Goal: Task Accomplishment & Management: Complete application form

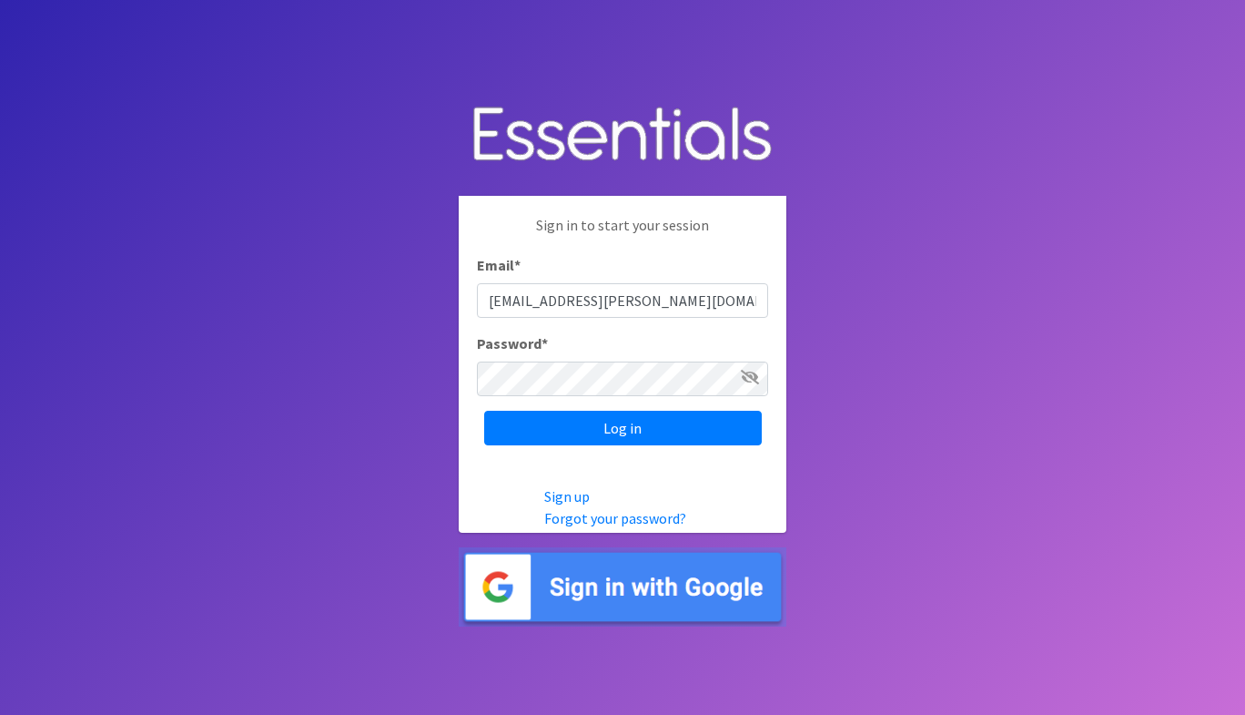
type input "[EMAIL_ADDRESS][PERSON_NAME][DOMAIN_NAME]"
click at [484, 411] on input "Log in" at bounding box center [623, 428] width 278 height 35
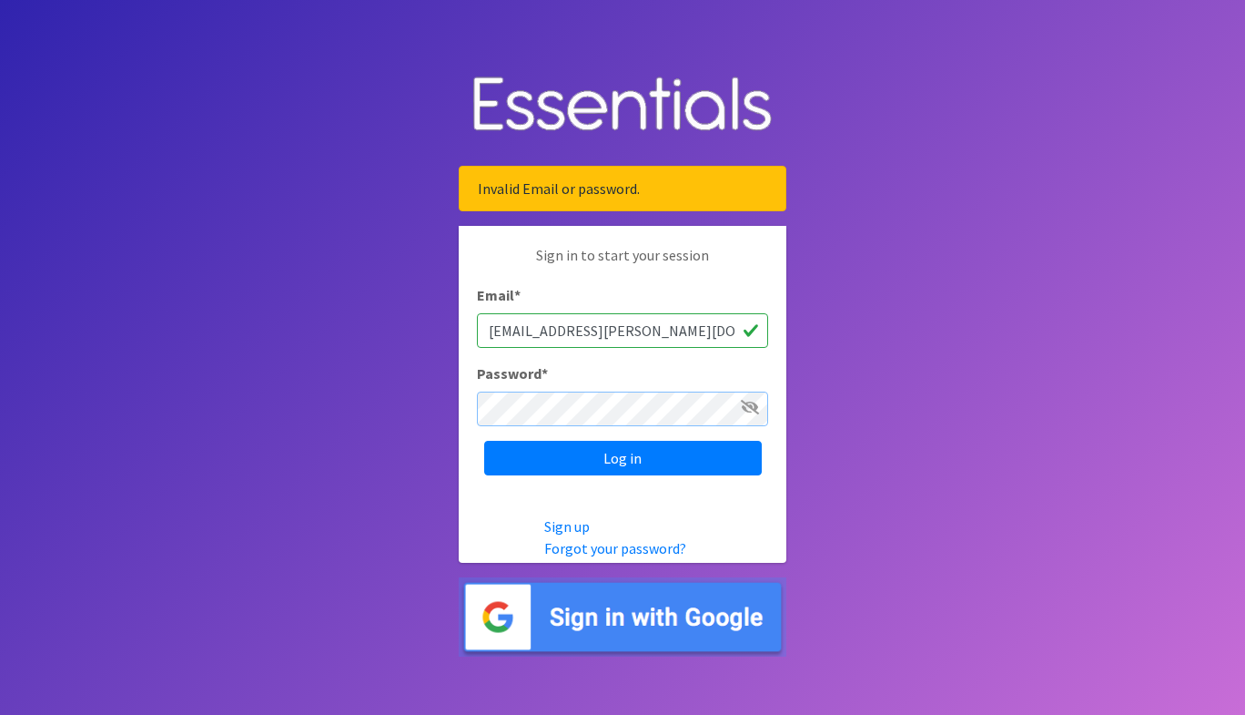
click at [484, 441] on input "Log in" at bounding box center [623, 458] width 278 height 35
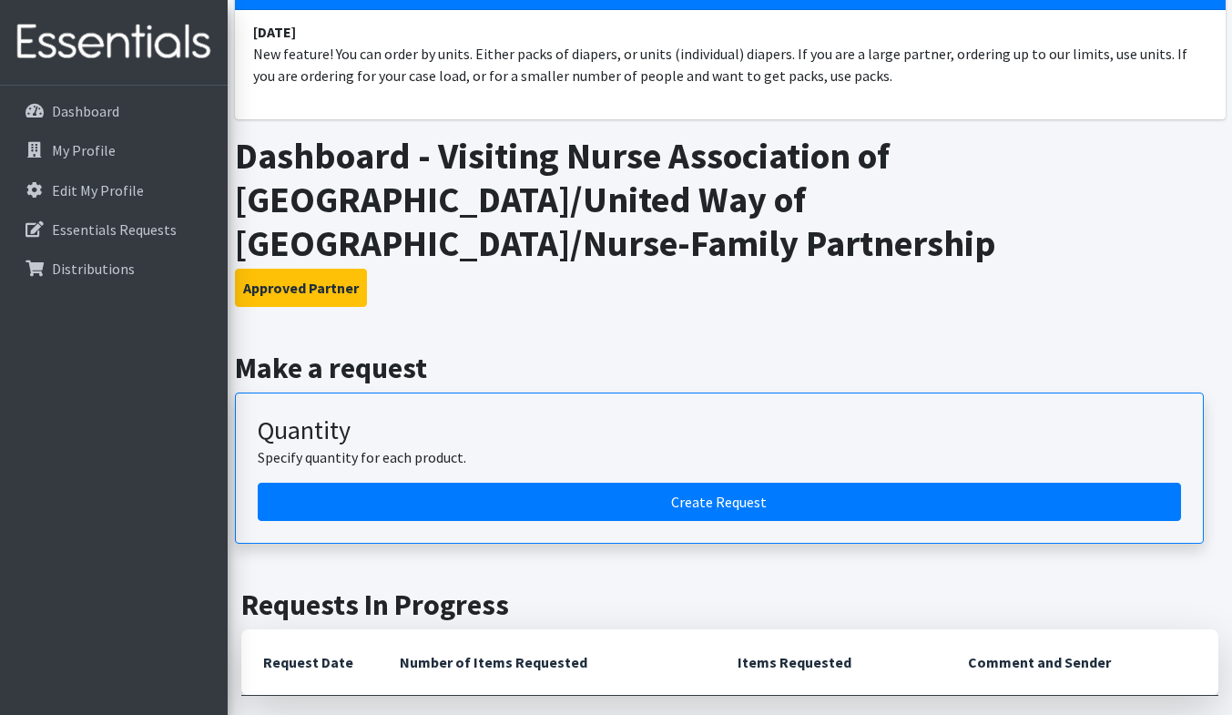
scroll to position [170, 0]
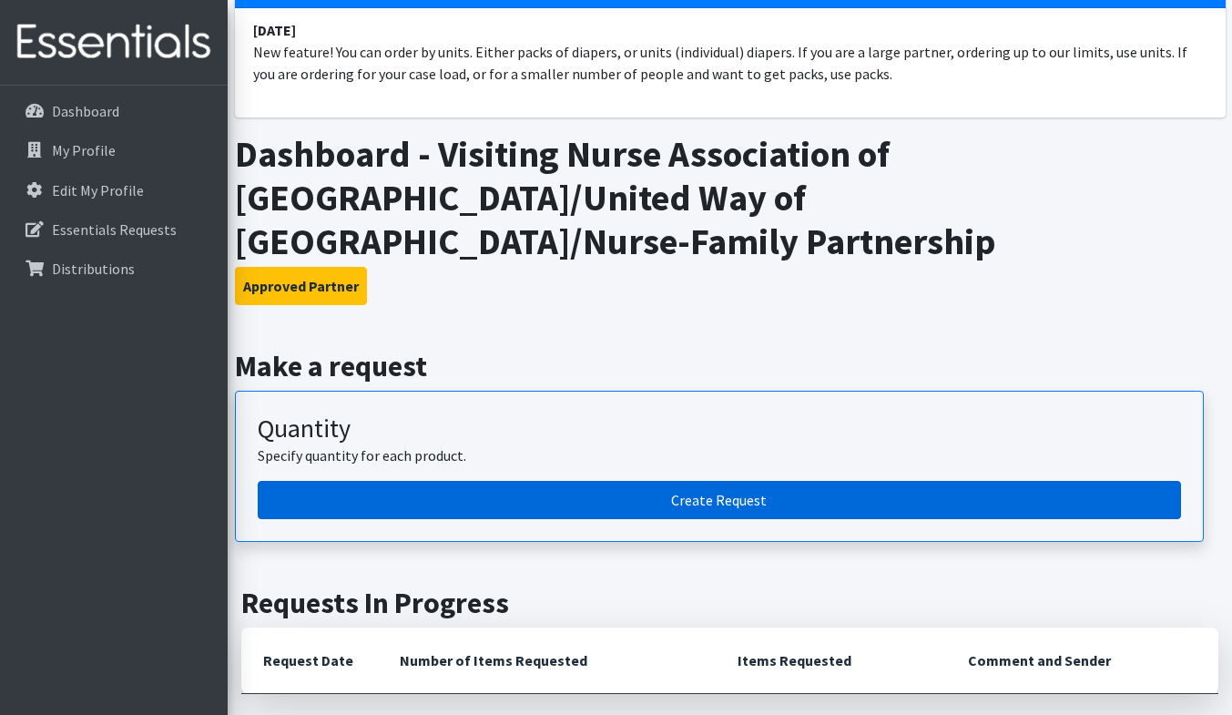
click at [710, 501] on link "Create Request" at bounding box center [719, 500] width 923 height 38
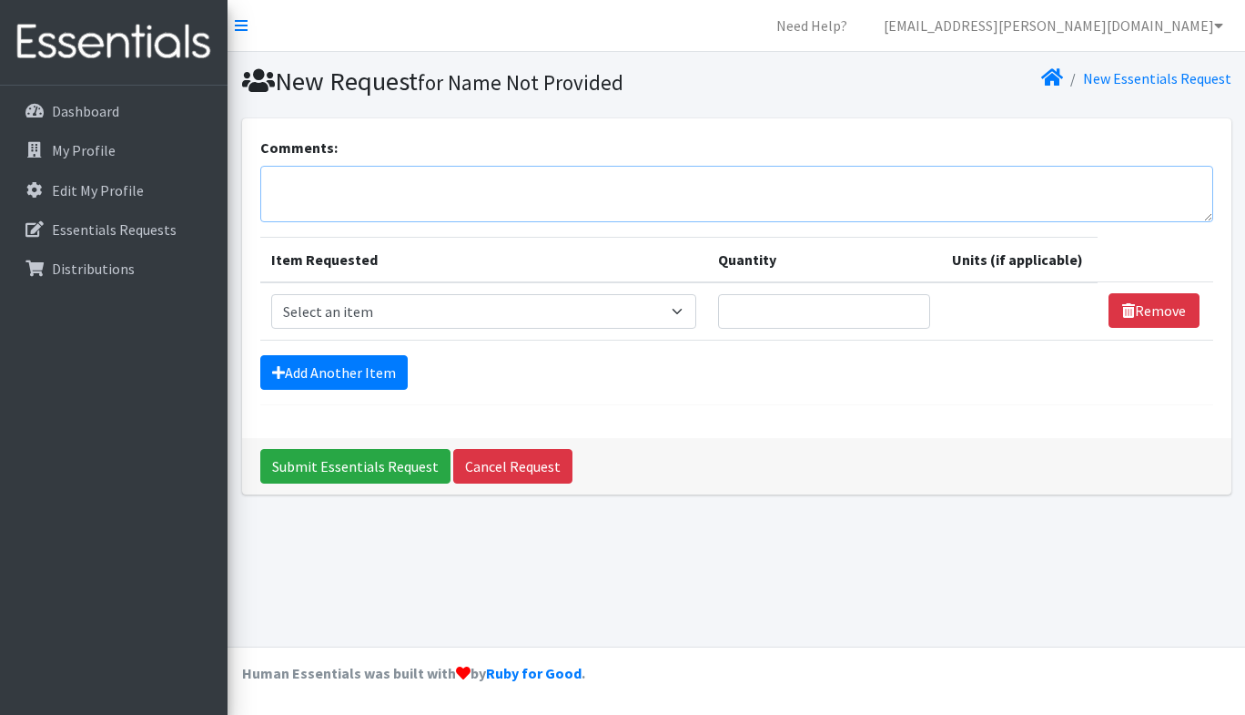
click at [402, 201] on textarea "Comments:" at bounding box center [736, 194] width 953 height 56
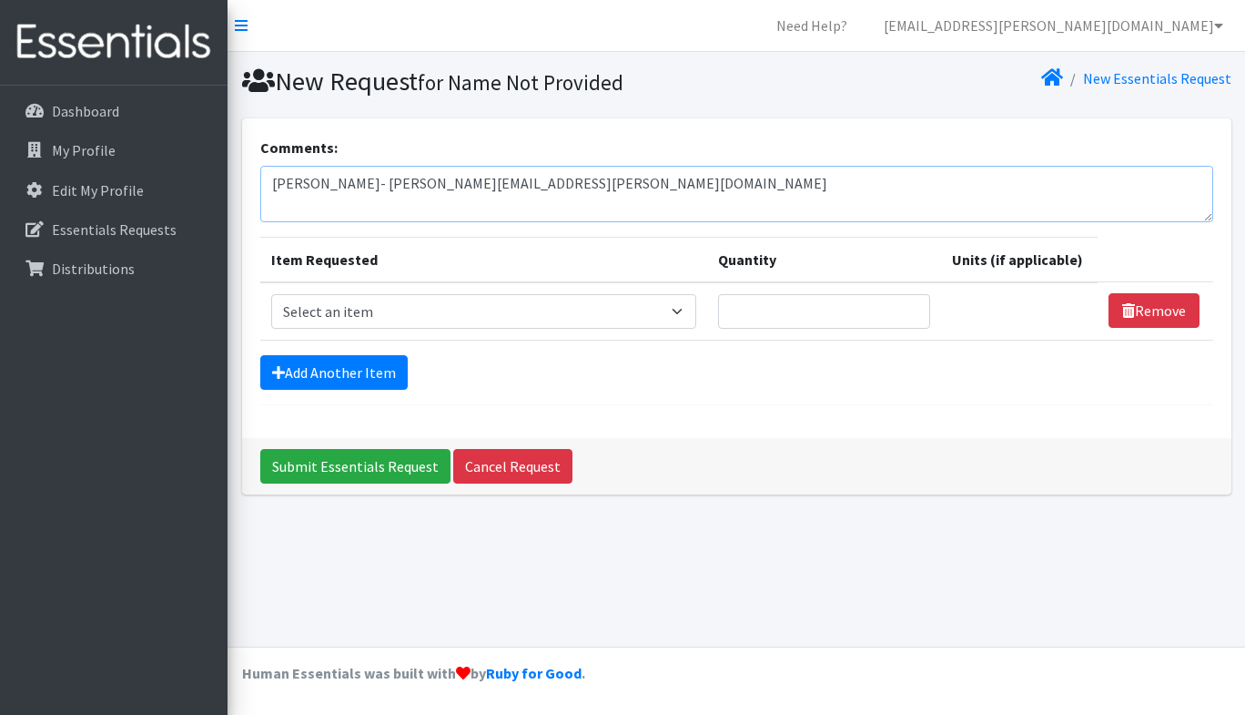
type textarea "Daneane McLaughlin- Daneane.mclaughlin@vnahg.org"
click at [495, 319] on select "Select an item # of Children this order will serve # of Individuals Living in H…" at bounding box center [483, 311] width 425 height 35
select select "13431"
click at [271, 294] on select "Select an item # of Children this order will serve # of Individuals Living in H…" at bounding box center [483, 311] width 425 height 35
type input "16"
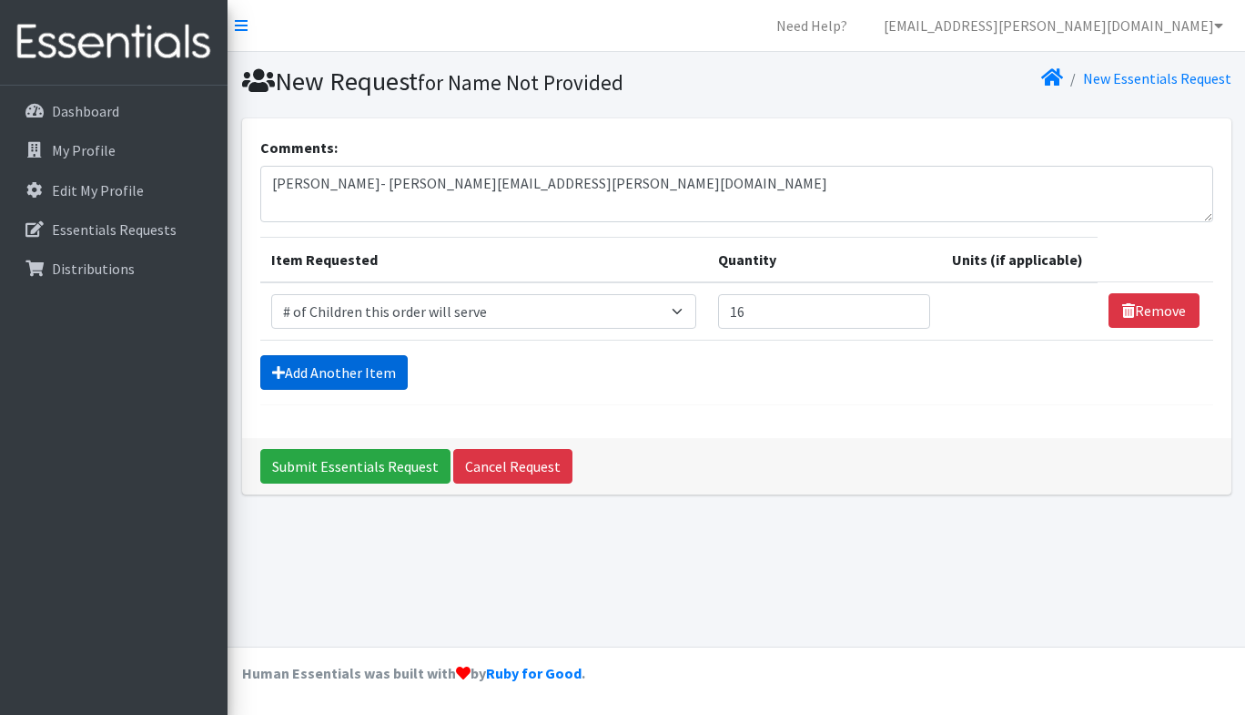
click at [365, 378] on link "Add Another Item" at bounding box center [333, 372] width 147 height 35
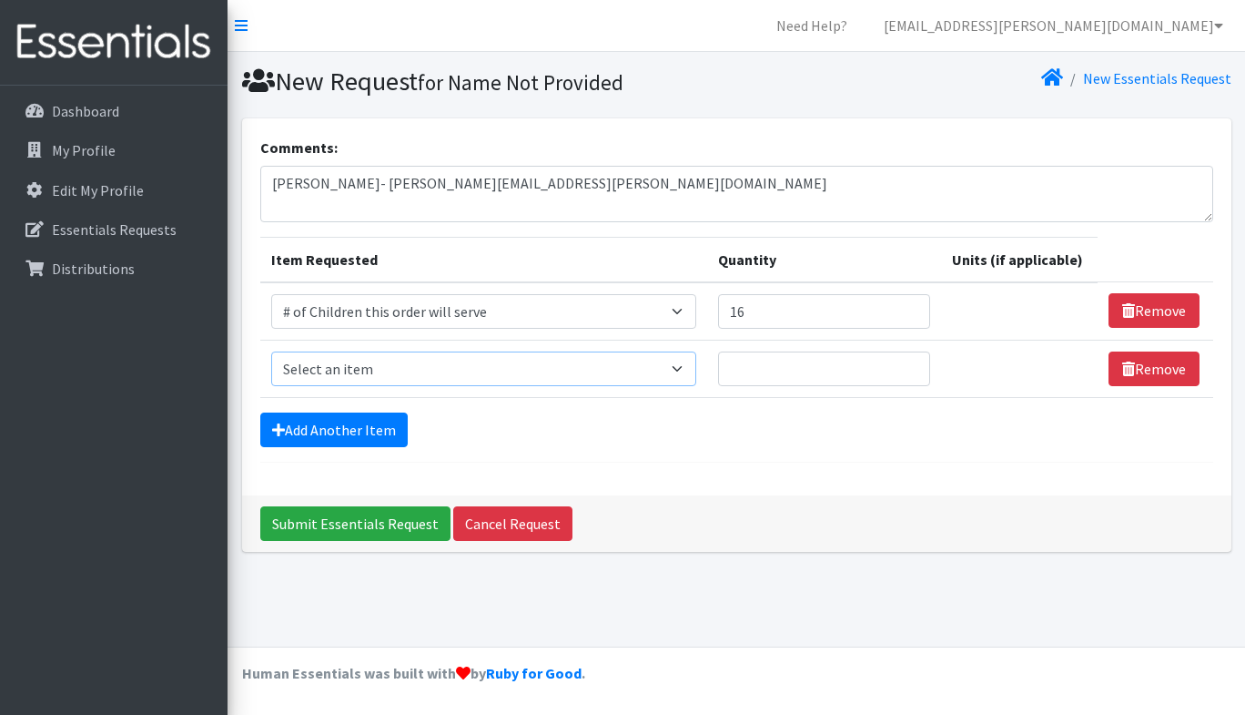
click at [381, 369] on select "Select an item # of Children this order will serve # of Individuals Living in H…" at bounding box center [483, 368] width 425 height 35
select select "6076"
click at [271, 351] on select "Select an item # of Children this order will serve # of Individuals Living in H…" at bounding box center [483, 368] width 425 height 35
type input "53"
click at [368, 426] on link "Add Another Item" at bounding box center [333, 429] width 147 height 35
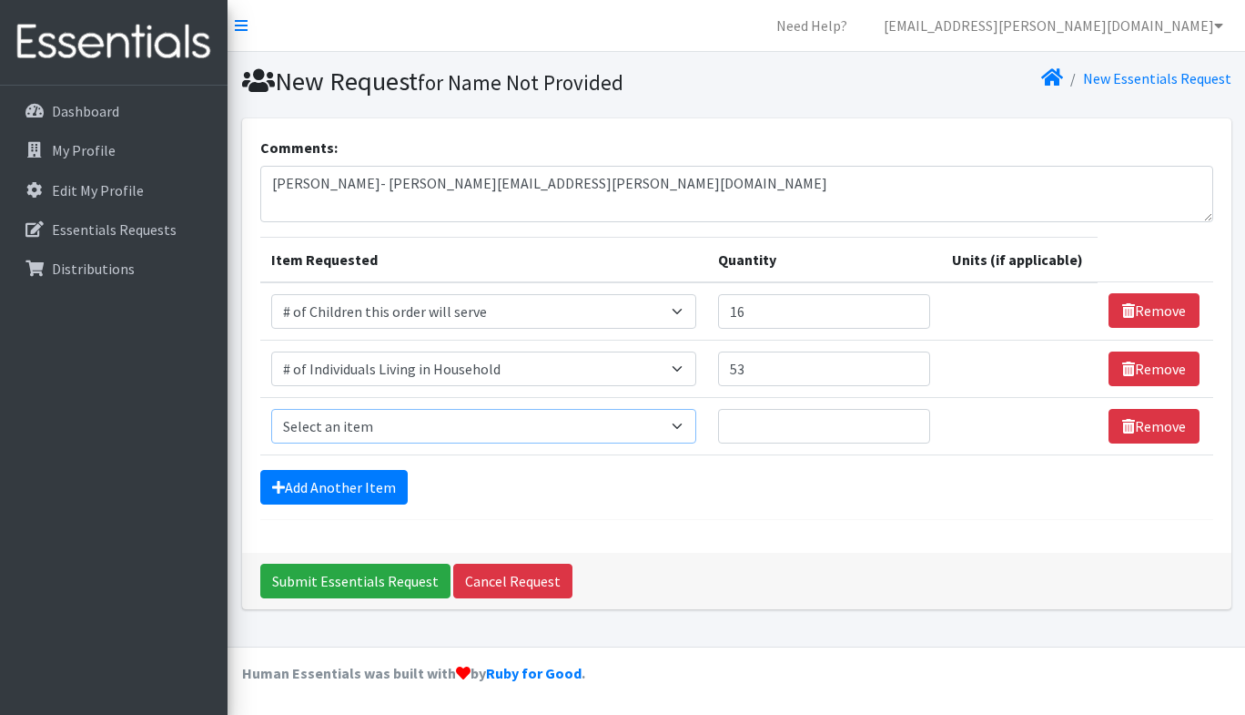
click at [361, 420] on select "Select an item # of Children this order will serve # of Individuals Living in H…" at bounding box center [483, 426] width 425 height 35
select select "1929"
click at [271, 409] on select "Select an item # of Children this order will serve # of Individuals Living in H…" at bounding box center [483, 426] width 425 height 35
type input "16"
click at [322, 485] on link "Add Another Item" at bounding box center [333, 487] width 147 height 35
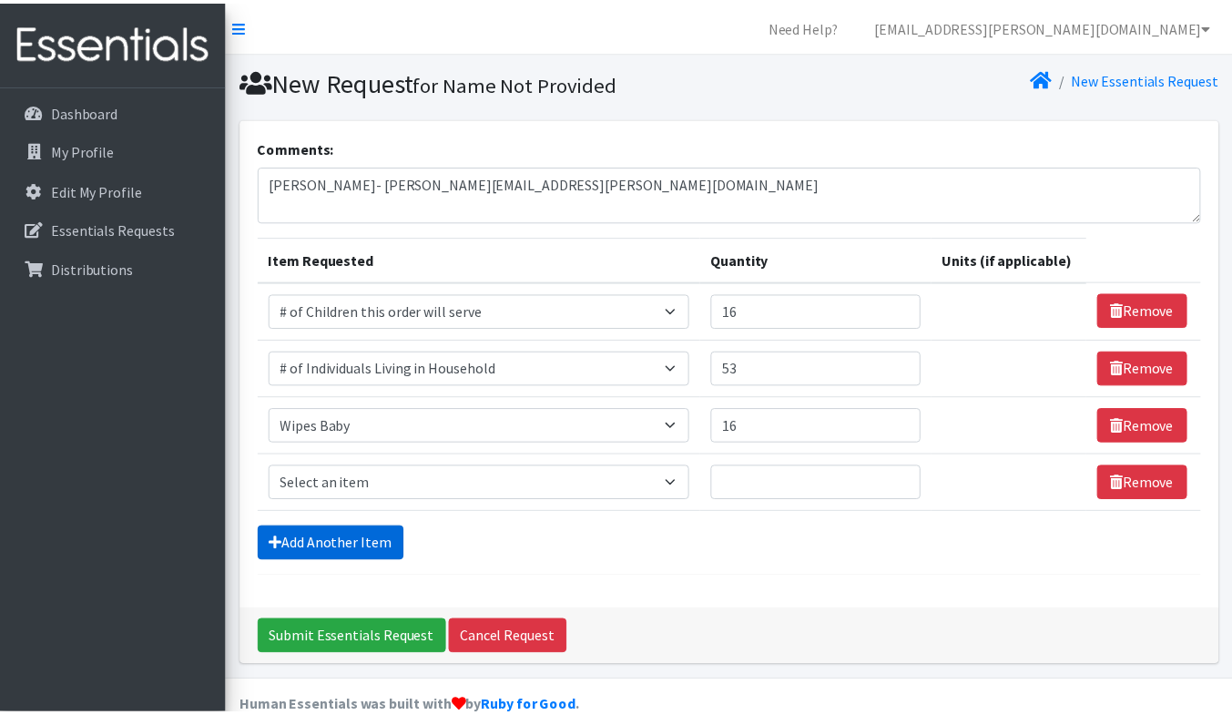
scroll to position [34, 0]
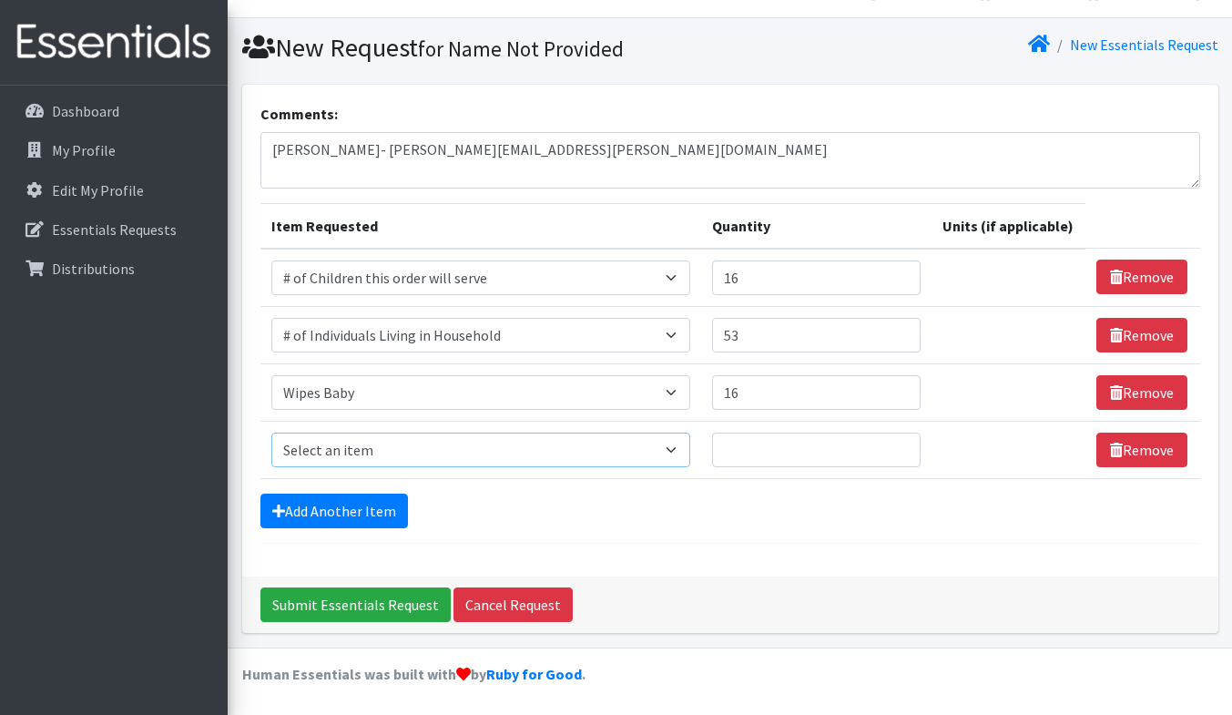
click at [404, 447] on select "Select an item # of Children this order will serve # of Individuals Living in H…" at bounding box center [480, 449] width 419 height 35
select select "6668"
click at [271, 432] on select "Select an item # of Children this order will serve # of Individuals Living in H…" at bounding box center [480, 449] width 419 height 35
click at [752, 445] on input "Quantity" at bounding box center [816, 449] width 208 height 35
type input "1"
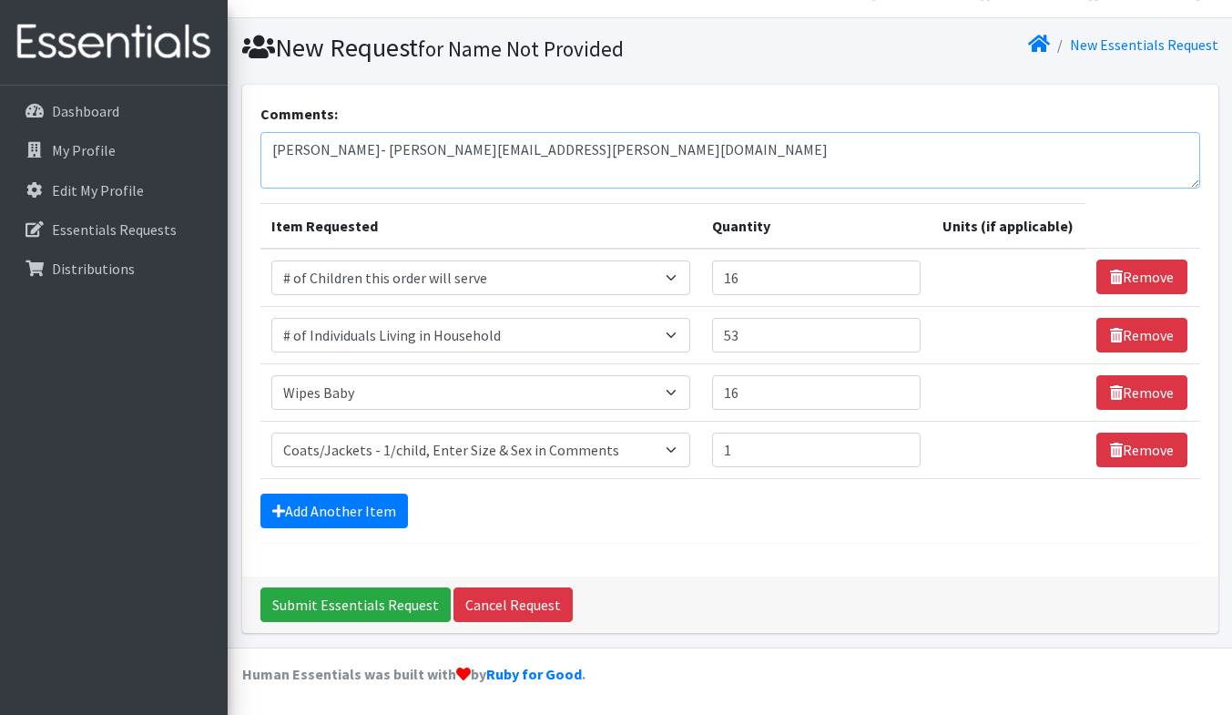
click at [663, 152] on textarea "Daneane McLaughlin- Daneane.mclaughlin@vnahg.org" at bounding box center [730, 160] width 940 height 56
type textarea "Daneane McLaughlin- Daneane.mclaughlin@vnahg.org Coat/jacket- Size 10 Boy"
click at [373, 510] on link "Add Another Item" at bounding box center [333, 510] width 147 height 35
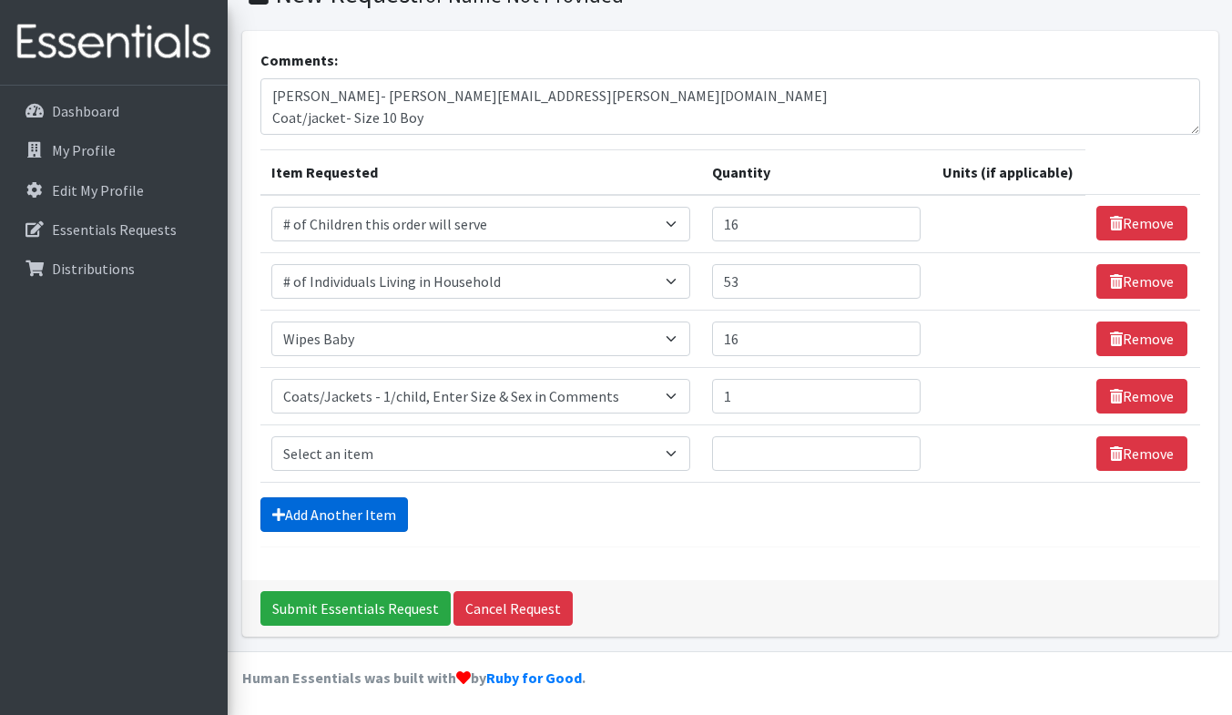
scroll to position [91, 0]
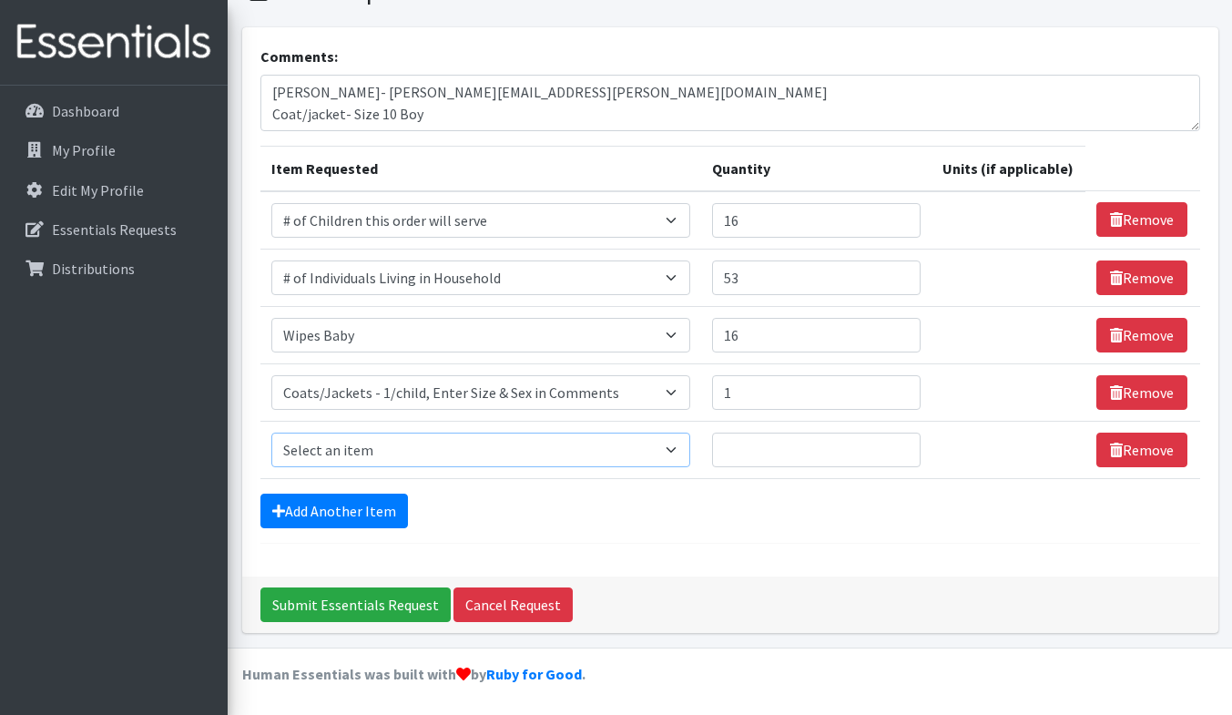
click at [371, 446] on select "Select an item # of Children this order will serve # of Individuals Living in H…" at bounding box center [480, 449] width 419 height 35
click at [788, 83] on textarea "Daneane McLaughlin- Daneane.mclaughlin@vnahg.org Coat/jacket- Size 10 Boy" at bounding box center [730, 103] width 940 height 56
click at [411, 456] on select "Select an item # of Children this order will serve # of Individuals Living in H…" at bounding box center [480, 449] width 419 height 35
select select "1968"
click at [271, 432] on select "Select an item # of Children this order will serve # of Individuals Living in H…" at bounding box center [480, 449] width 419 height 35
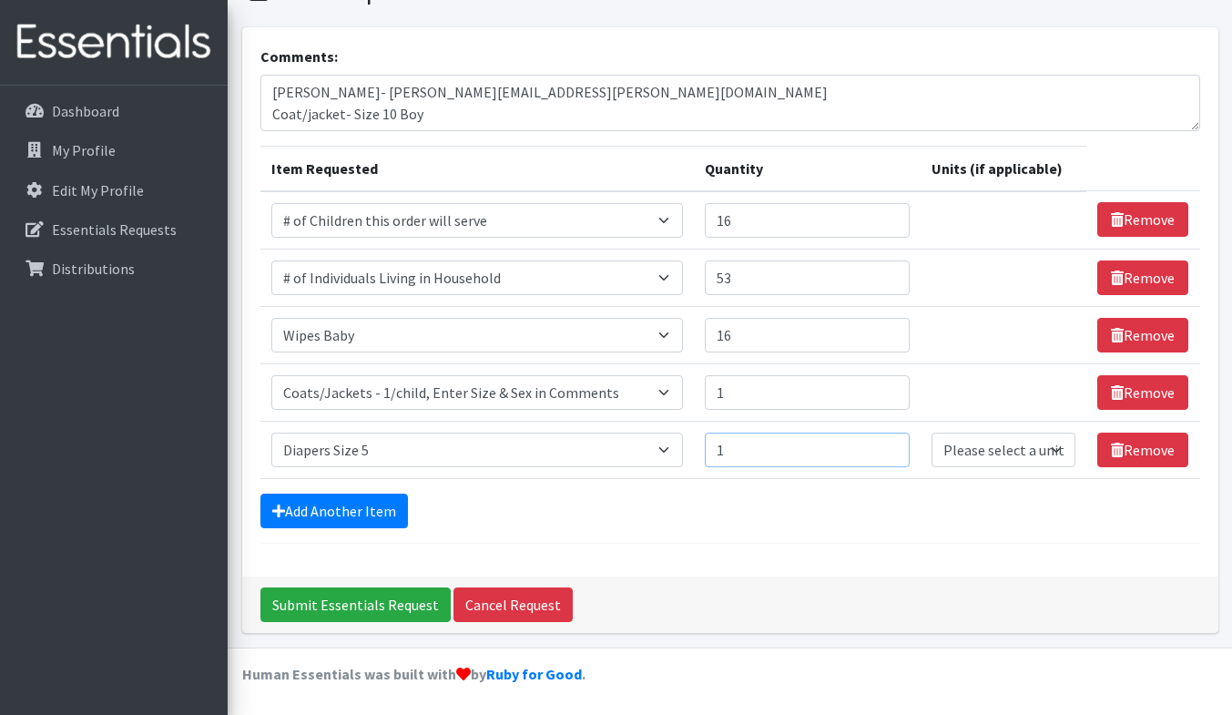
type input "1"
click at [957, 442] on select "Please select a unit units Packs" at bounding box center [1003, 449] width 144 height 35
click at [931, 432] on select "Please select a unit units Packs" at bounding box center [1003, 449] width 144 height 35
click at [976, 459] on select "Please select a unit units Packs" at bounding box center [1003, 449] width 144 height 35
select select "Pack"
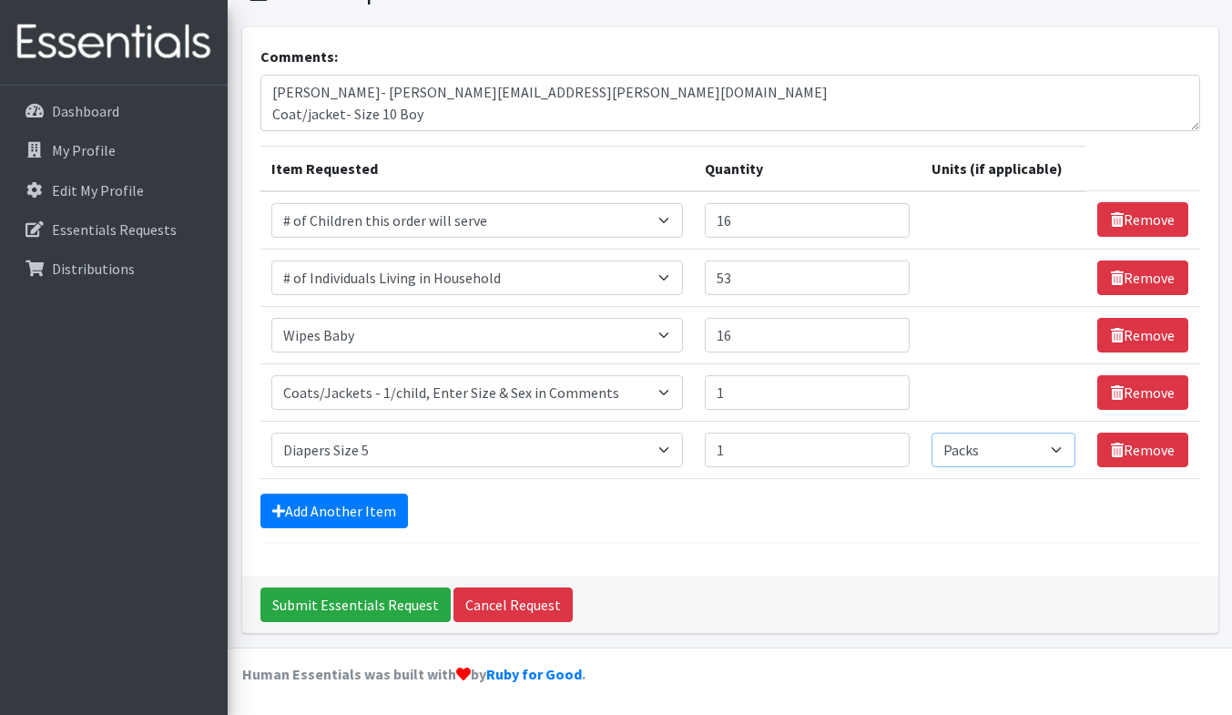
click at [931, 432] on select "Please select a unit units Packs" at bounding box center [1003, 449] width 144 height 35
click at [377, 508] on link "Add Another Item" at bounding box center [333, 510] width 147 height 35
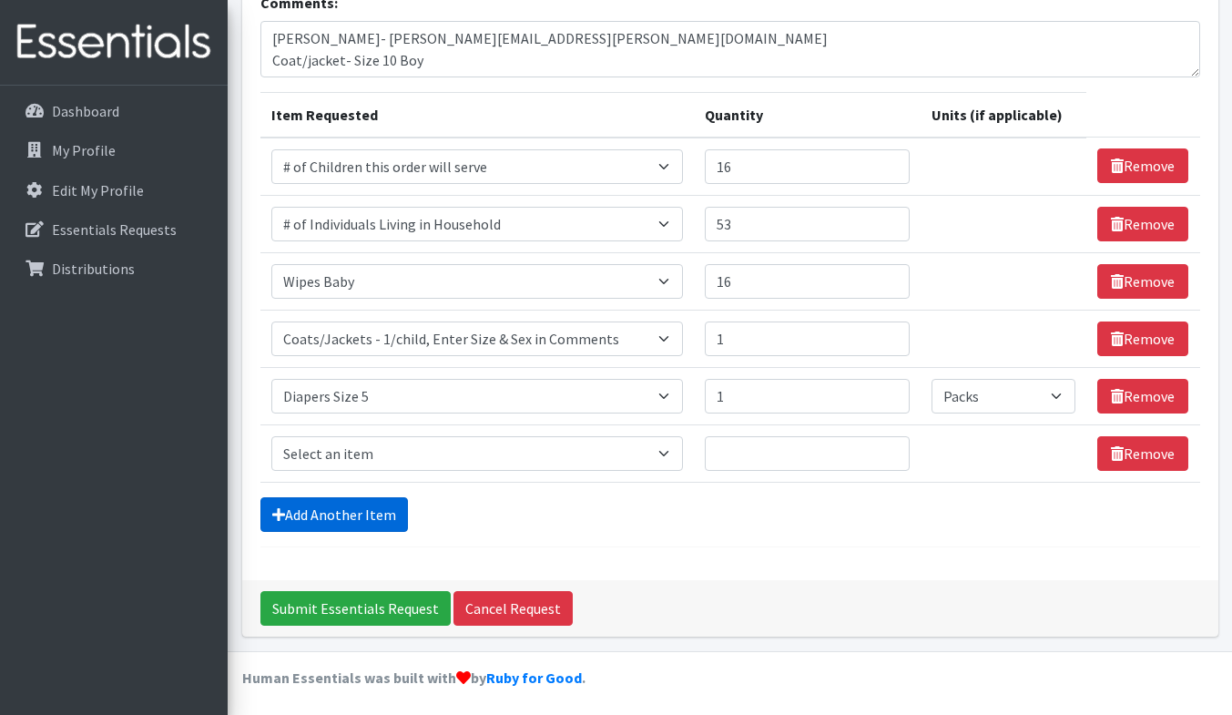
scroll to position [148, 0]
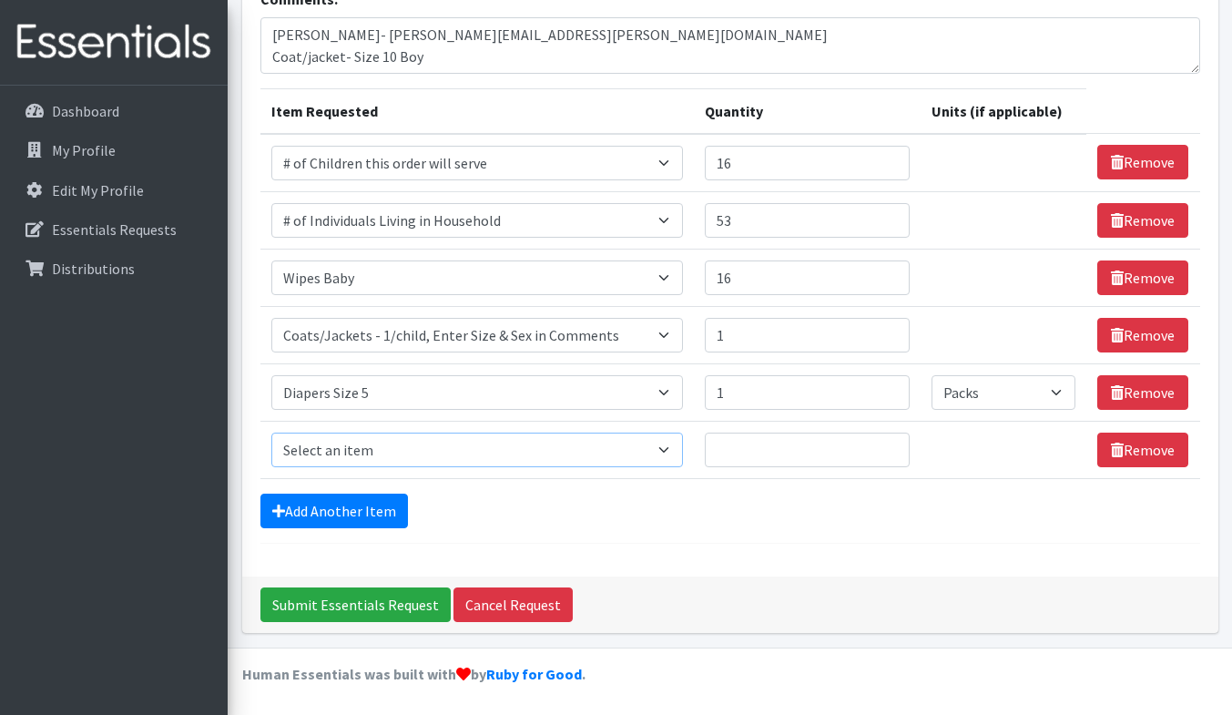
click at [394, 449] on select "Select an item # of Children this order will serve # of Individuals Living in H…" at bounding box center [476, 449] width 411 height 35
select select "1964"
click at [271, 432] on select "Select an item # of Children this order will serve # of Individuals Living in H…" at bounding box center [476, 449] width 411 height 35
type input "1"
click at [342, 519] on link "Add Another Item" at bounding box center [333, 510] width 147 height 35
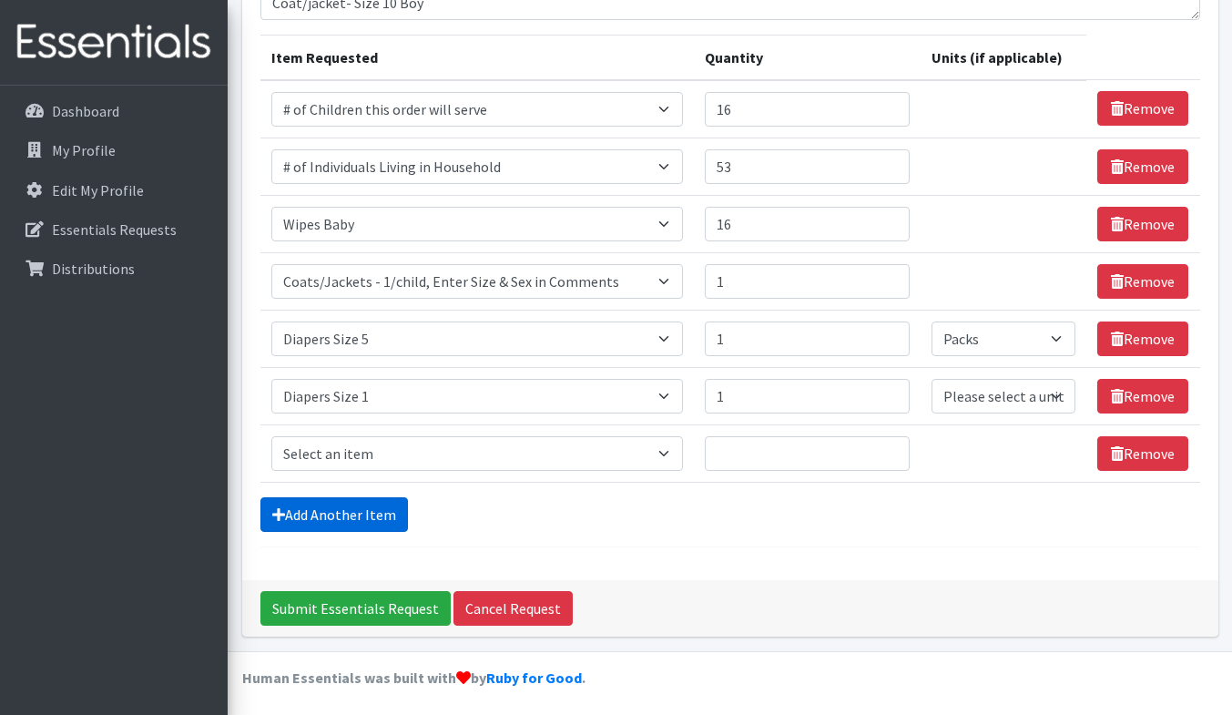
scroll to position [206, 0]
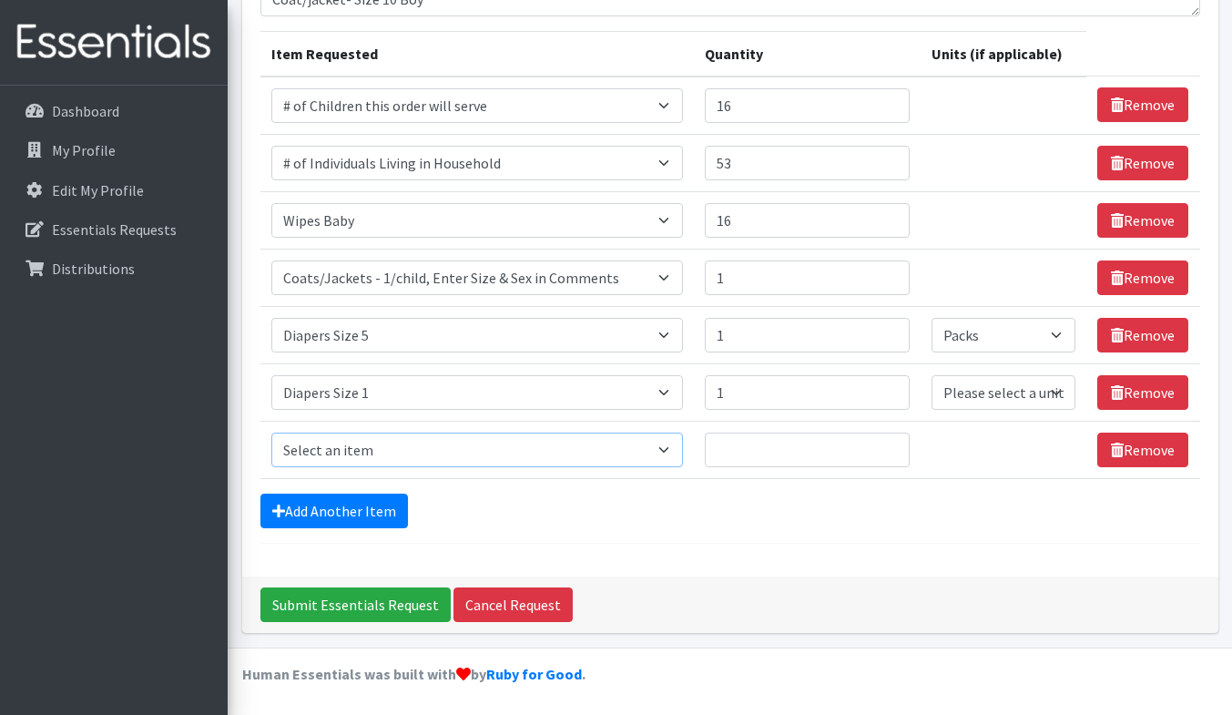
click at [370, 450] on select "Select an item # of Children this order will serve # of Individuals Living in H…" at bounding box center [476, 449] width 411 height 35
select select "2005"
click at [271, 432] on select "Select an item # of Children this order will serve # of Individuals Living in H…" at bounding box center [476, 449] width 411 height 35
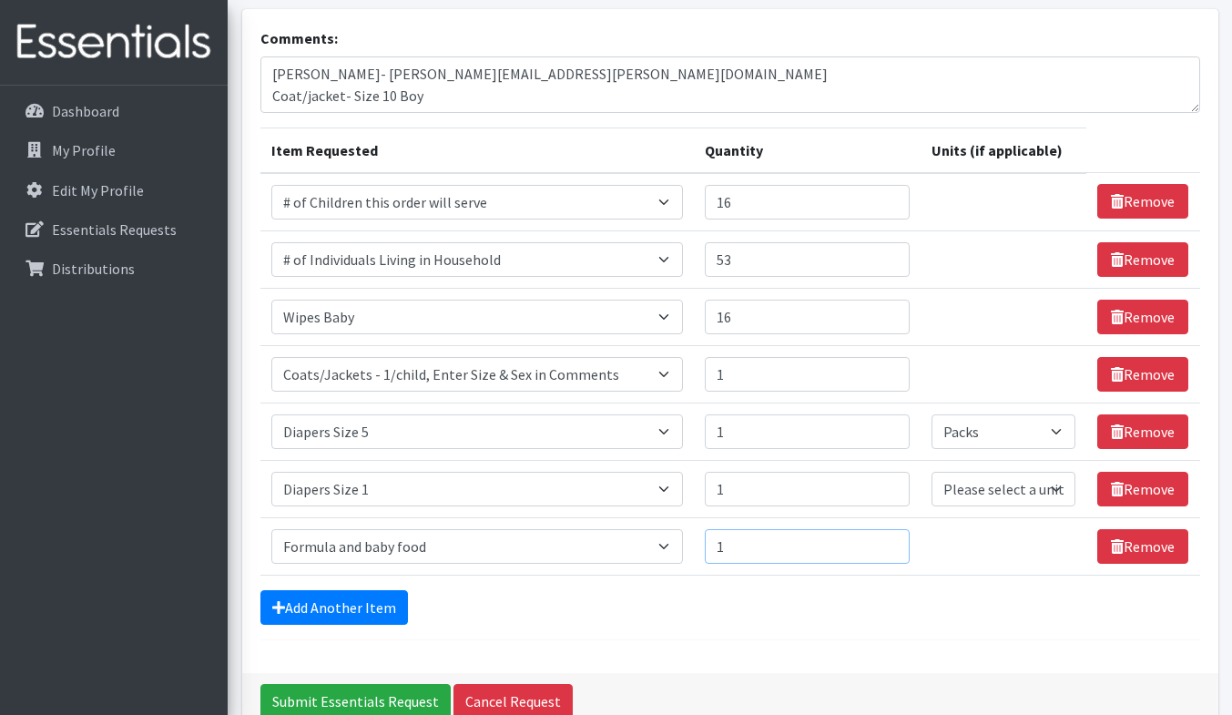
scroll to position [107, 0]
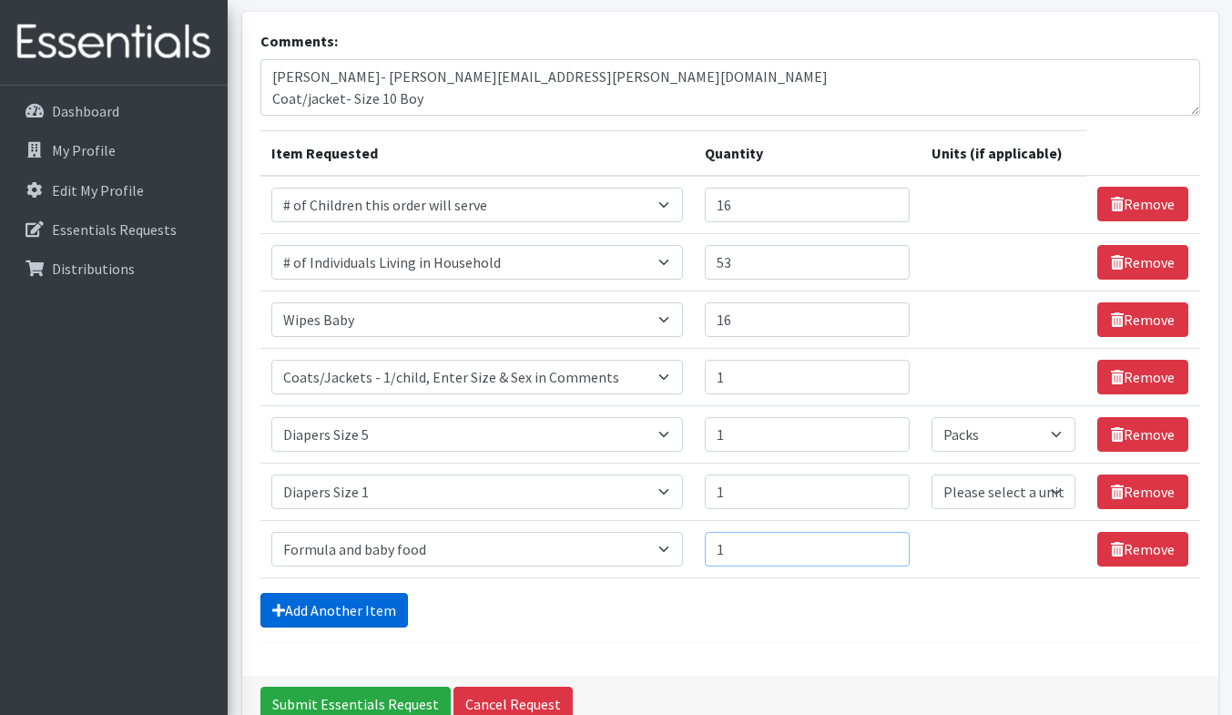
type input "1"
click at [356, 605] on link "Add Another Item" at bounding box center [333, 610] width 147 height 35
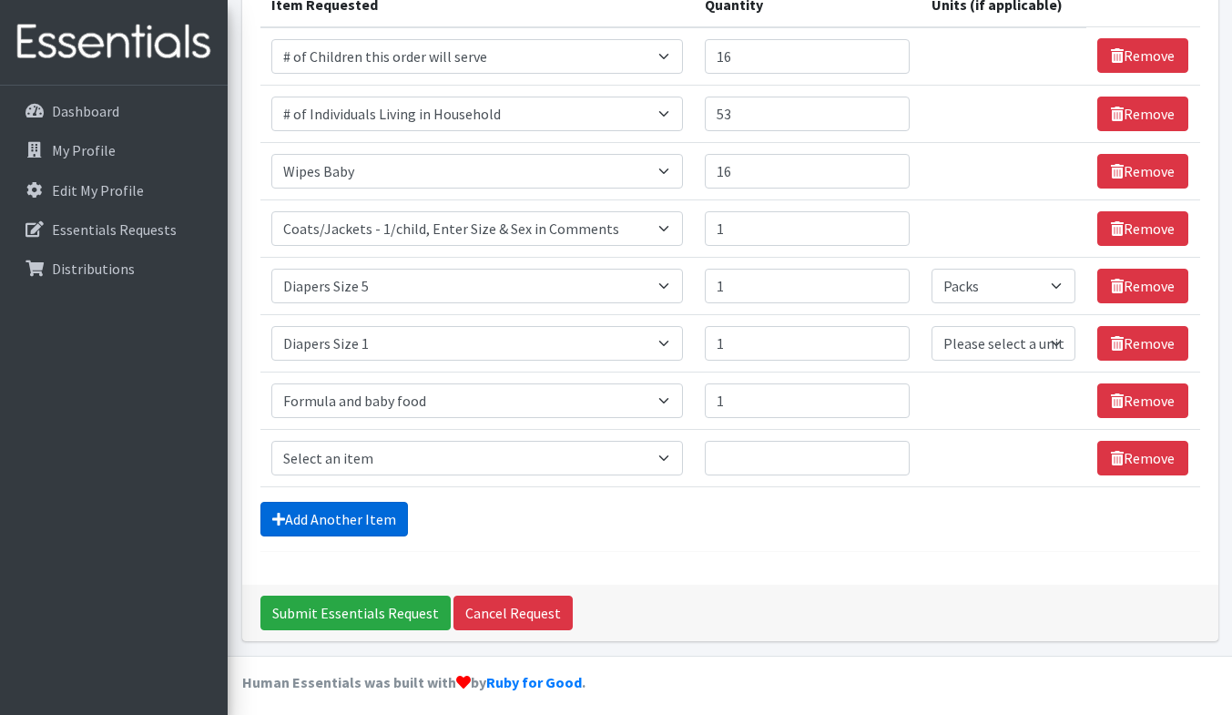
scroll to position [263, 0]
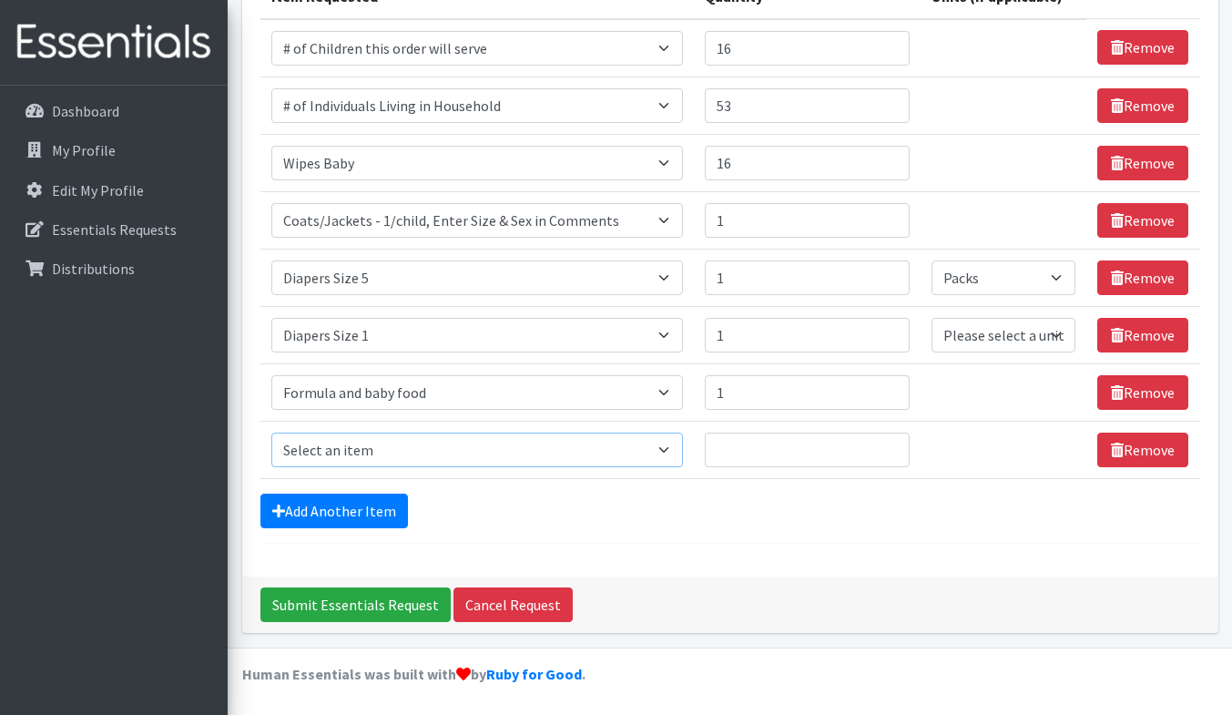
click at [393, 442] on select "Select an item # of Children this order will serve # of Individuals Living in H…" at bounding box center [476, 449] width 411 height 35
select select "1967"
click at [271, 432] on select "Select an item # of Children this order will serve # of Individuals Living in H…" at bounding box center [476, 449] width 411 height 35
type input "1"
click at [886, 445] on input "1" at bounding box center [807, 449] width 205 height 35
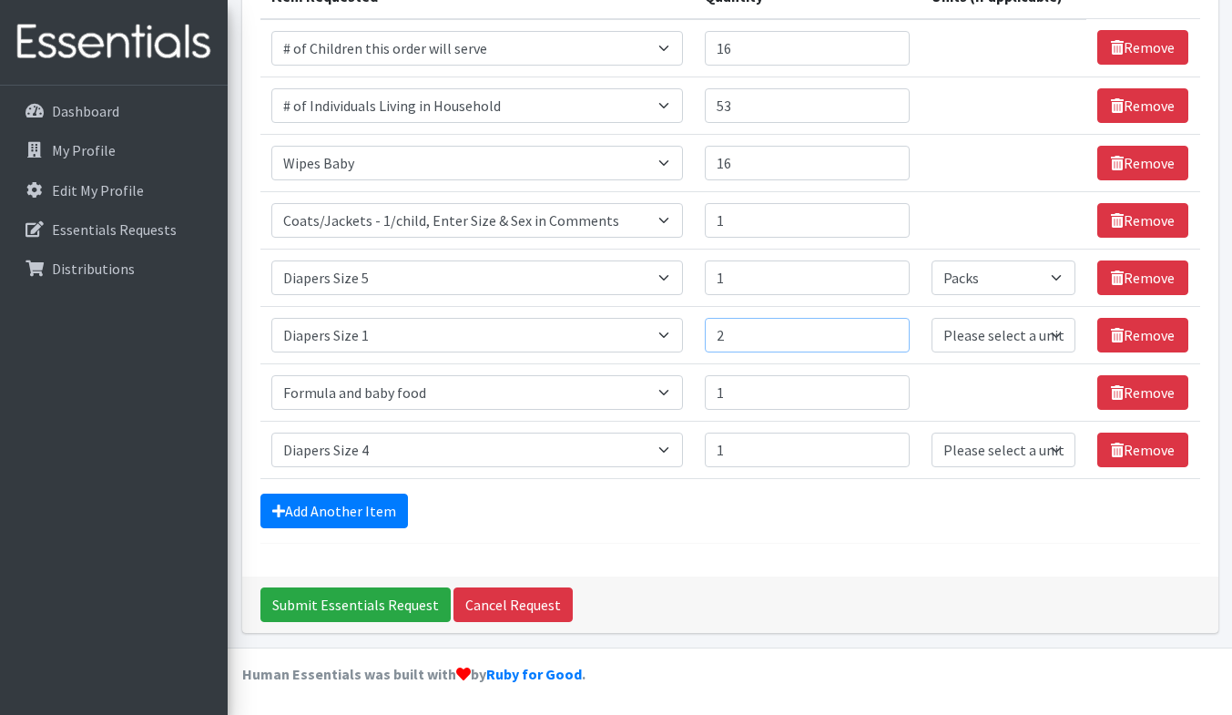
type input "2"
click at [885, 332] on input "2" at bounding box center [807, 335] width 205 height 35
click at [961, 340] on select "Please select a unit units Packs" at bounding box center [1003, 335] width 144 height 35
select select "Pack"
click at [931, 318] on select "Please select a unit units Packs" at bounding box center [1003, 335] width 144 height 35
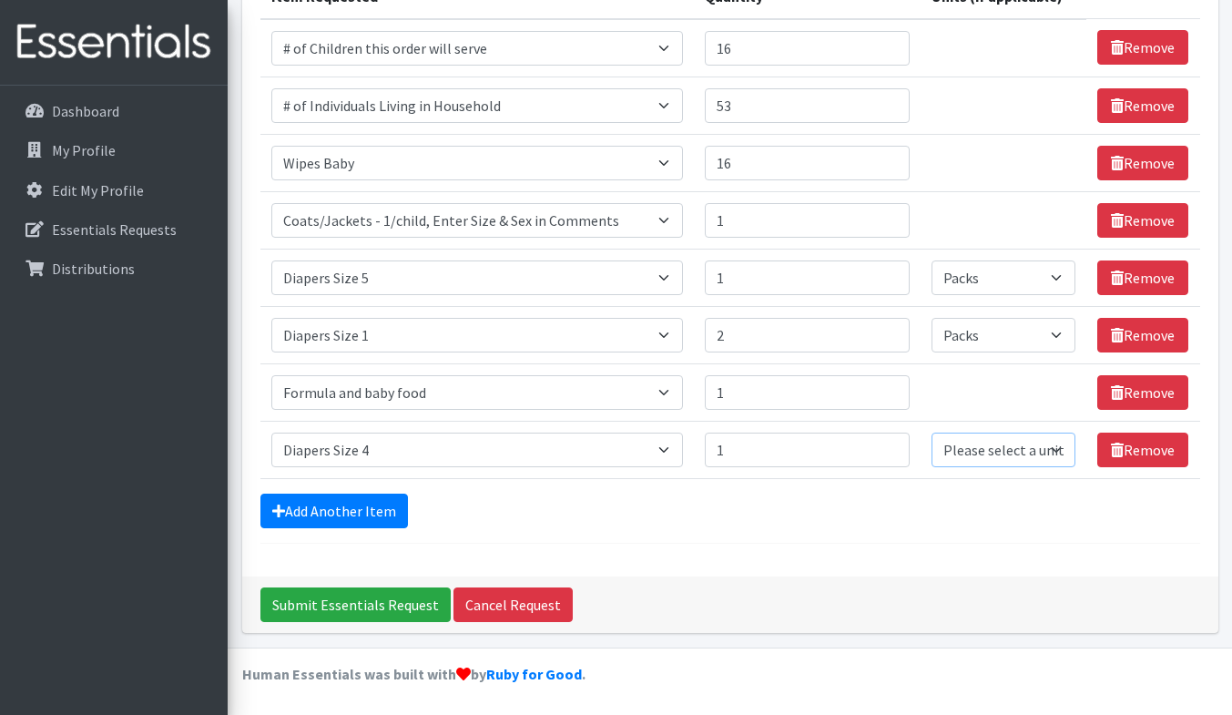
click at [995, 443] on select "Please select a unit units Packs" at bounding box center [1003, 449] width 144 height 35
select select "Pack"
click at [931, 432] on select "Please select a unit units Packs" at bounding box center [1003, 449] width 144 height 35
click at [374, 515] on link "Add Another Item" at bounding box center [333, 510] width 147 height 35
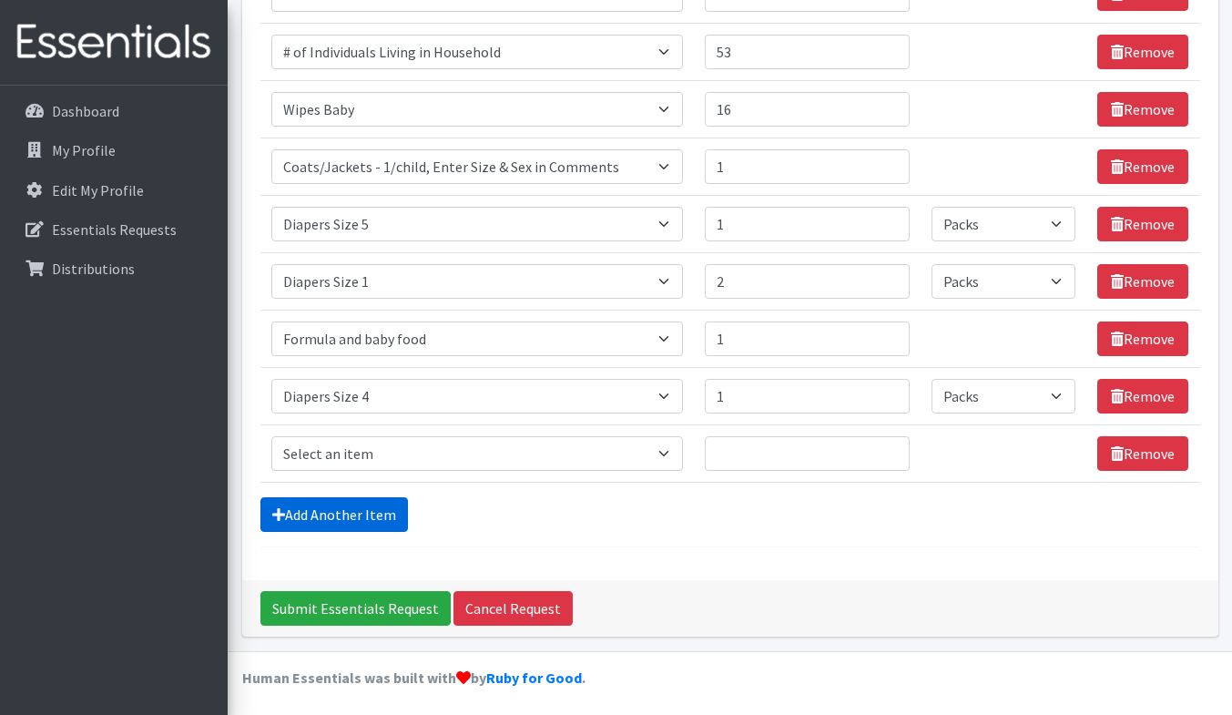
scroll to position [320, 0]
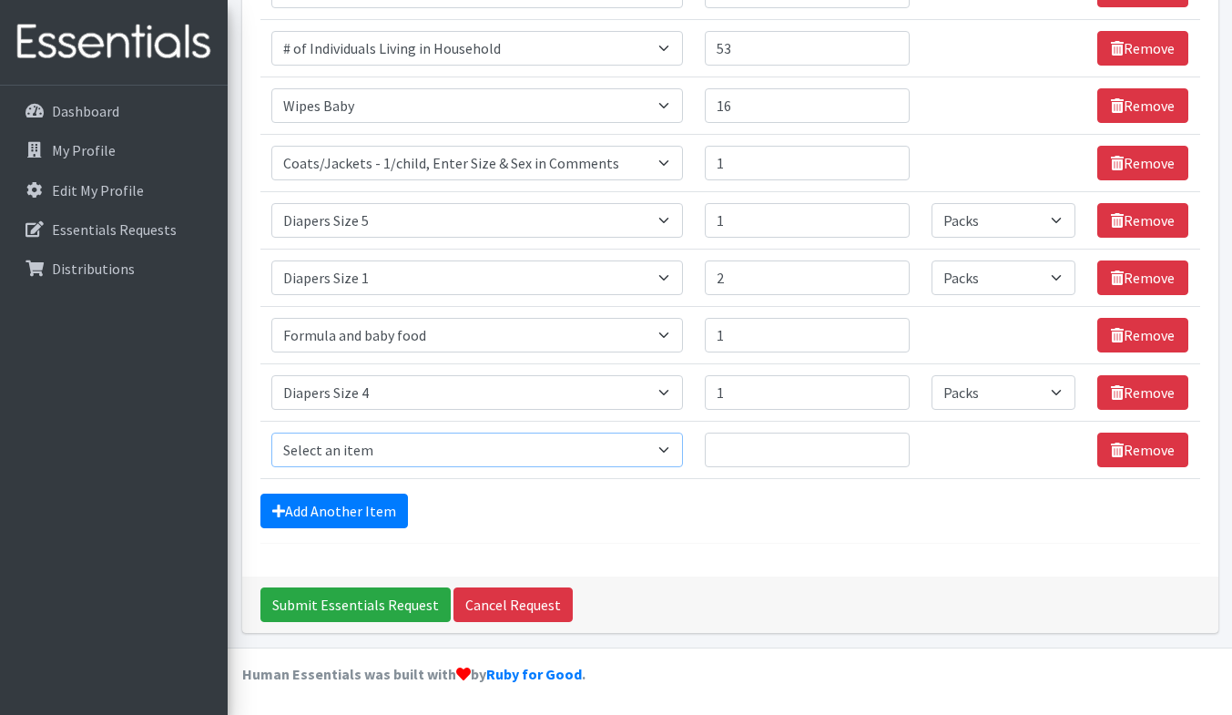
click at [429, 452] on select "Select an item # of Children this order will serve # of Individuals Living in H…" at bounding box center [476, 449] width 411 height 35
select select "1978"
click at [271, 432] on select "Select an item # of Children this order will serve # of Individuals Living in H…" at bounding box center [476, 449] width 411 height 35
type input "1"
type input "2"
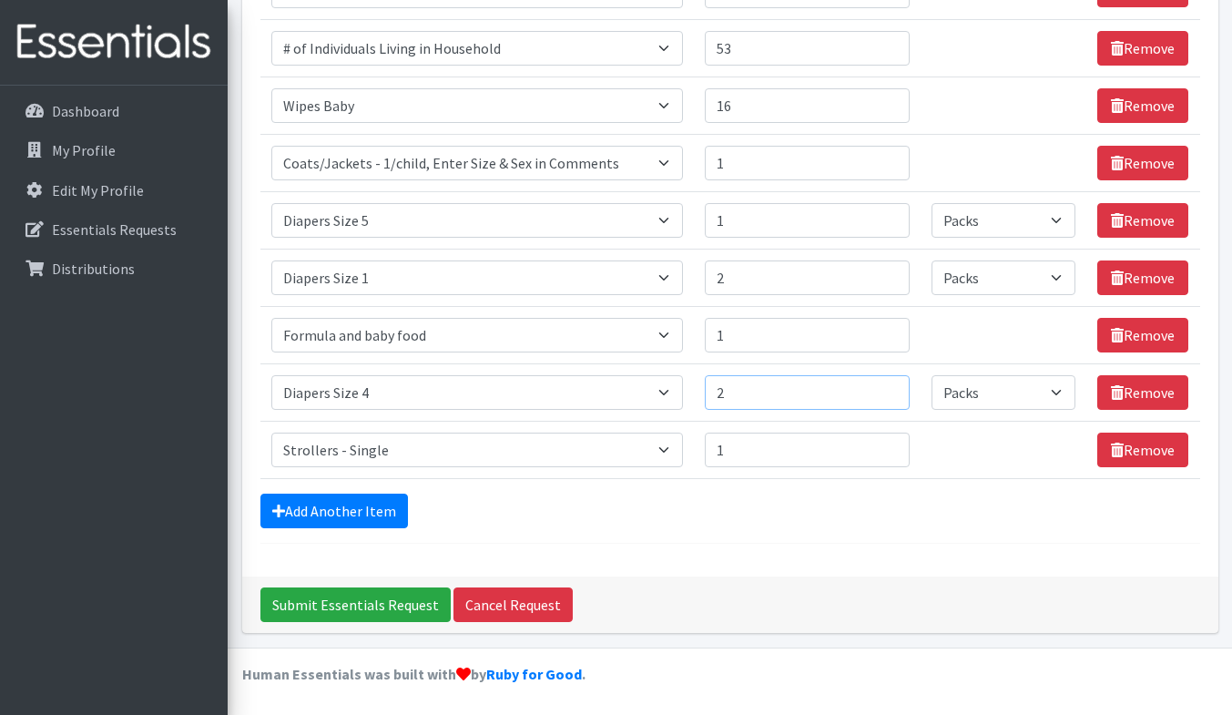
click at [883, 384] on input "2" at bounding box center [807, 392] width 205 height 35
click at [346, 510] on link "Add Another Item" at bounding box center [333, 510] width 147 height 35
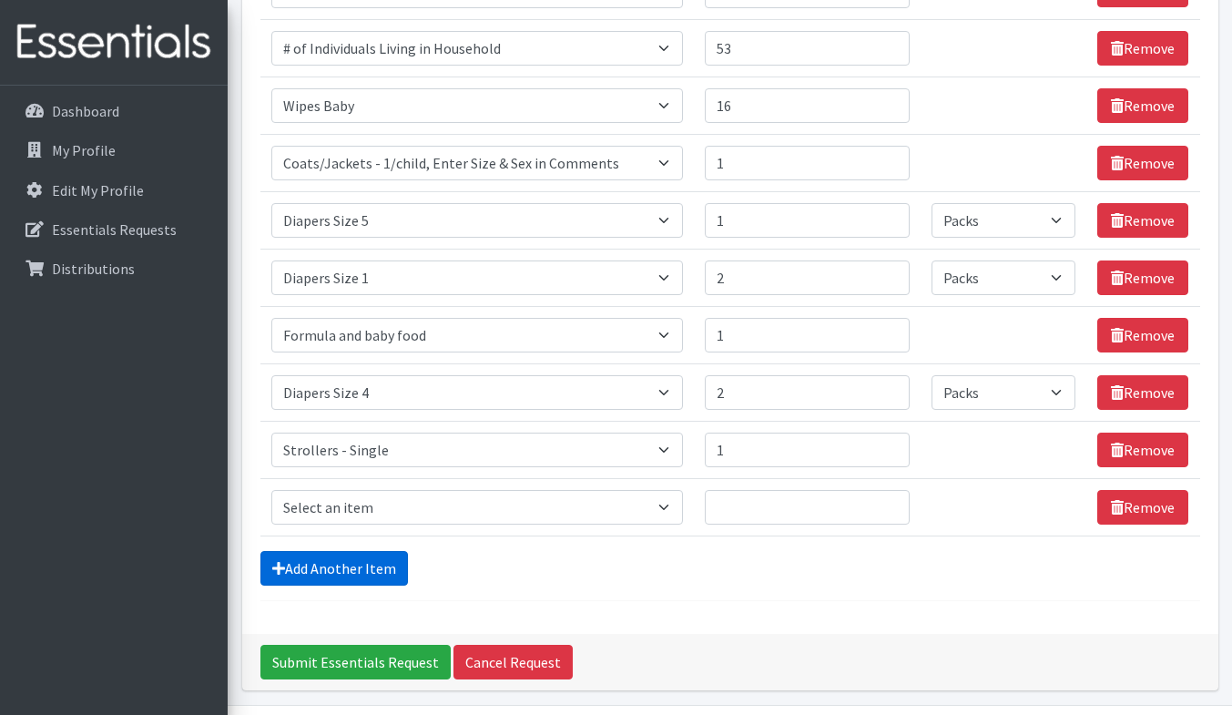
scroll to position [378, 0]
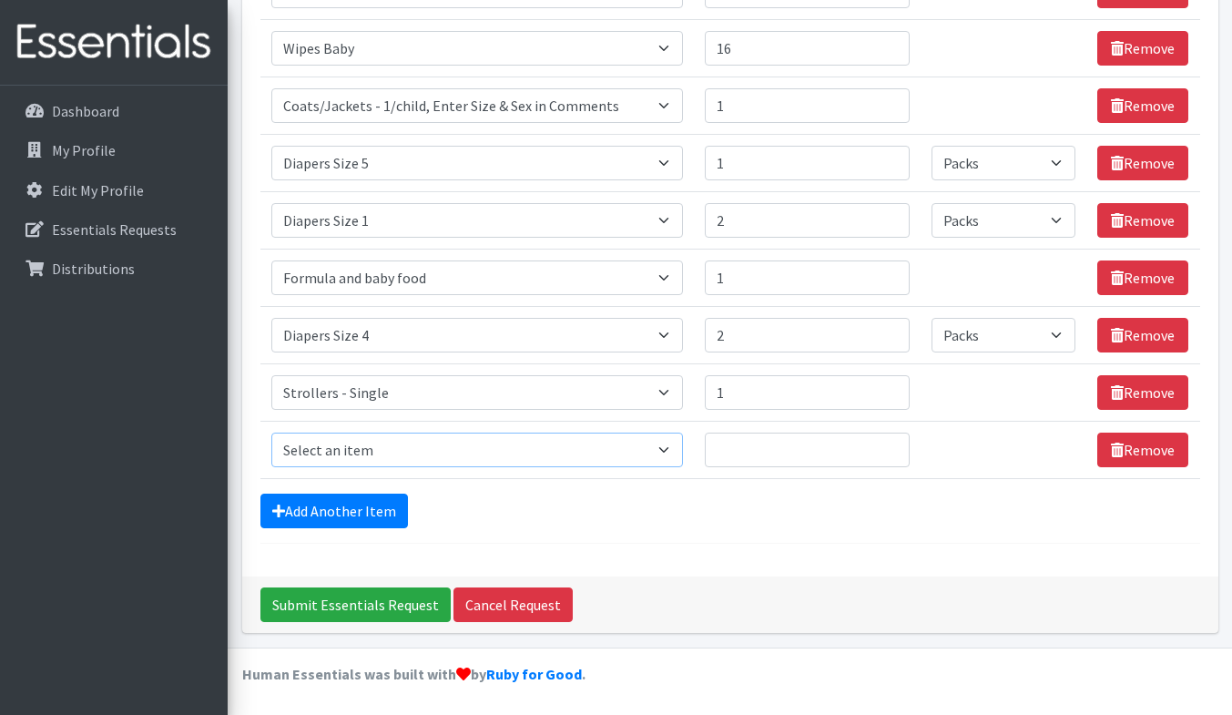
click at [372, 453] on select "Select an item # of Children this order will serve # of Individuals Living in H…" at bounding box center [476, 449] width 411 height 35
select select "11425"
click at [529, 484] on form "Comments: Daneane McLaughlin- Daneane.mclaughlin@vnahg.org Coat/jacket- Size 10…" at bounding box center [730, 151] width 940 height 785
click at [663, 452] on select "Select an item # of Children this order will serve # of Individuals Living in H…" at bounding box center [476, 449] width 411 height 35
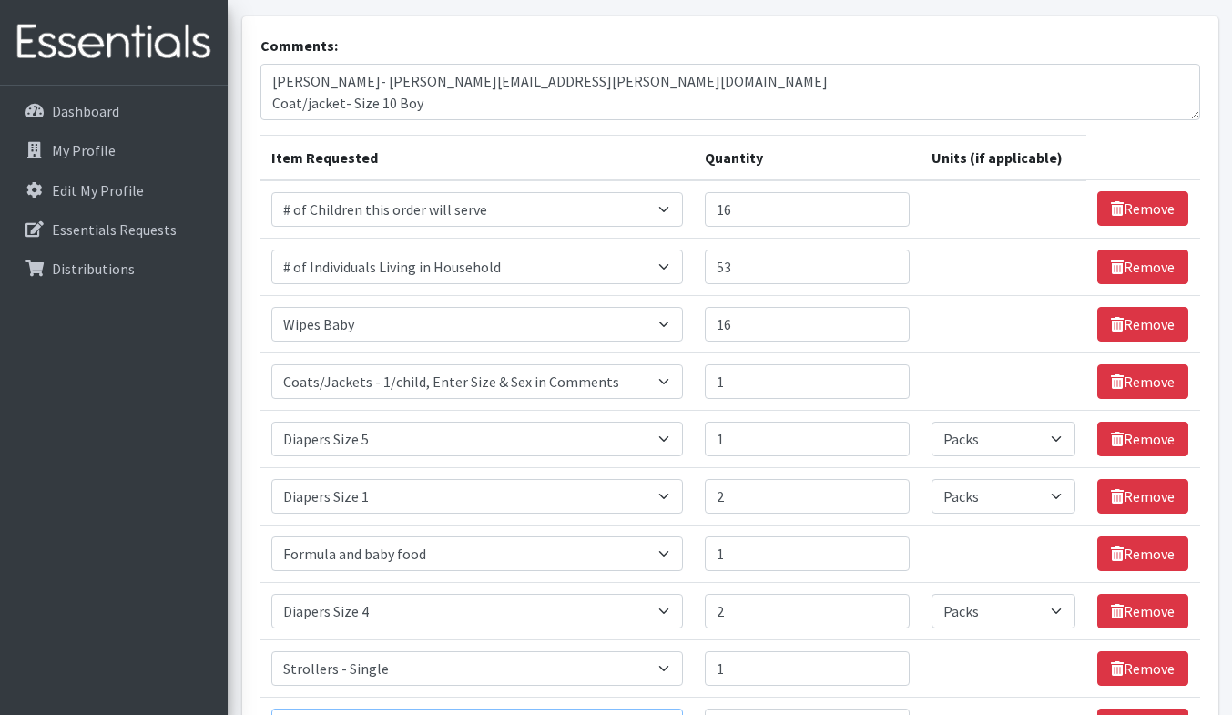
scroll to position [82, 0]
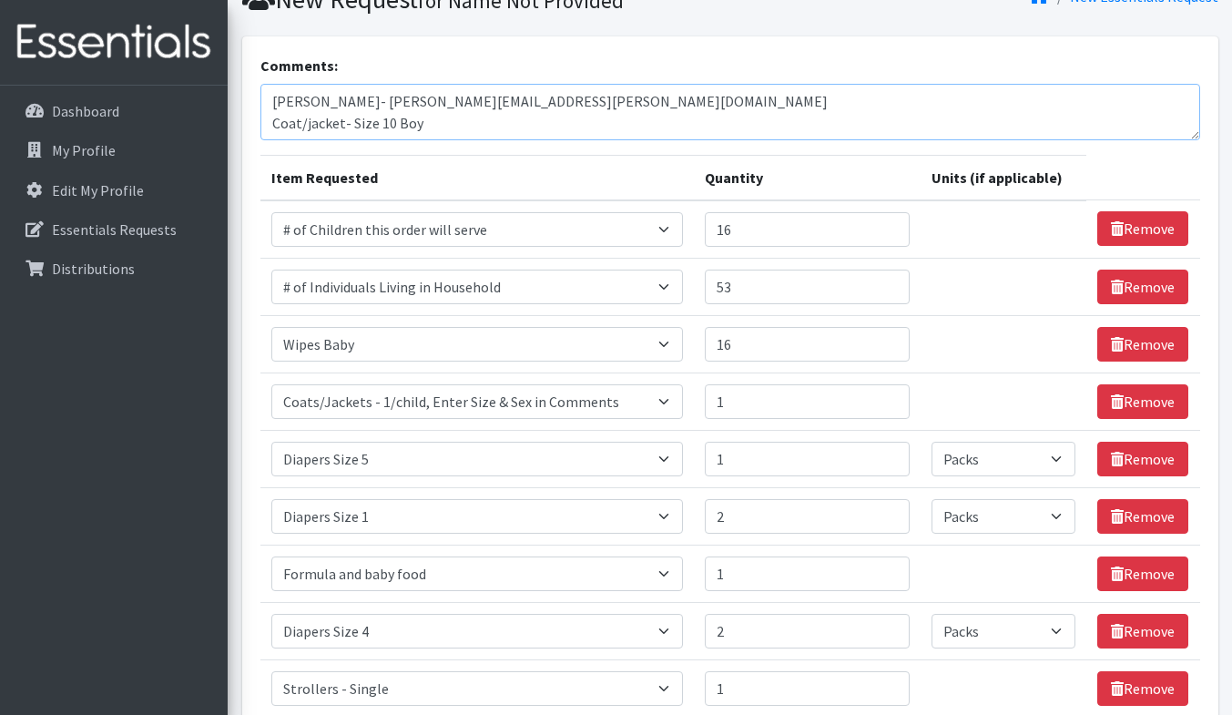
click at [595, 124] on textarea "Daneane McLaughlin- Daneane.mclaughlin@vnahg.org Coat/jacket- Size 10 Boy" at bounding box center [730, 112] width 940 height 56
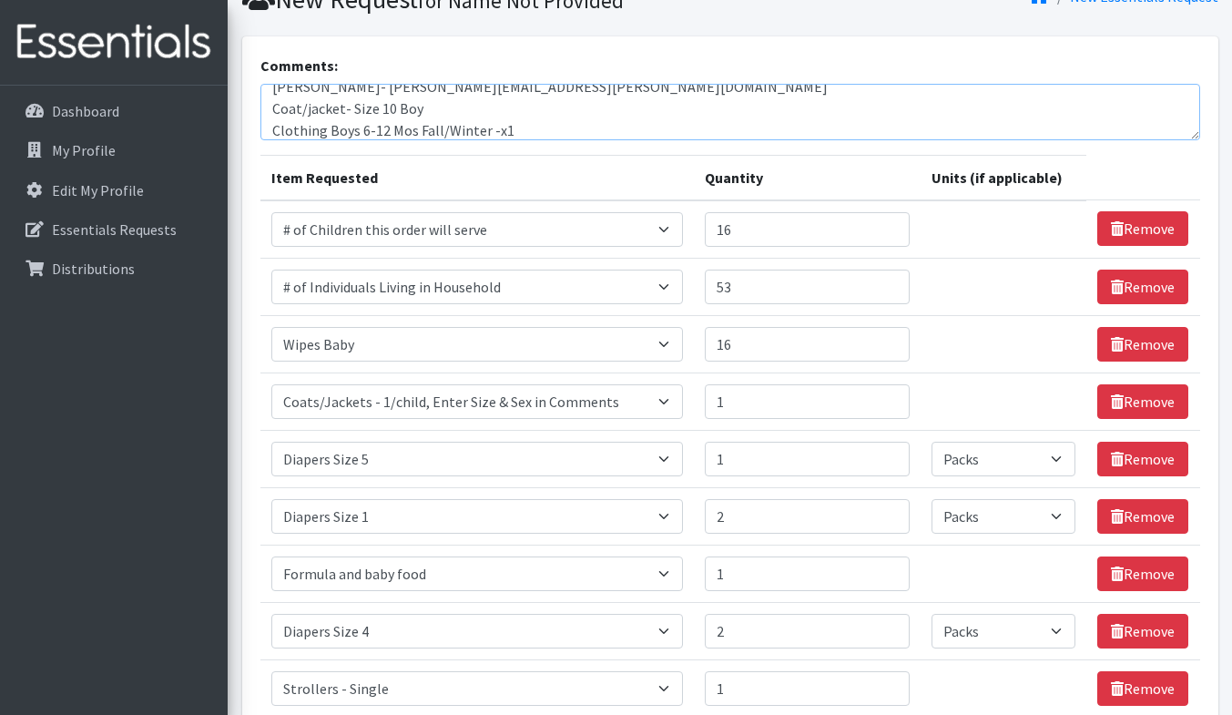
click at [619, 86] on textarea "Daneane McLaughlin- Daneane.mclaughlin@vnahg.org Coat/jacket- Size 10 Boy Cloth…" at bounding box center [730, 112] width 940 height 56
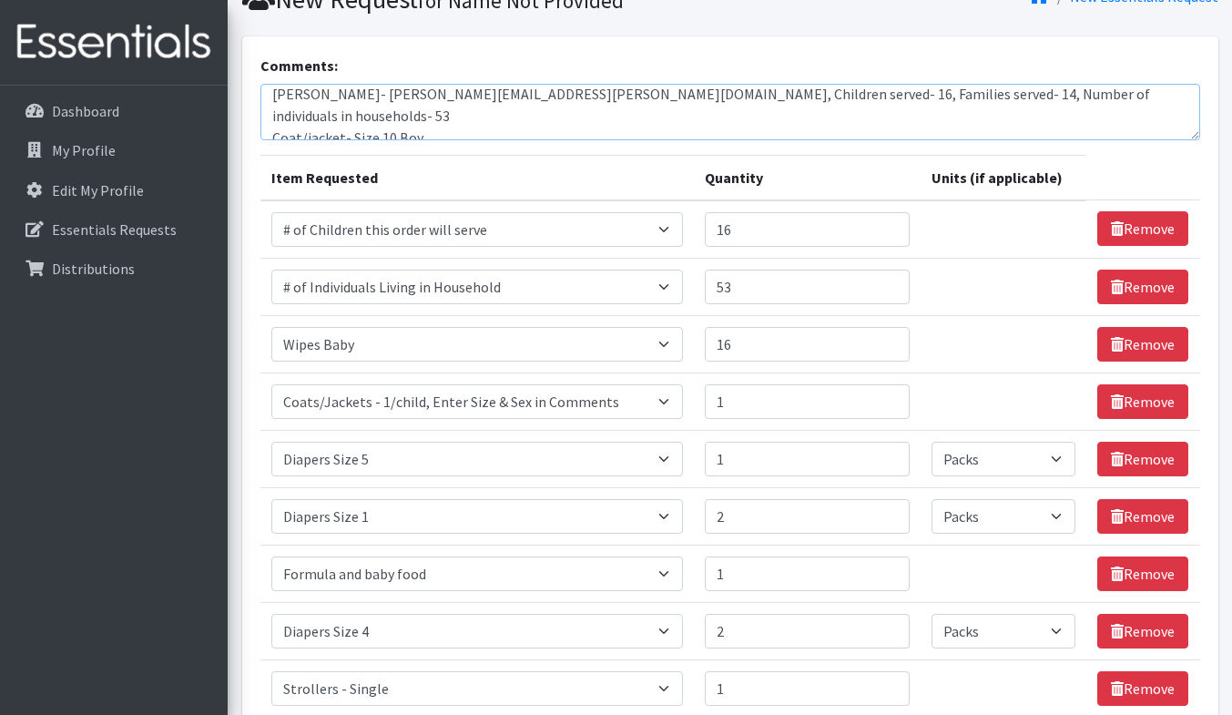
click at [540, 129] on textarea "Daneane McLaughlin- Daneane.mclaughlin@vnahg.org, Children served- 16, Families…" at bounding box center [730, 112] width 940 height 56
click at [1128, 84] on textarea "Daneane McLaughlin- Daneane.mclaughlin@vnahg.org, Children served- 16, Families…" at bounding box center [730, 112] width 940 height 56
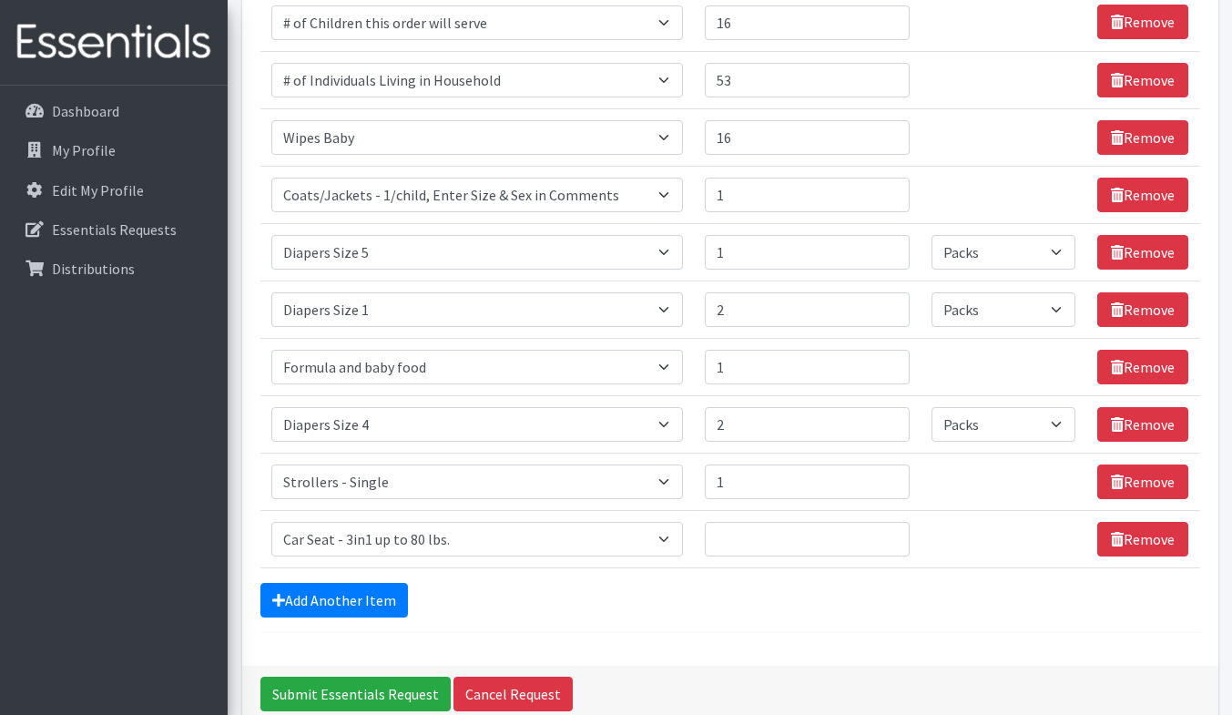
scroll to position [309, 0]
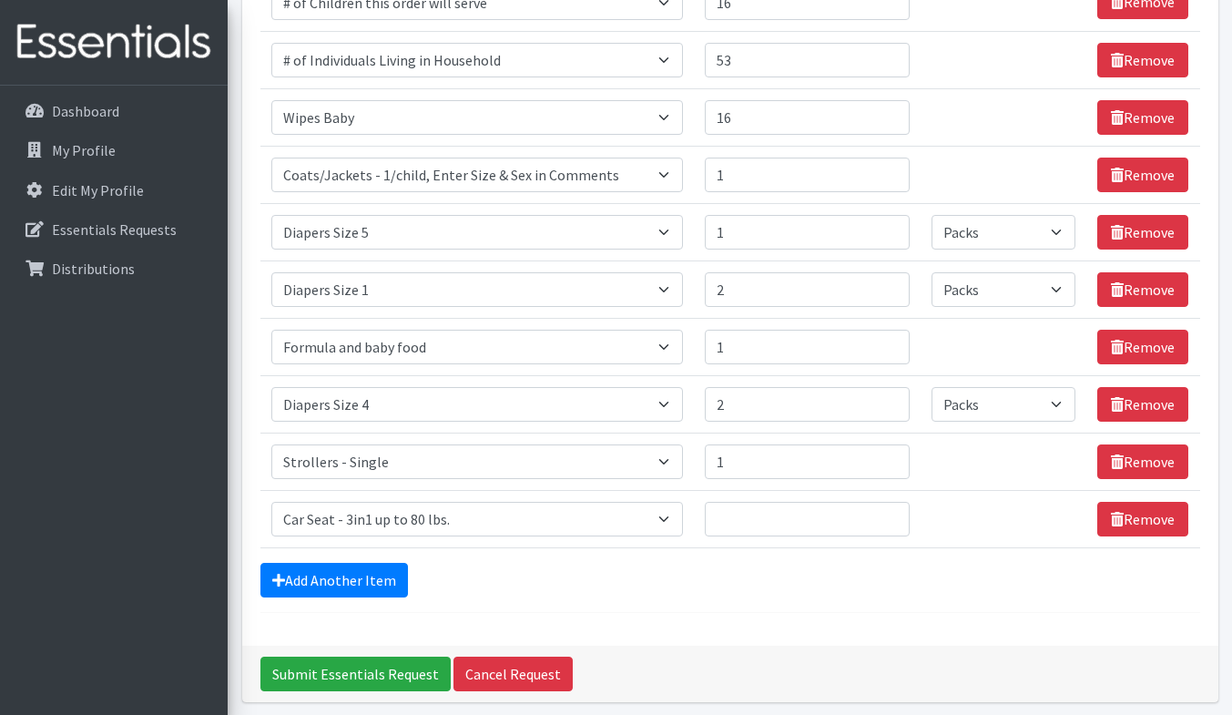
type textarea "Daneane McLaughlin- Daneane.mclaughlin@vnahg.org, Children served- 16, Families…"
click at [638, 512] on select "Select an item # of Children this order will serve # of Individuals Living in H…" at bounding box center [476, 519] width 411 height 35
click at [1151, 514] on link "Remove" at bounding box center [1142, 519] width 91 height 35
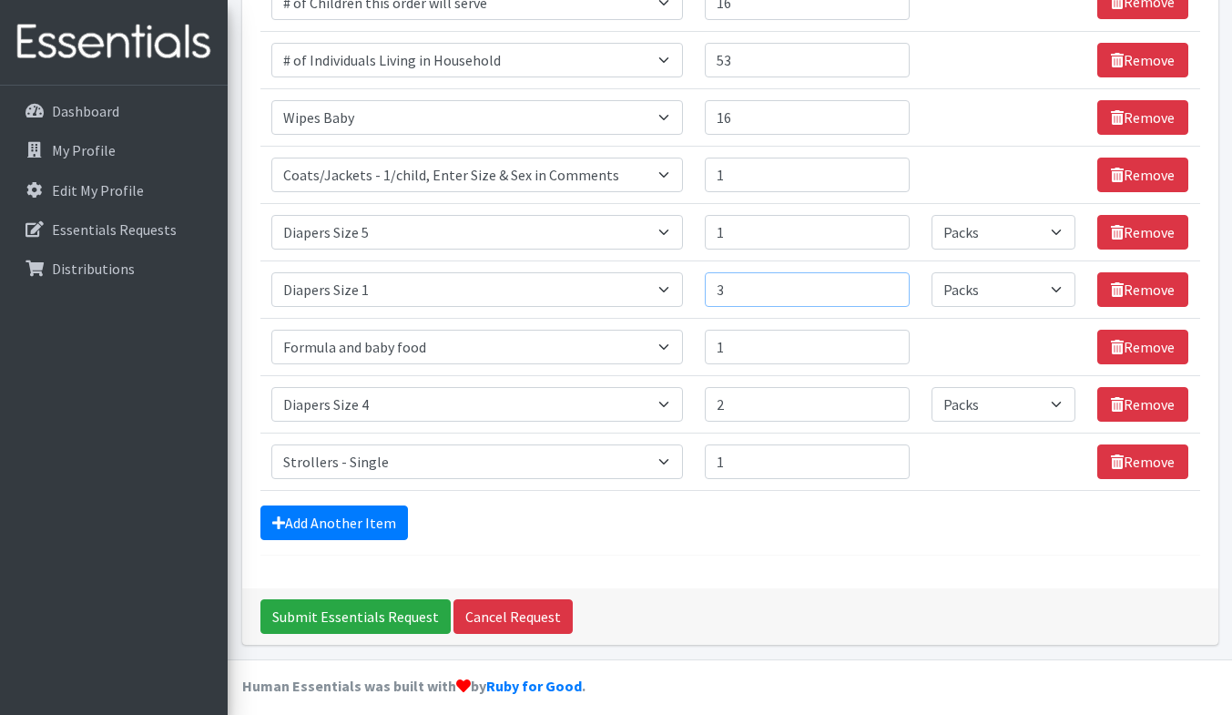
click at [884, 287] on input "3" at bounding box center [807, 289] width 205 height 35
type input "4"
click at [883, 285] on input "4" at bounding box center [807, 289] width 205 height 35
click at [361, 520] on link "Add Another Item" at bounding box center [333, 522] width 147 height 35
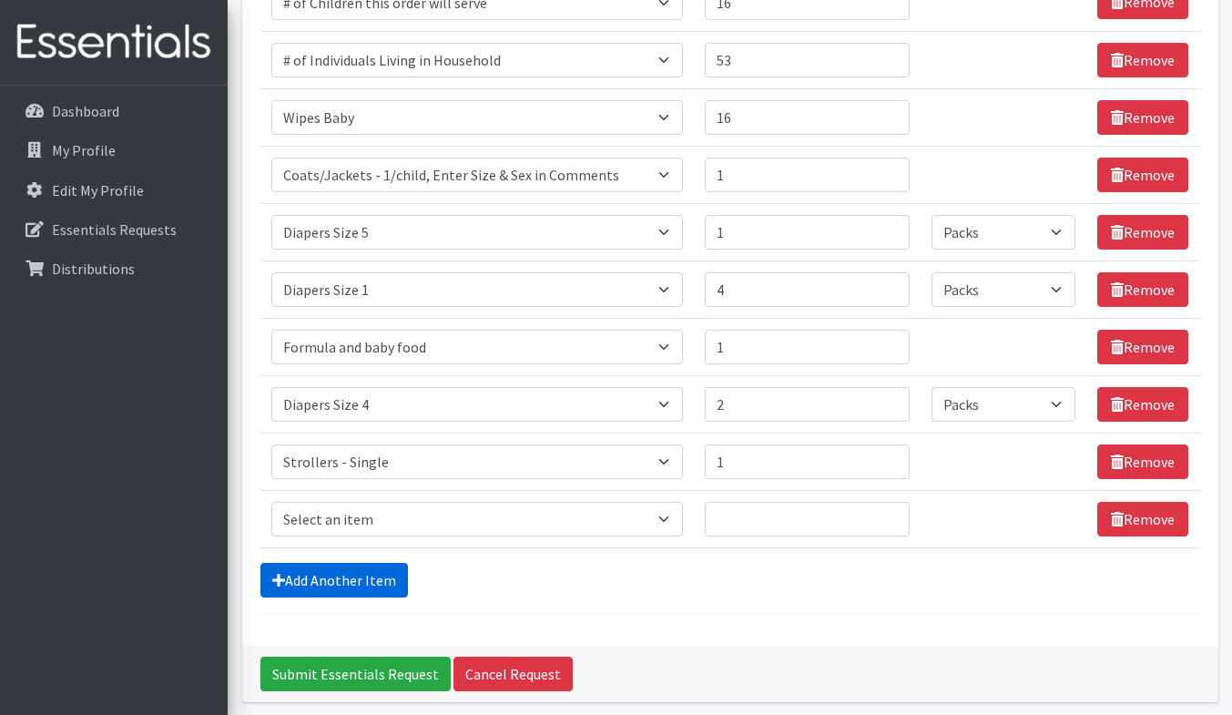
scroll to position [378, 0]
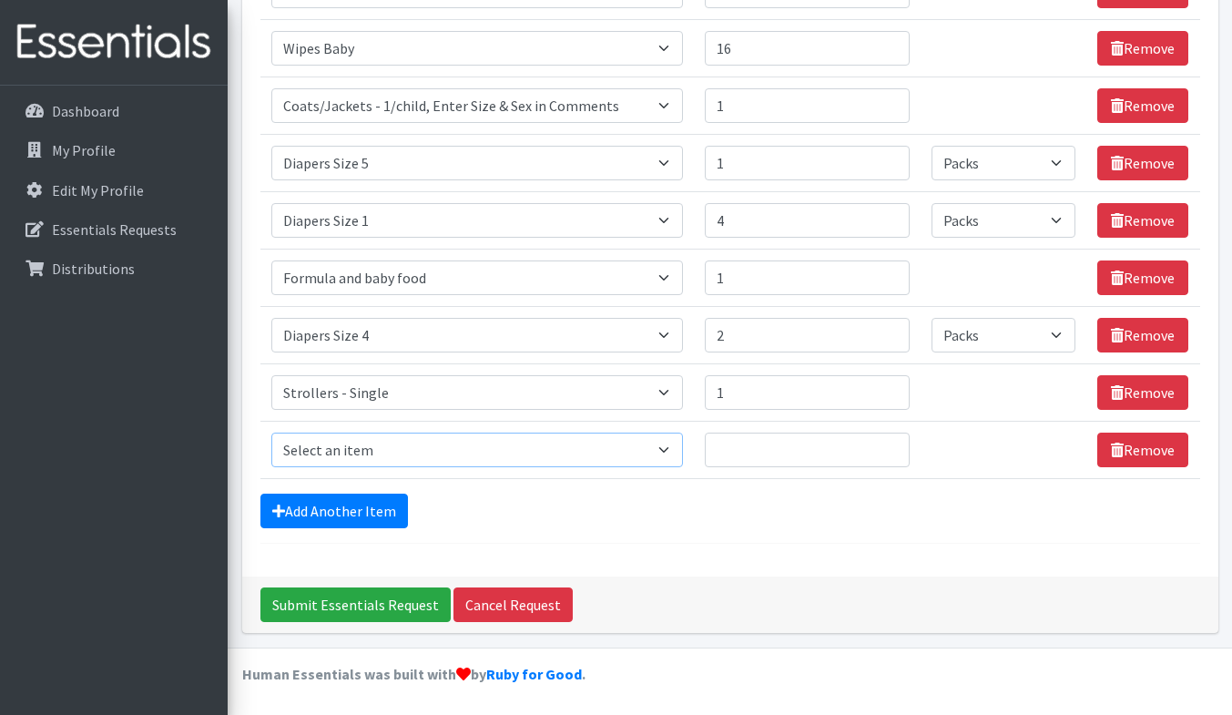
click at [369, 444] on select "Select an item # of Children this order will serve # of Individuals Living in H…" at bounding box center [476, 449] width 411 height 35
select select "316"
click at [271, 432] on select "Select an item # of Children this order will serve # of Individuals Living in H…" at bounding box center [476, 449] width 411 height 35
type input "1"
click at [886, 442] on input "1" at bounding box center [807, 449] width 205 height 35
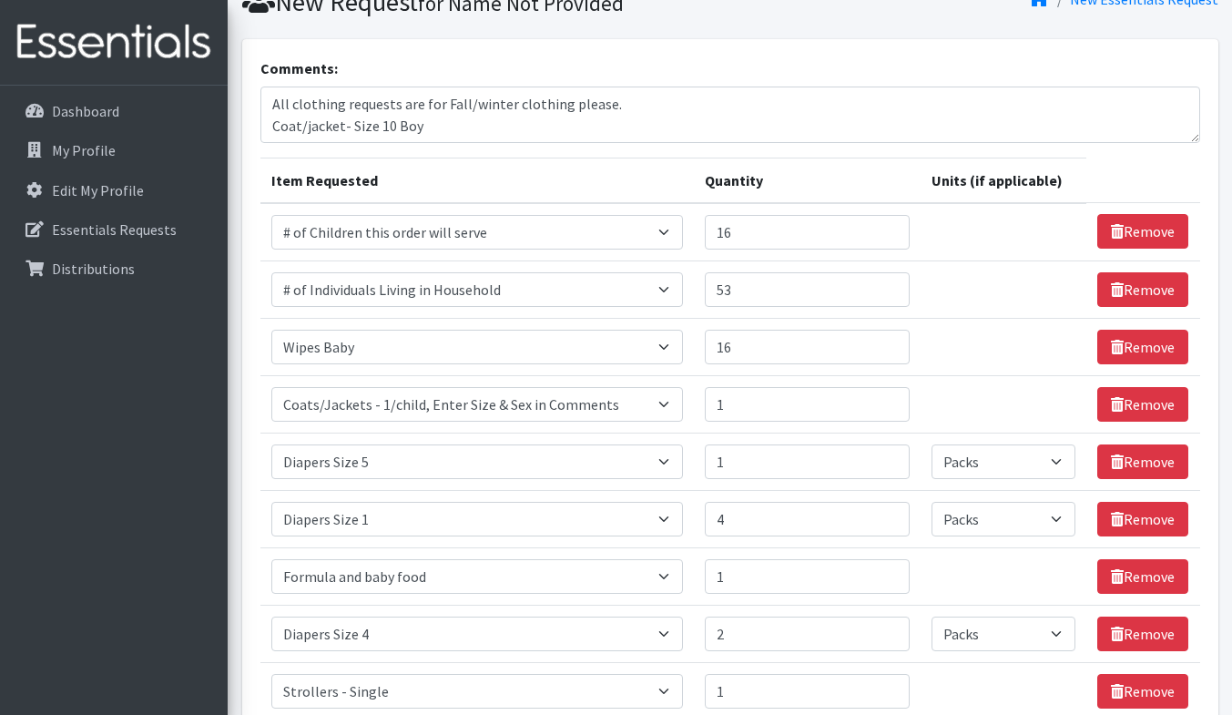
scroll to position [0, 0]
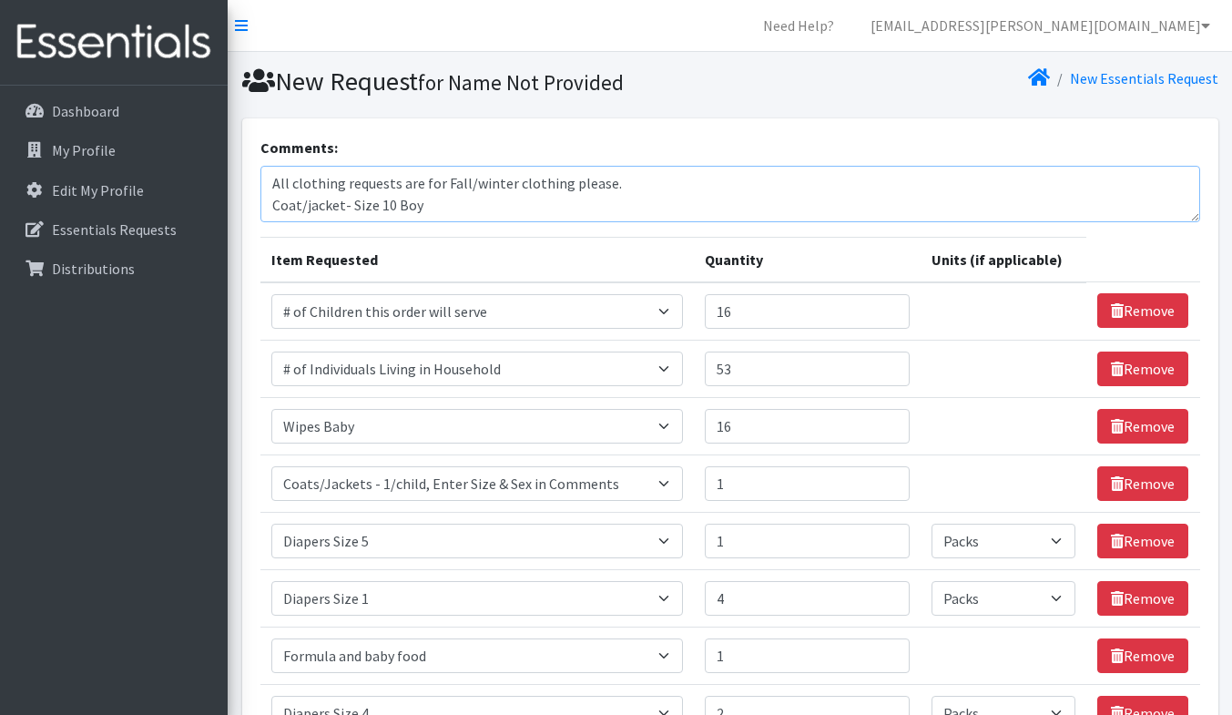
click at [604, 203] on textarea "Daneane McLaughlin- Daneane.mclaughlin@vnahg.org, Children served- 16, Families…" at bounding box center [730, 194] width 940 height 56
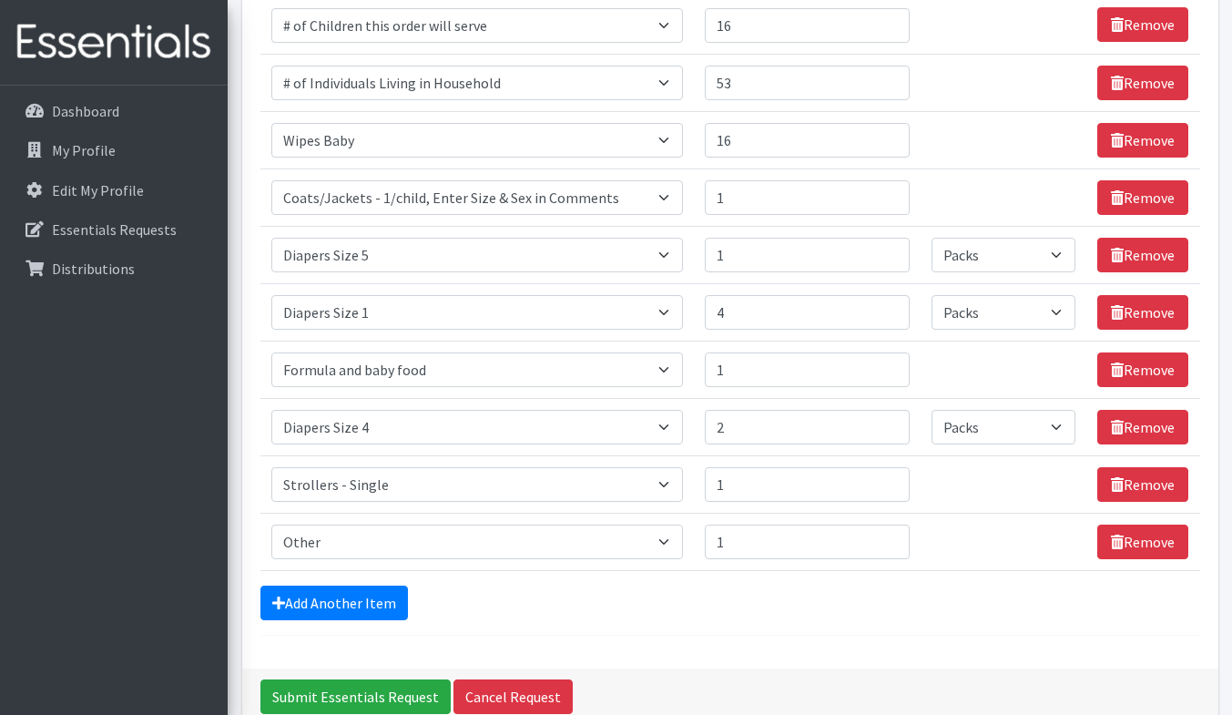
scroll to position [289, 0]
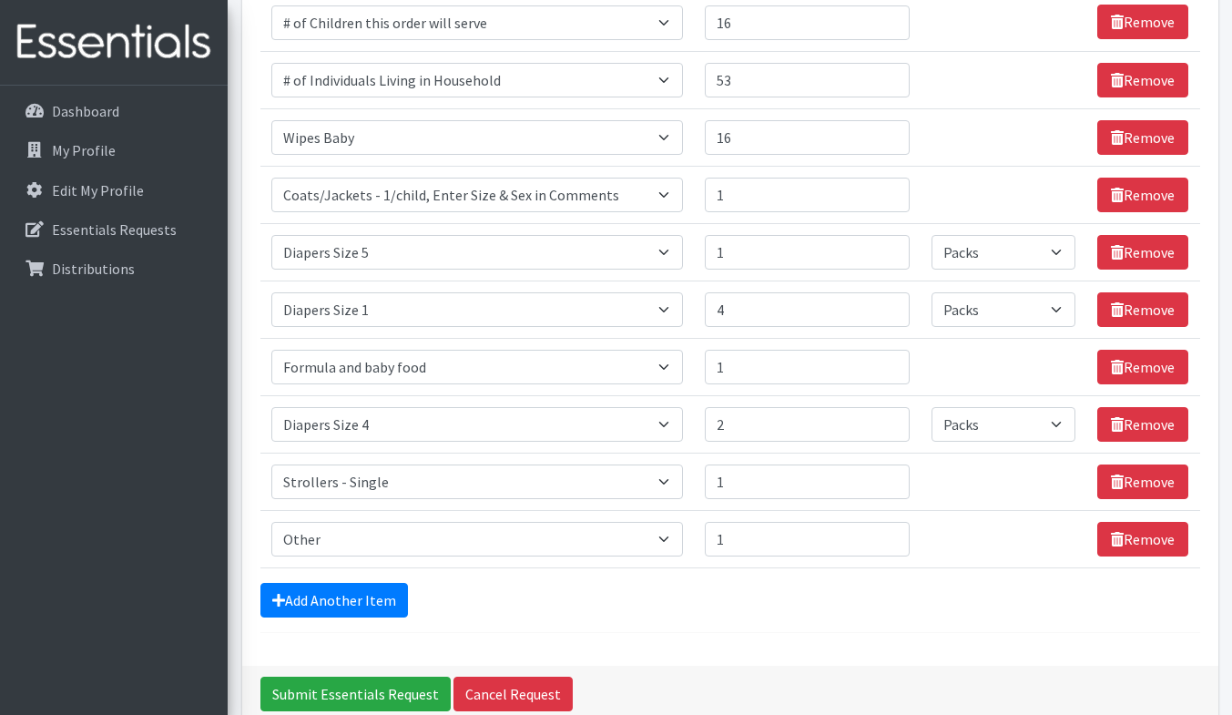
type textarea "Daneane McLaughlin- Daneane.mclaughlin@vnahg.org, Children served- 16, Families…"
type input "2"
click at [886, 533] on input "2" at bounding box center [807, 539] width 205 height 35
click at [382, 600] on link "Add Another Item" at bounding box center [333, 600] width 147 height 35
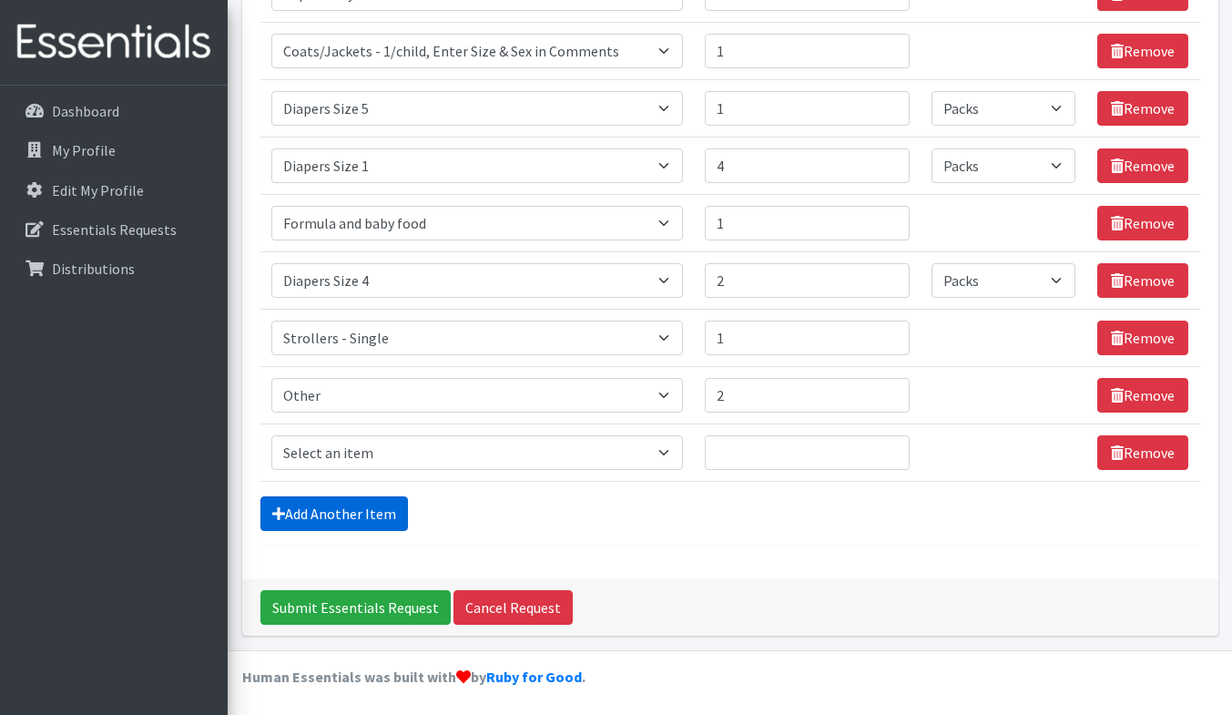
scroll to position [435, 0]
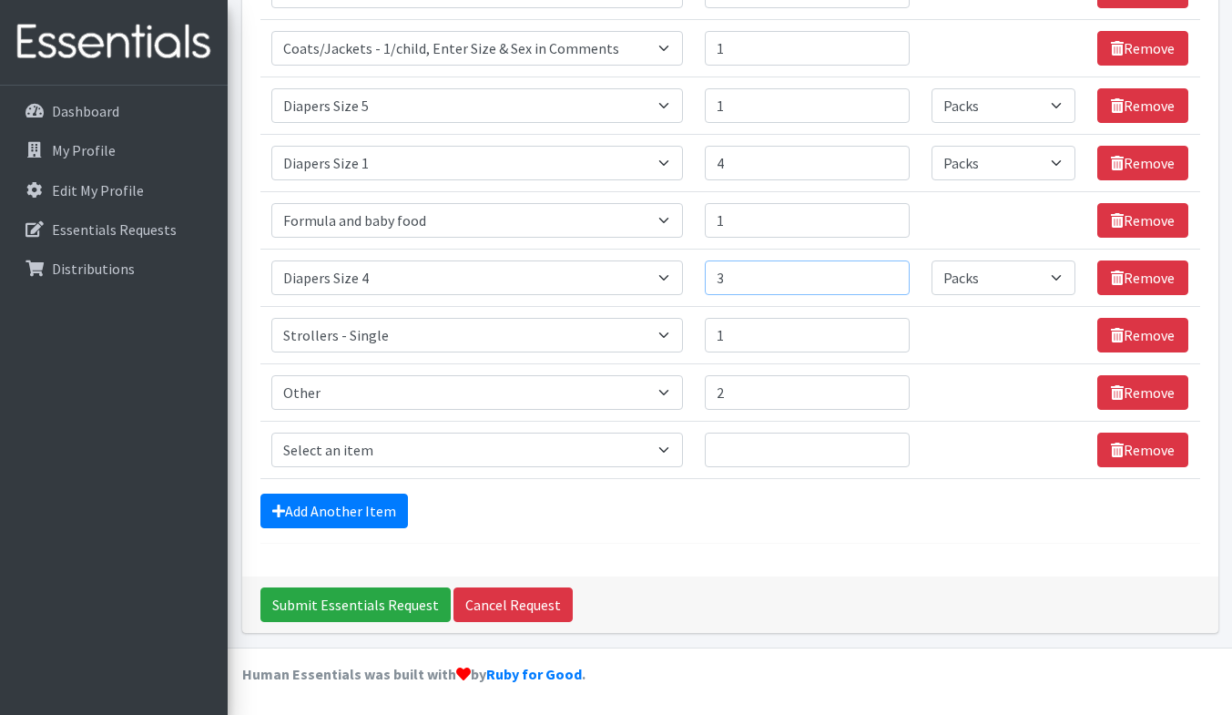
type input "3"
click at [885, 270] on input "3" at bounding box center [807, 277] width 205 height 35
type input "5"
click at [885, 157] on input "5" at bounding box center [807, 163] width 205 height 35
click at [475, 446] on select "Select an item # of Children this order will serve # of Individuals Living in H…" at bounding box center [476, 449] width 411 height 35
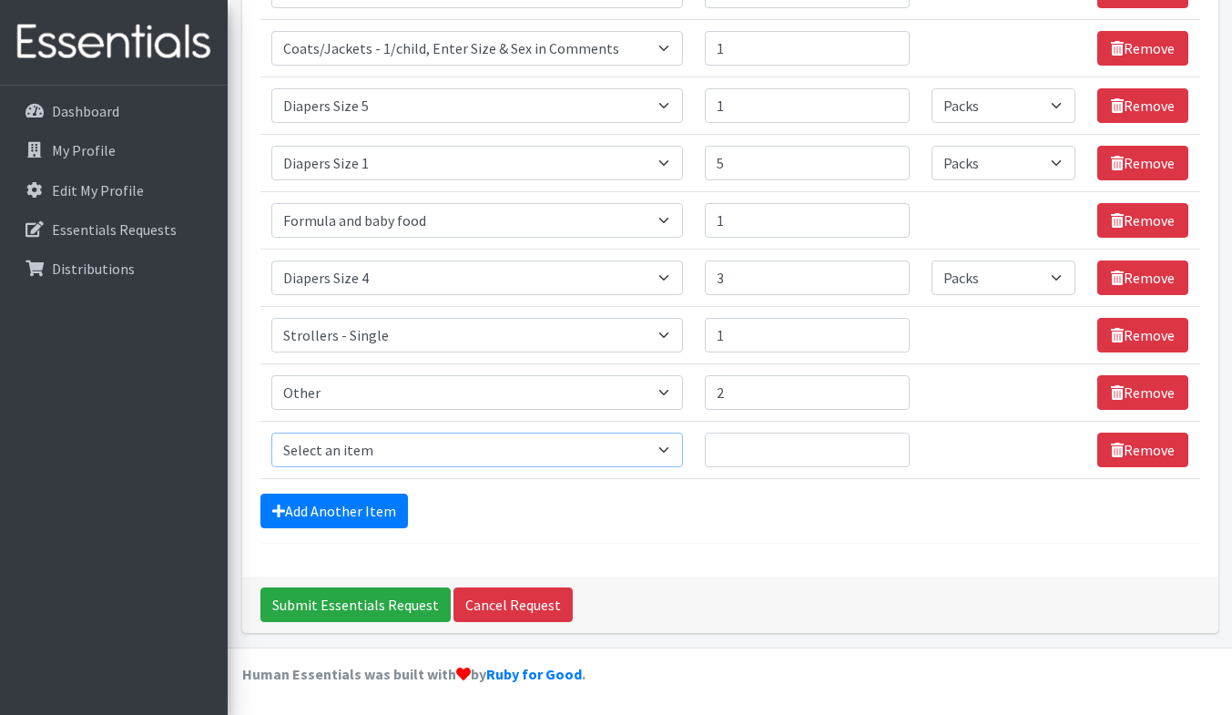
select select "1969"
click at [271, 432] on select "Select an item # of Children this order will serve # of Individuals Living in H…" at bounding box center [476, 449] width 411 height 35
click at [747, 455] on input "Quantity" at bounding box center [807, 449] width 205 height 35
type input "1"
click at [978, 452] on select "Please select a unit units Packs" at bounding box center [1003, 449] width 144 height 35
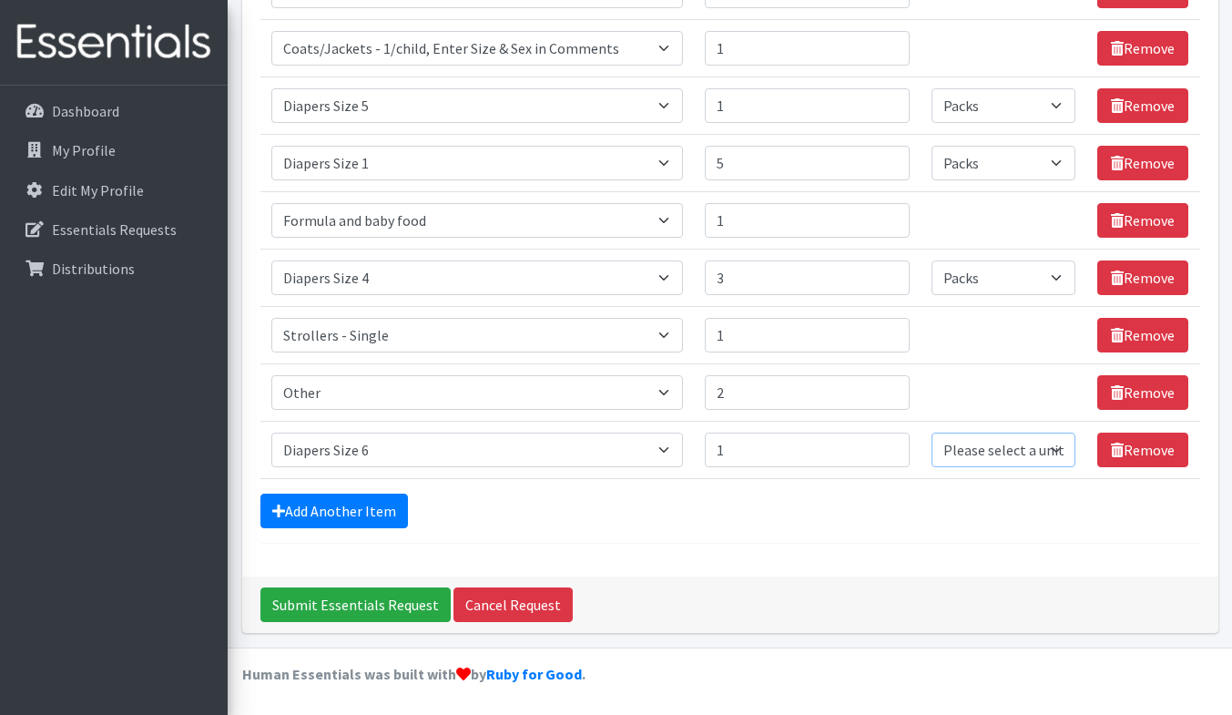
select select "Pack"
click at [931, 432] on select "Please select a unit units Packs" at bounding box center [1003, 449] width 144 height 35
click at [384, 502] on link "Add Another Item" at bounding box center [333, 510] width 147 height 35
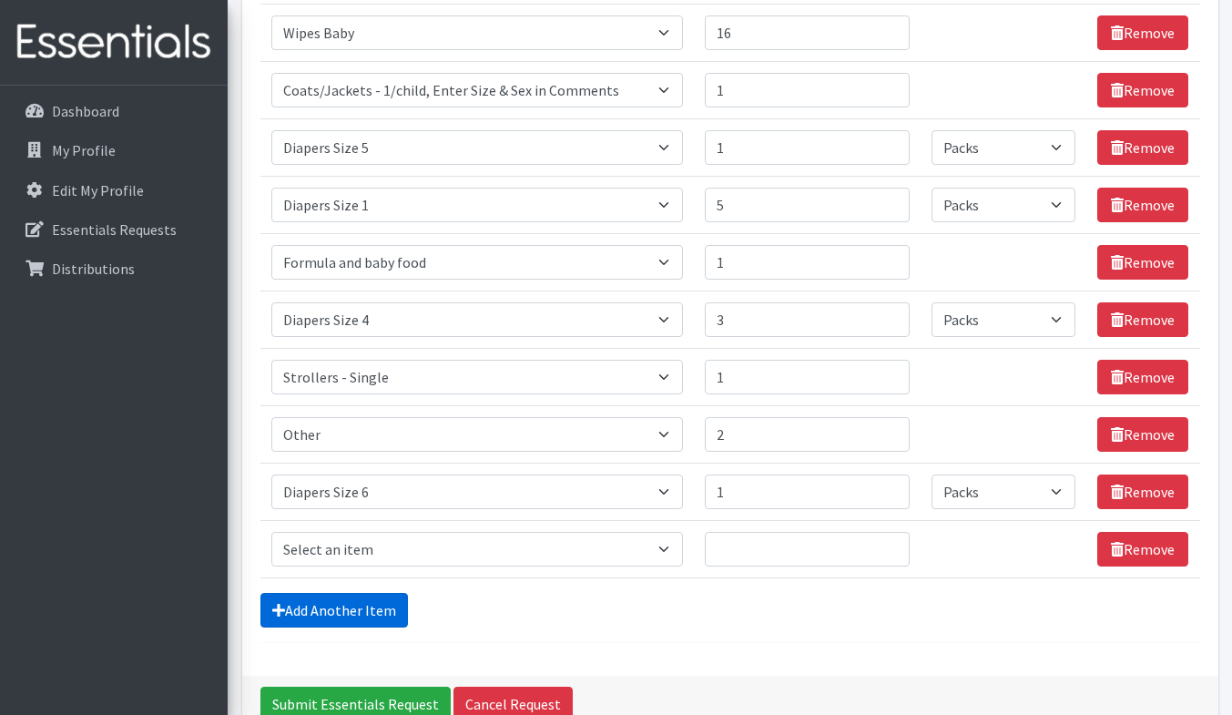
scroll to position [411, 0]
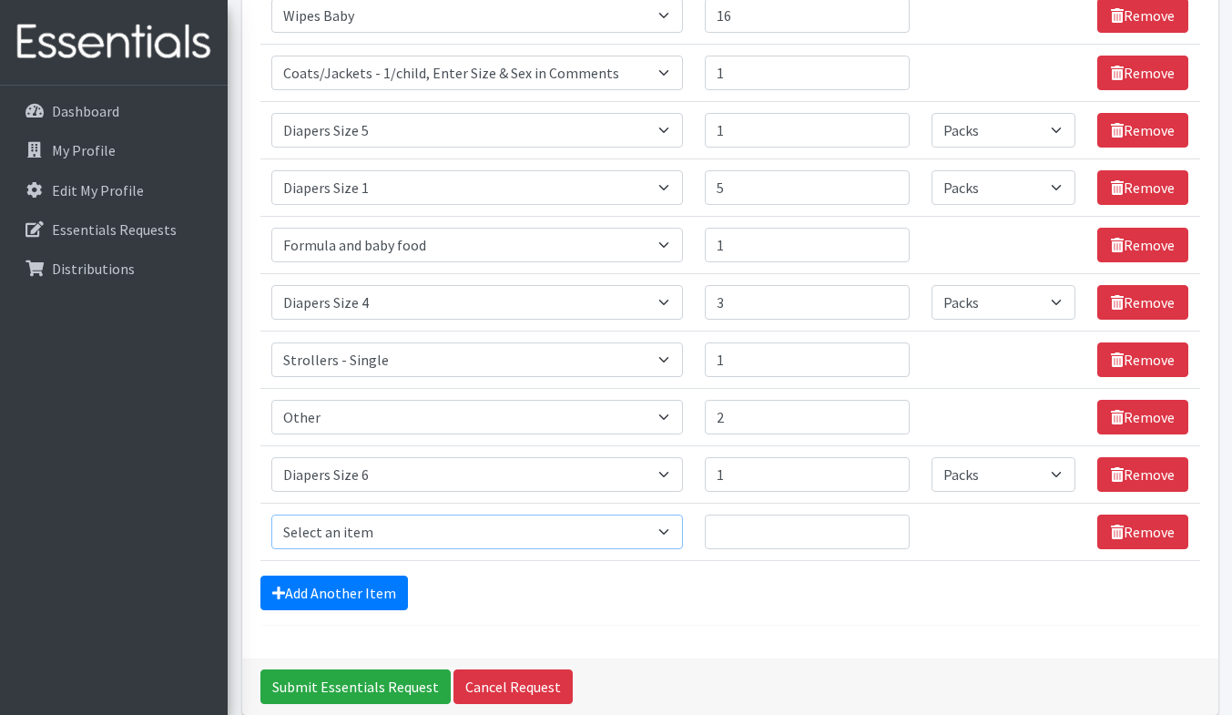
click at [520, 532] on select "Select an item # of Children this order will serve # of Individuals Living in H…" at bounding box center [476, 531] width 411 height 35
select select "1966"
click at [271, 514] on select "Select an item # of Children this order will serve # of Individuals Living in H…" at bounding box center [476, 531] width 411 height 35
click at [786, 535] on input "Quantity" at bounding box center [807, 531] width 205 height 35
type input "1"
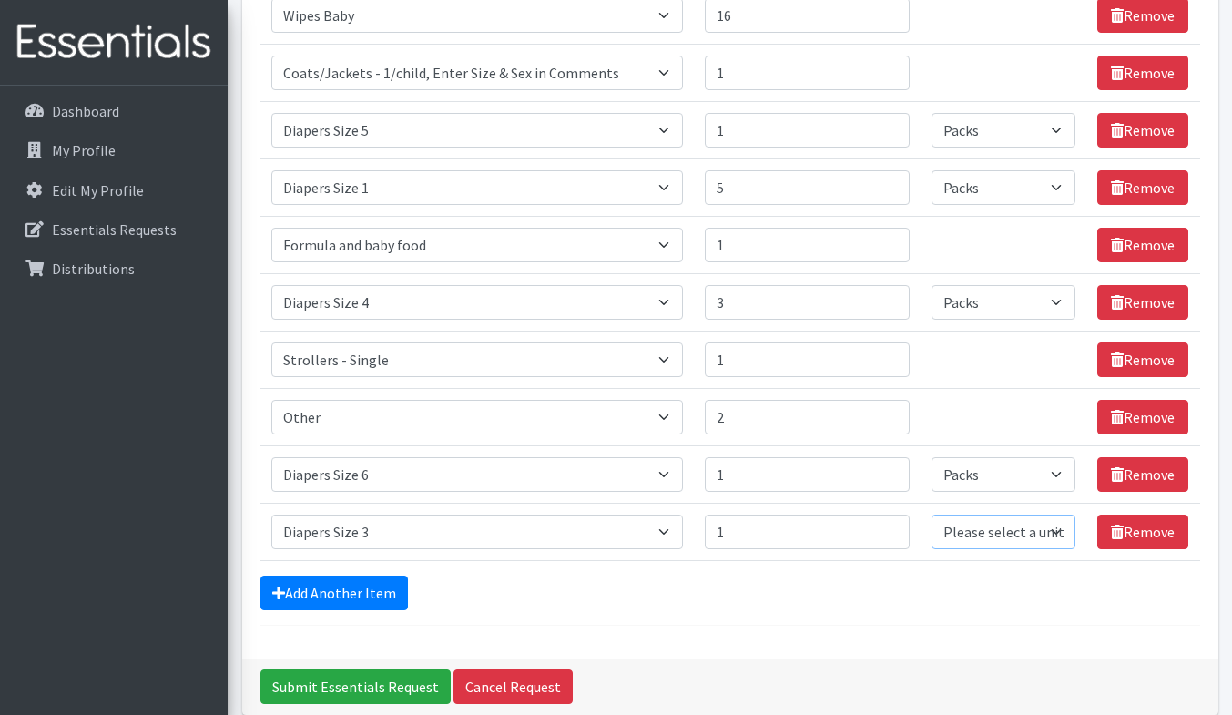
click at [980, 532] on select "Please select a unit units Packs" at bounding box center [1003, 531] width 144 height 35
select select "Pack"
click at [931, 514] on select "Please select a unit units Packs" at bounding box center [1003, 531] width 144 height 35
click at [378, 590] on link "Add Another Item" at bounding box center [333, 592] width 147 height 35
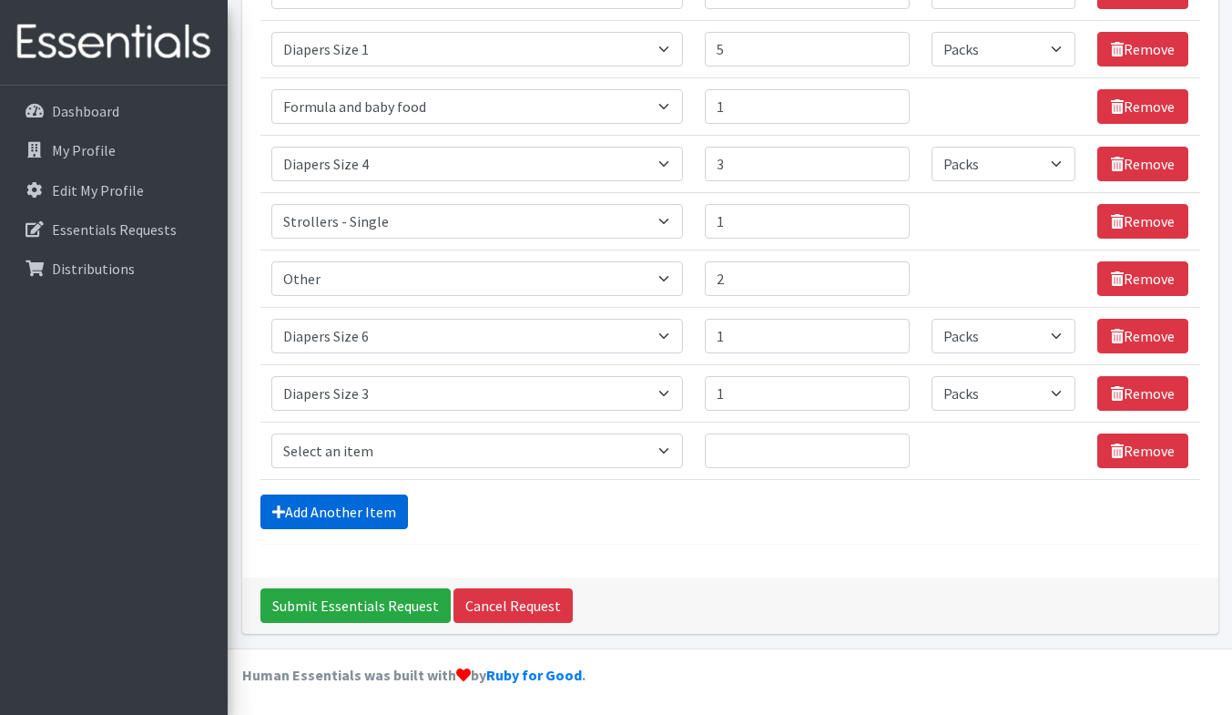
scroll to position [550, 0]
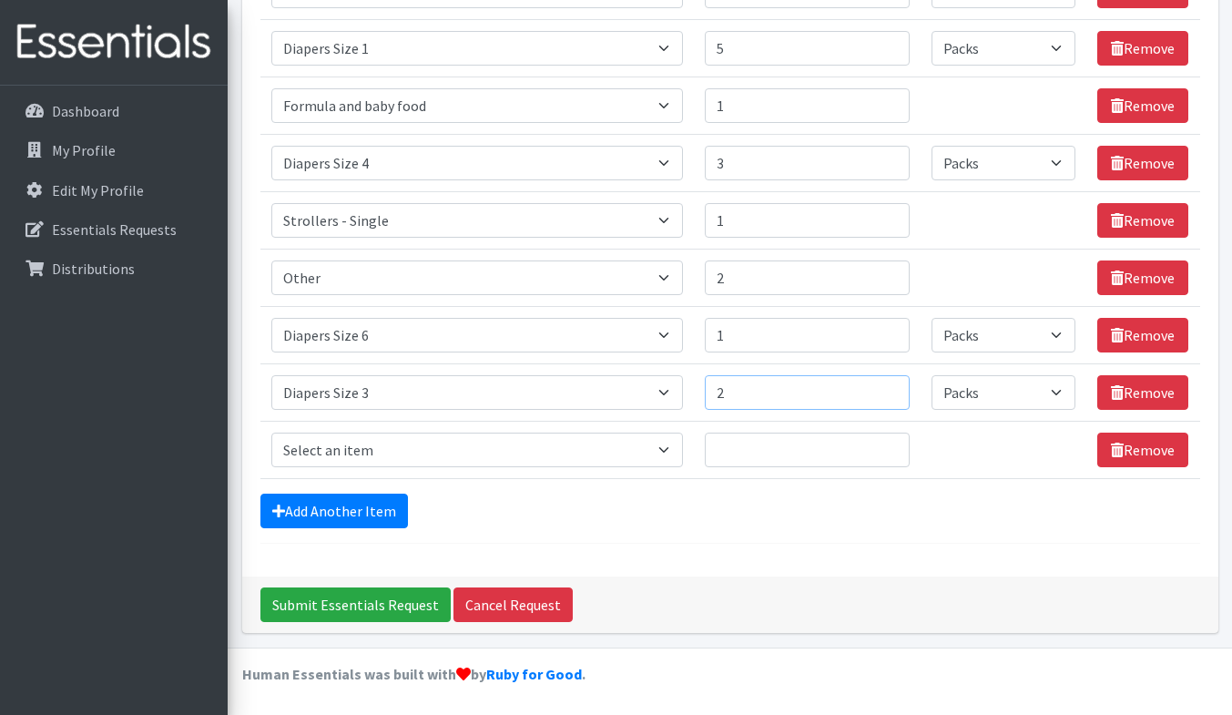
type input "2"
click at [882, 387] on input "2" at bounding box center [807, 392] width 205 height 35
click at [512, 445] on select "Select an item # of Children this order will serve # of Individuals Living in H…" at bounding box center [476, 449] width 411 height 35
select select "5772"
click at [271, 432] on select "Select an item # of Children this order will serve # of Individuals Living in H…" at bounding box center [476, 449] width 411 height 35
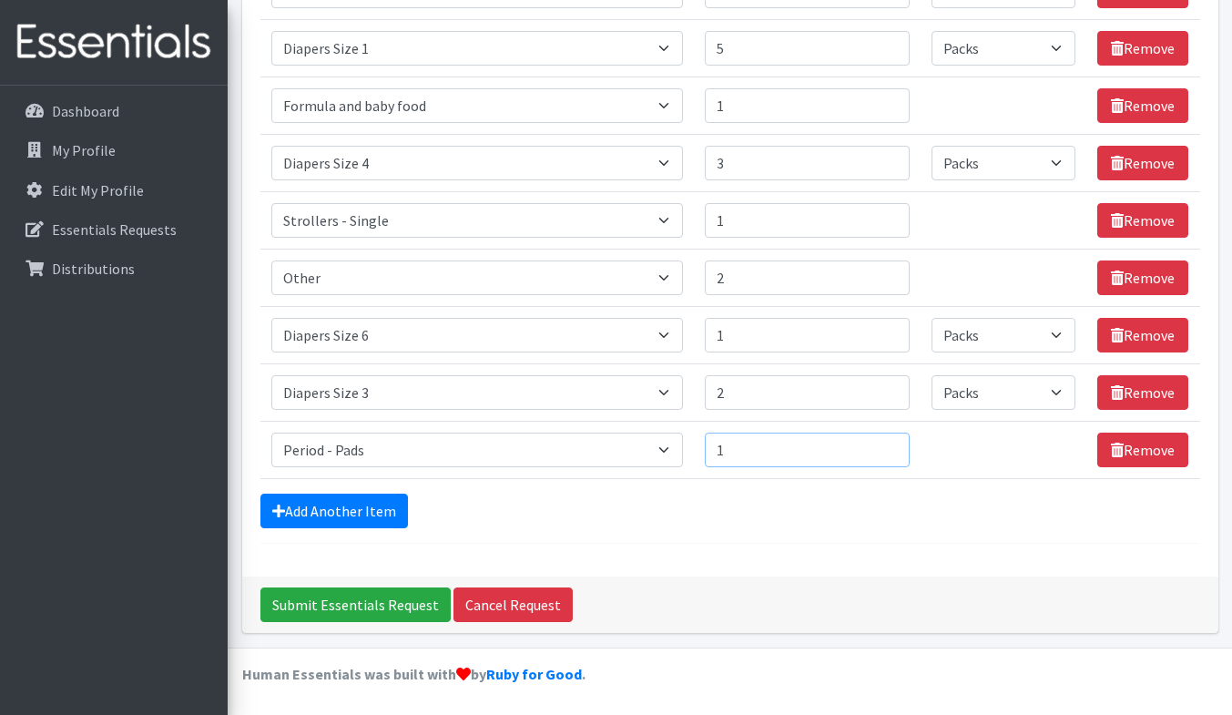
type input "1"
click at [889, 441] on input "1" at bounding box center [807, 449] width 205 height 35
click at [395, 503] on link "Add Another Item" at bounding box center [333, 510] width 147 height 35
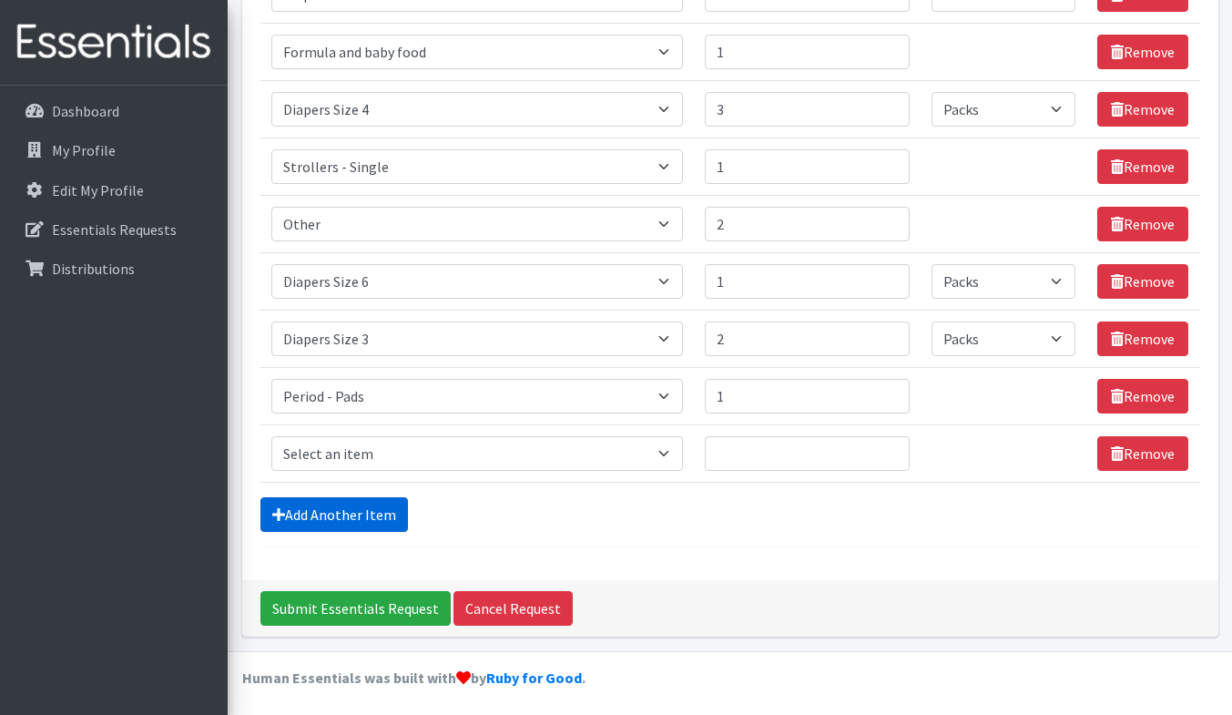
scroll to position [607, 0]
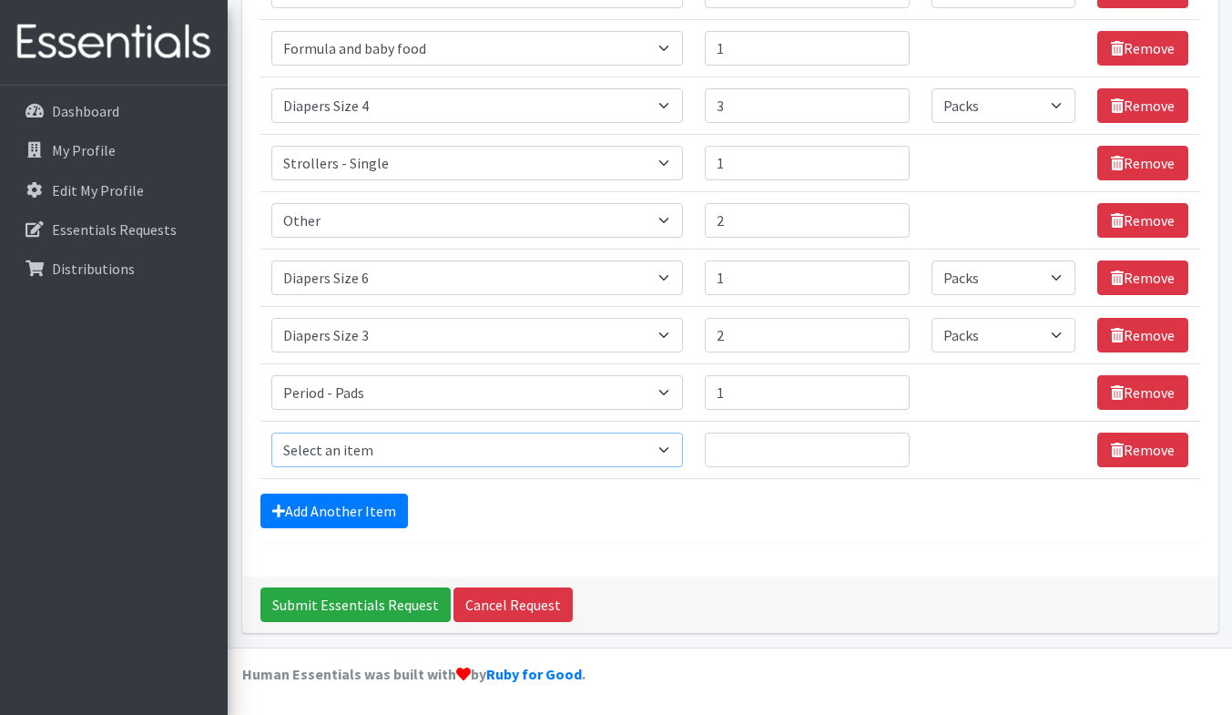
click at [382, 445] on select "Select an item # of Children this order will serve # of Individuals Living in H…" at bounding box center [476, 449] width 411 height 35
select select "5721"
click at [271, 432] on select "Select an item # of Children this order will serve # of Individuals Living in H…" at bounding box center [476, 449] width 411 height 35
type input "1"
click at [886, 445] on input "1" at bounding box center [807, 449] width 205 height 35
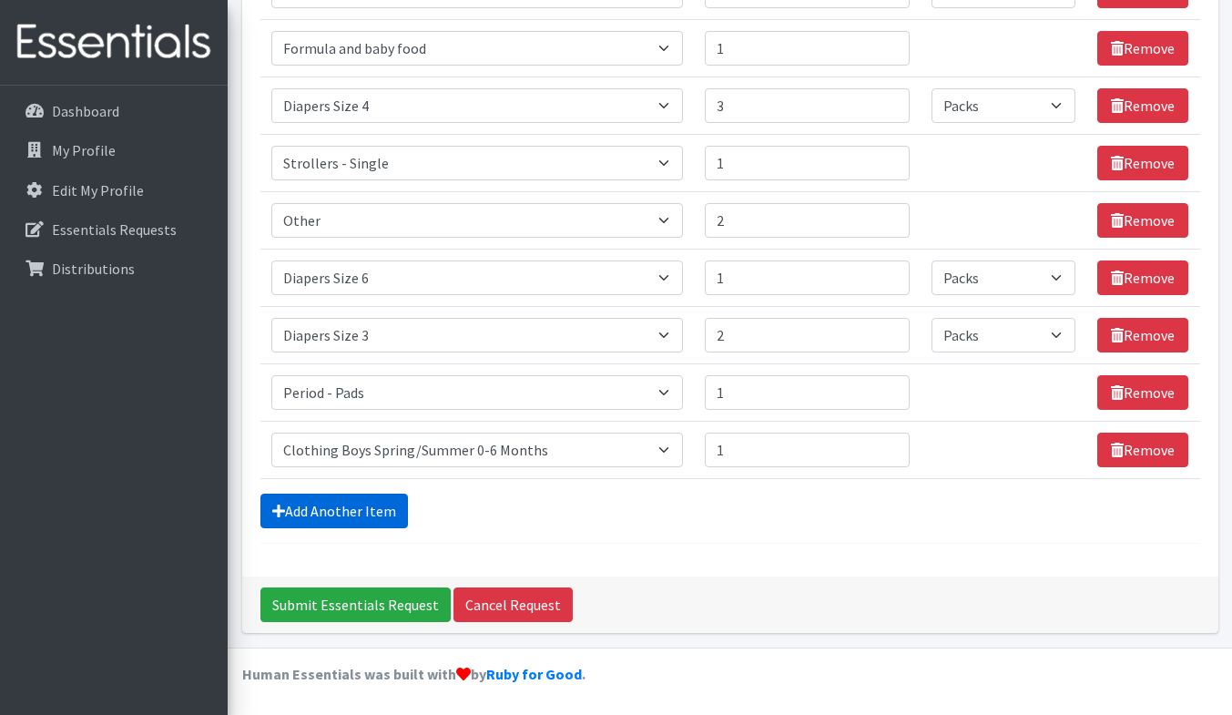
click at [306, 509] on link "Add Another Item" at bounding box center [333, 510] width 147 height 35
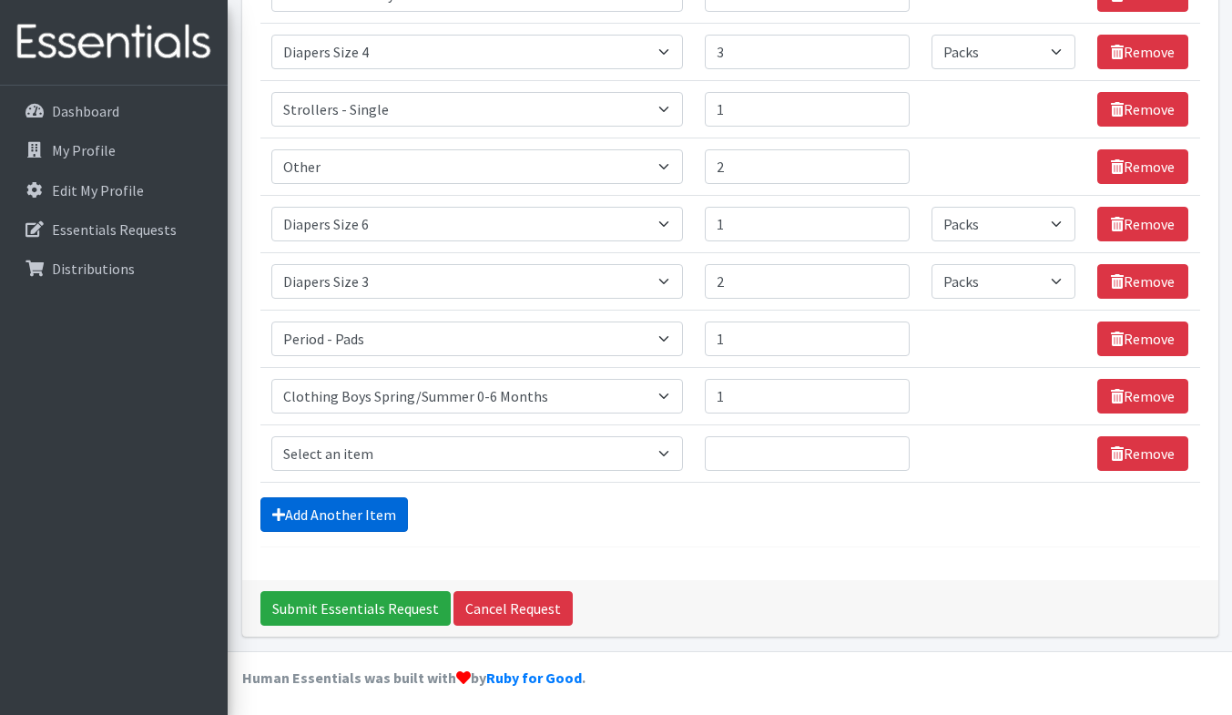
scroll to position [665, 0]
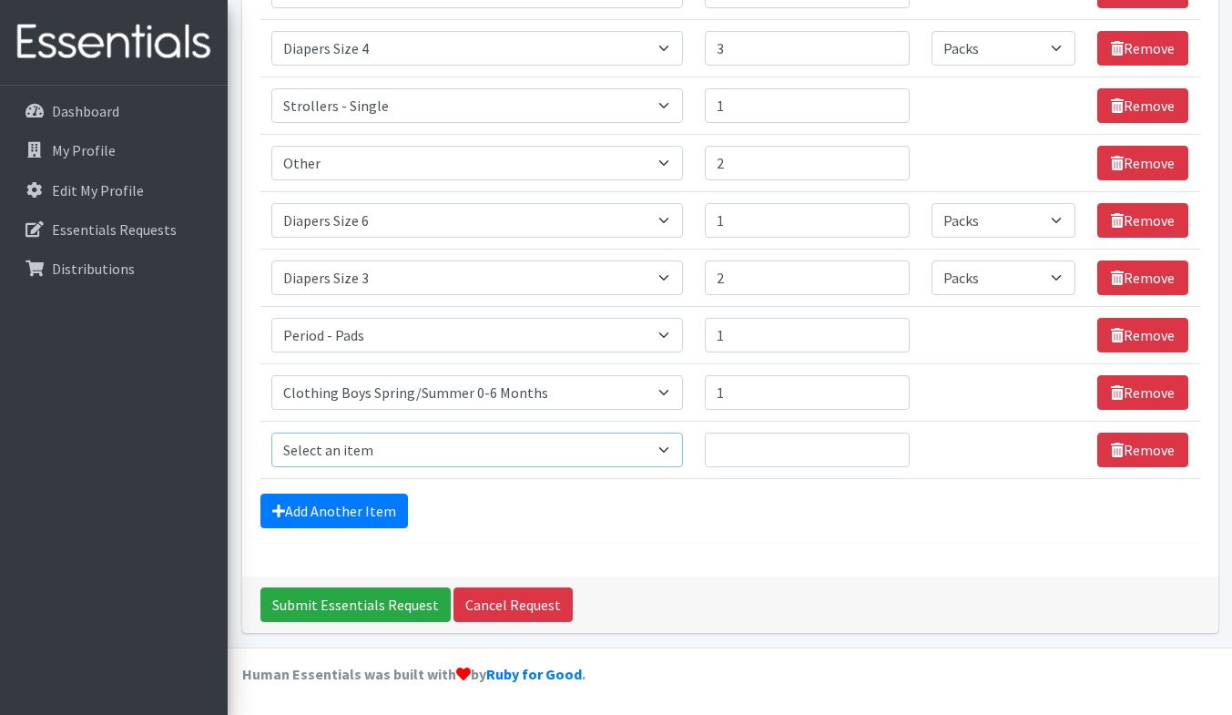
click at [330, 451] on select "Select an item # of Children this order will serve # of Individuals Living in H…" at bounding box center [476, 449] width 411 height 35
select select "1963"
click at [271, 432] on select "Select an item # of Children this order will serve # of Individuals Living in H…" at bounding box center [476, 449] width 411 height 35
click at [819, 454] on input "Quantity" at bounding box center [807, 449] width 205 height 35
type input "1"
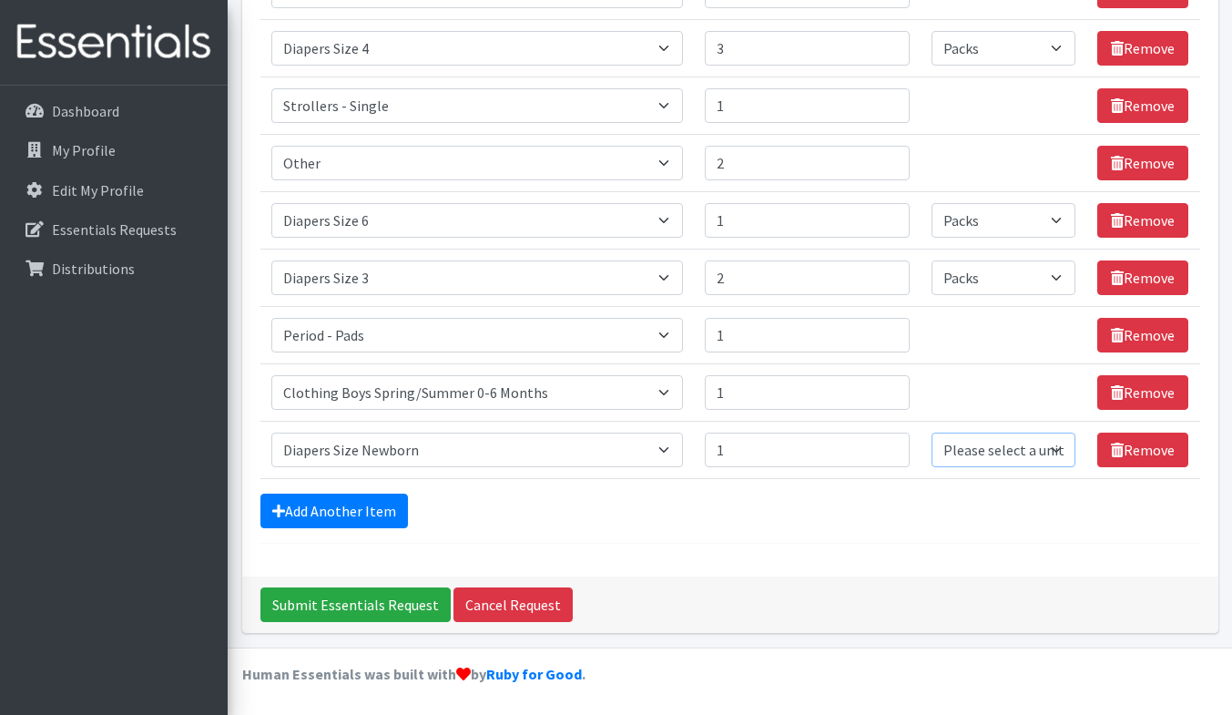
click at [1052, 448] on select "Please select a unit units Packs" at bounding box center [1003, 449] width 144 height 35
select select "Pack"
click at [931, 432] on select "Please select a unit units Packs" at bounding box center [1003, 449] width 144 height 35
click at [362, 511] on link "Add Another Item" at bounding box center [333, 510] width 147 height 35
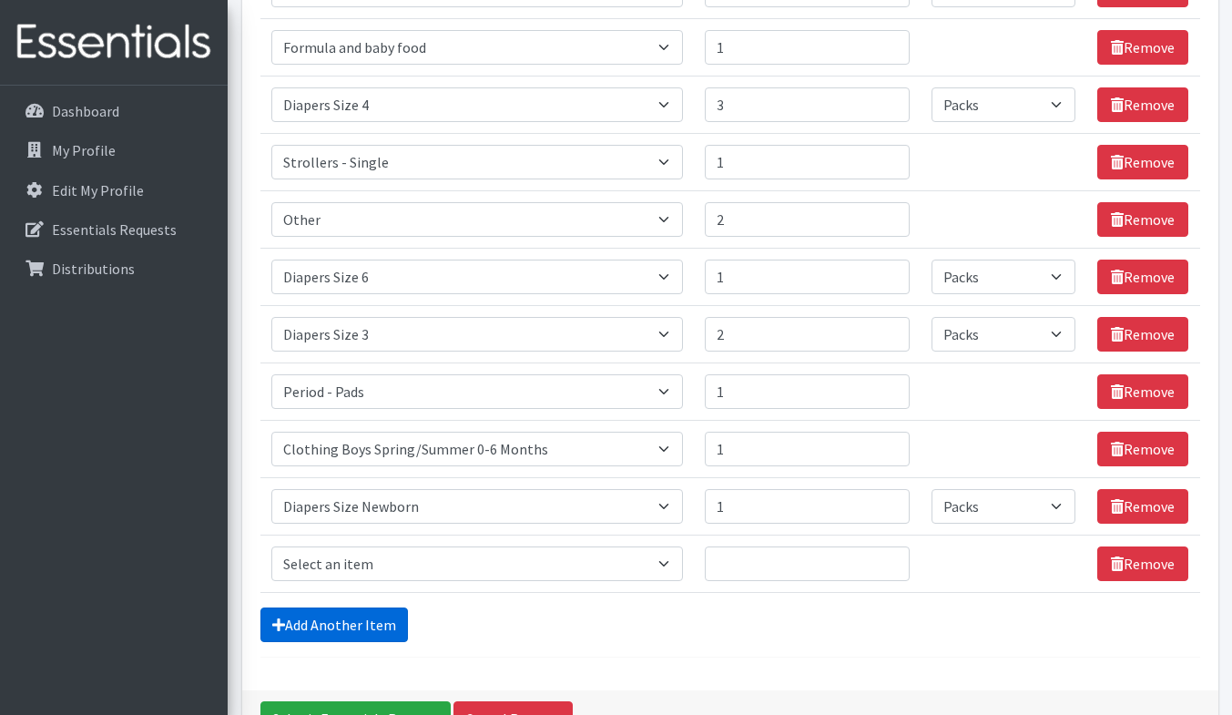
scroll to position [549, 0]
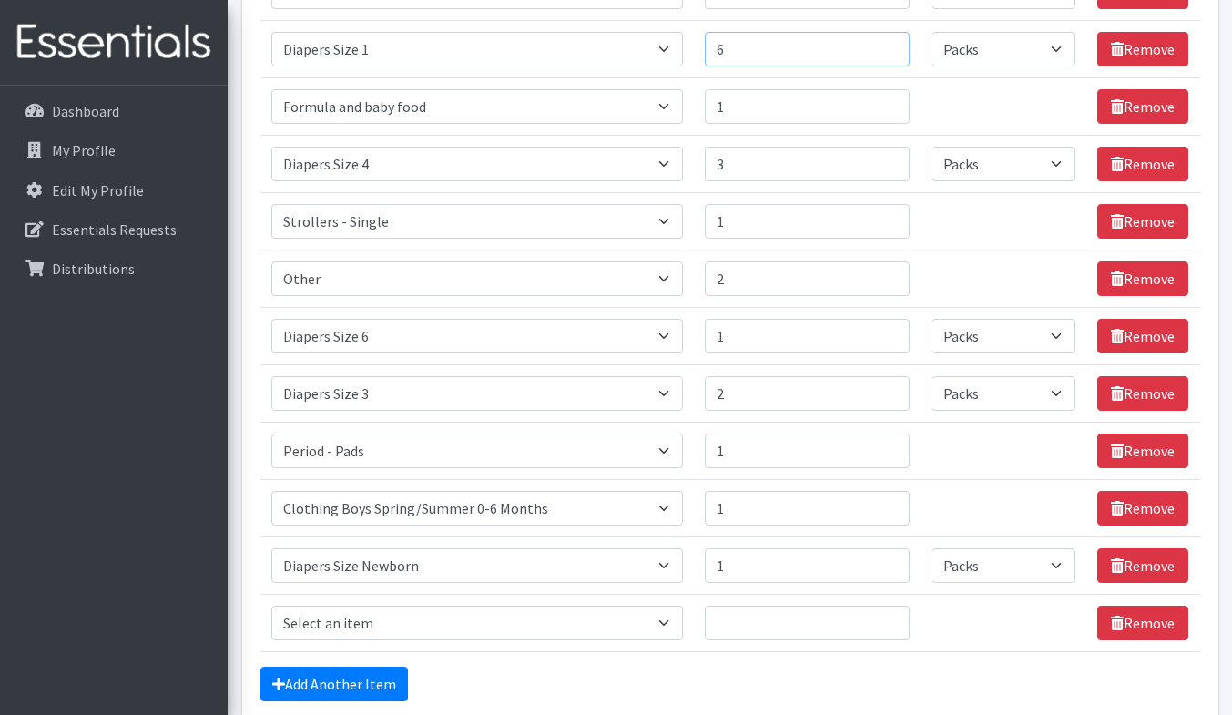
type input "6"
click at [887, 42] on input "6" at bounding box center [807, 49] width 205 height 35
click at [629, 630] on select "Select an item # of Children this order will serve # of Individuals Living in H…" at bounding box center [476, 622] width 411 height 35
select select "5764"
click at [271, 605] on select "Select an item # of Children this order will serve # of Individuals Living in H…" at bounding box center [476, 622] width 411 height 35
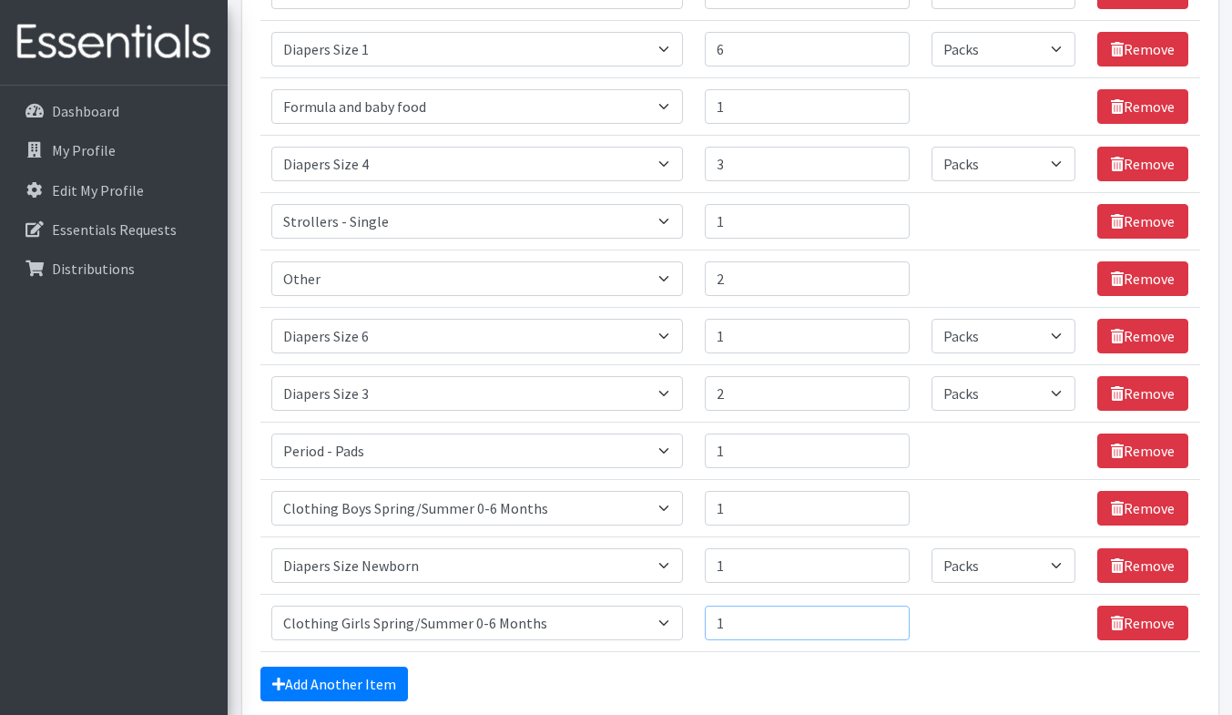
type input "1"
click at [886, 616] on input "1" at bounding box center [807, 622] width 205 height 35
click at [886, 44] on input "7" at bounding box center [807, 49] width 205 height 35
click at [885, 43] on input "8" at bounding box center [807, 49] width 205 height 35
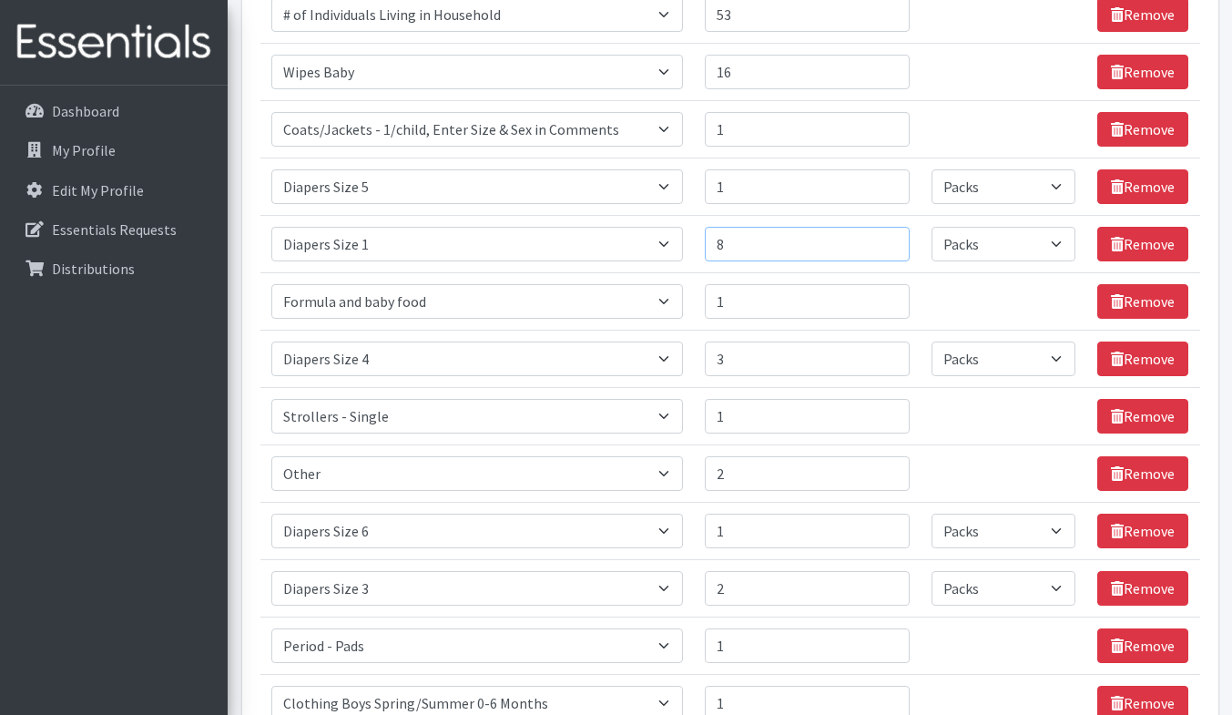
scroll to position [355, 0]
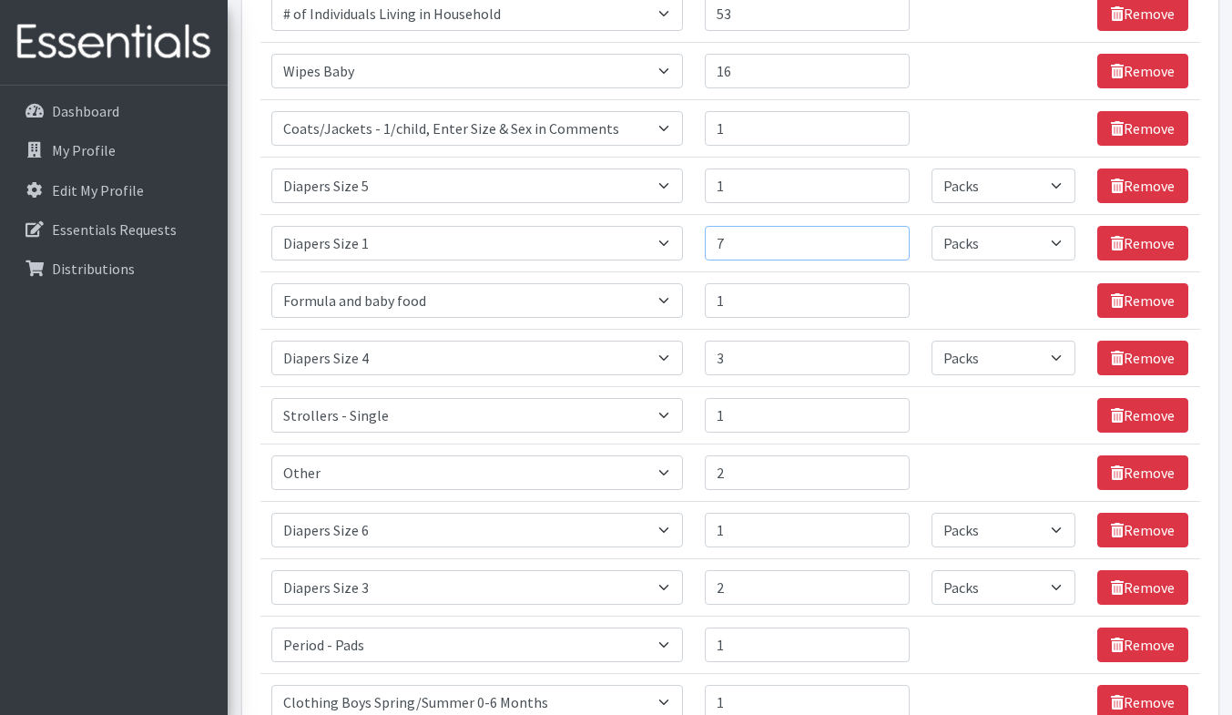
type input "7"
click at [887, 249] on input "7" at bounding box center [807, 243] width 205 height 35
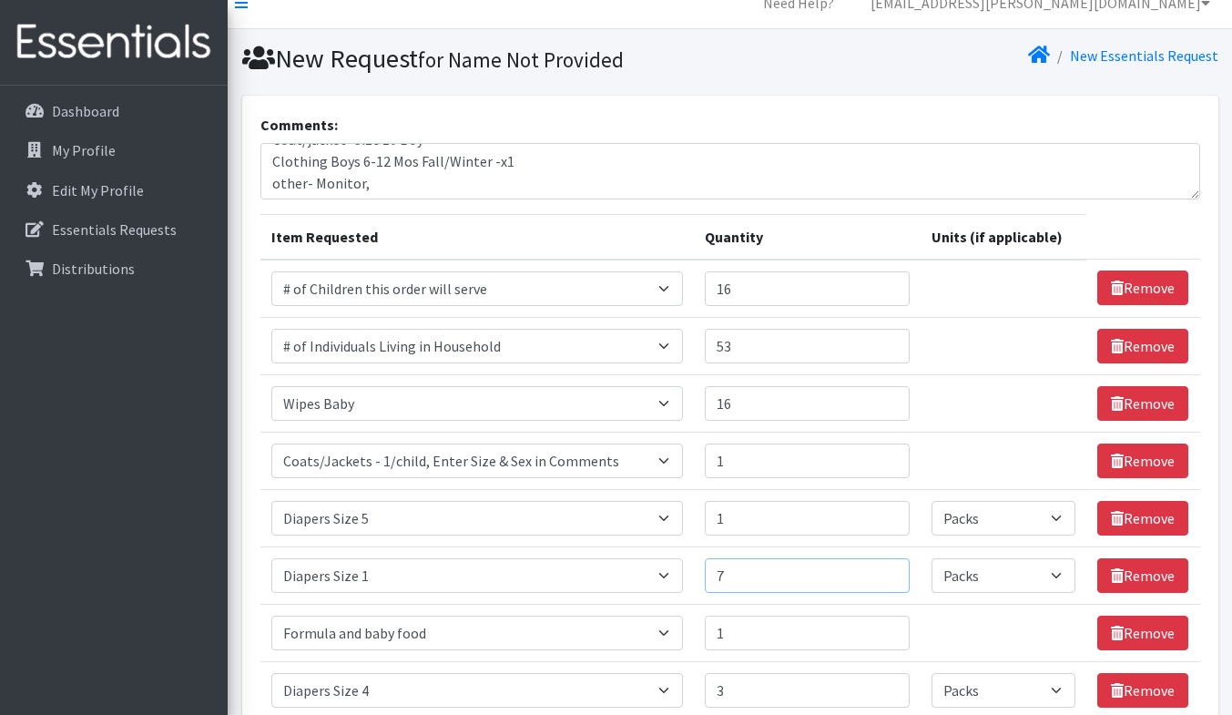
scroll to position [25, 0]
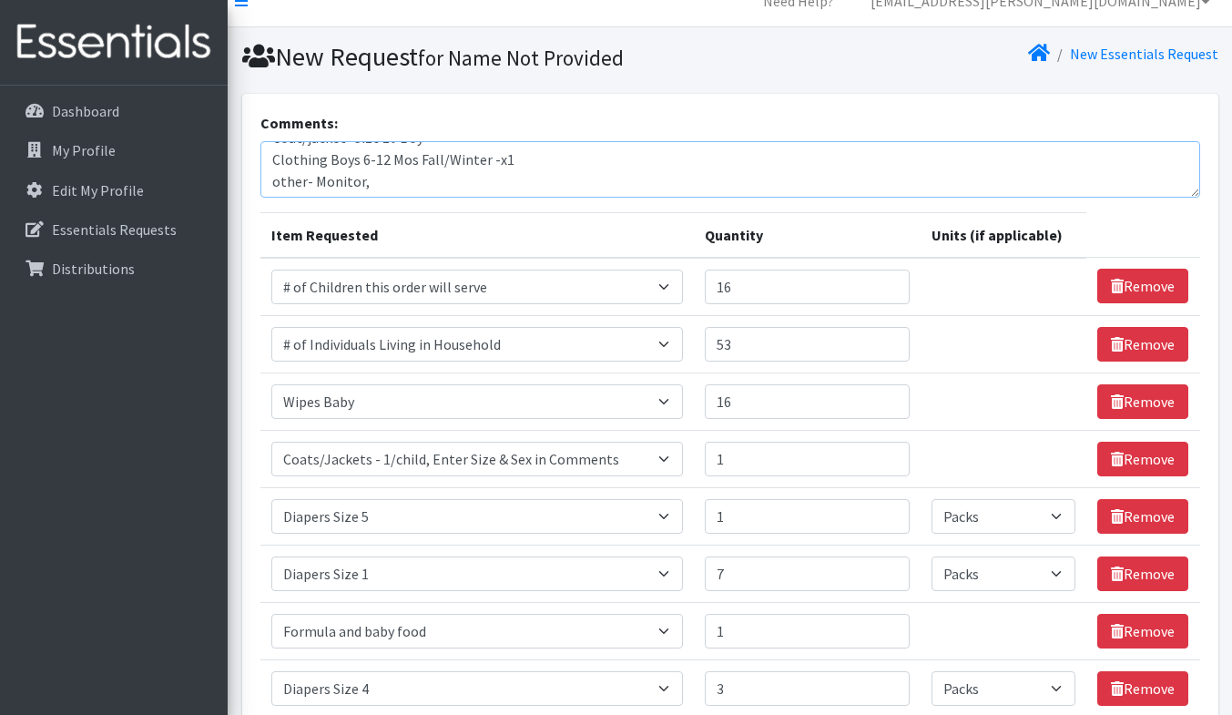
click at [549, 178] on textarea "Daneane McLaughlin- Daneane.mclaughlin@vnahg.org, Children served- 16, Families…" at bounding box center [730, 169] width 940 height 56
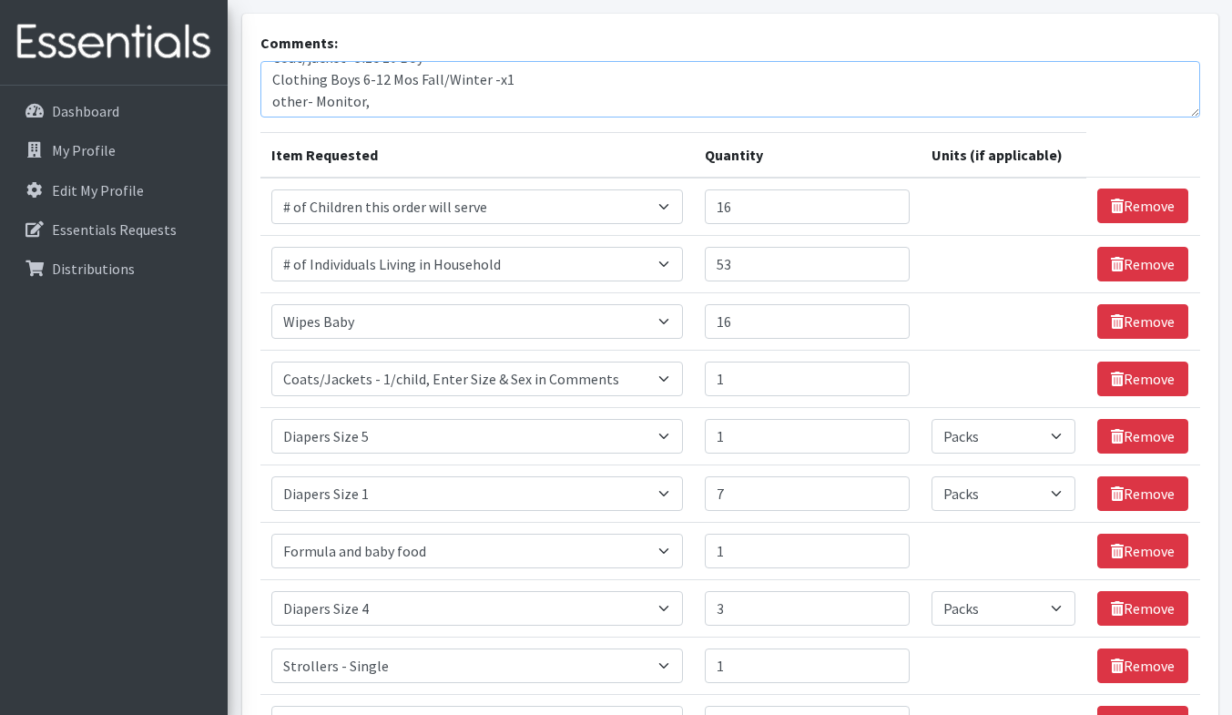
scroll to position [102, 0]
type textarea "Daneane McLaughlin- Daneane.mclaughlin@vnahg.org, Children served- 16, Families…"
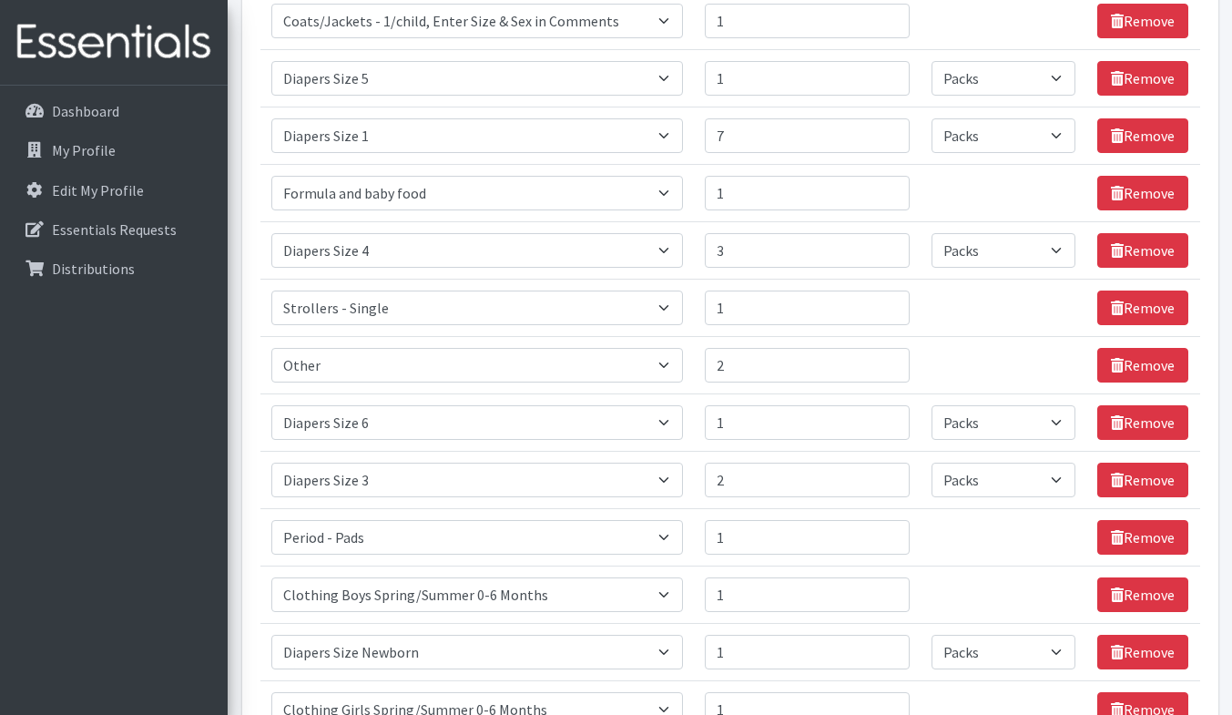
scroll to position [501, 0]
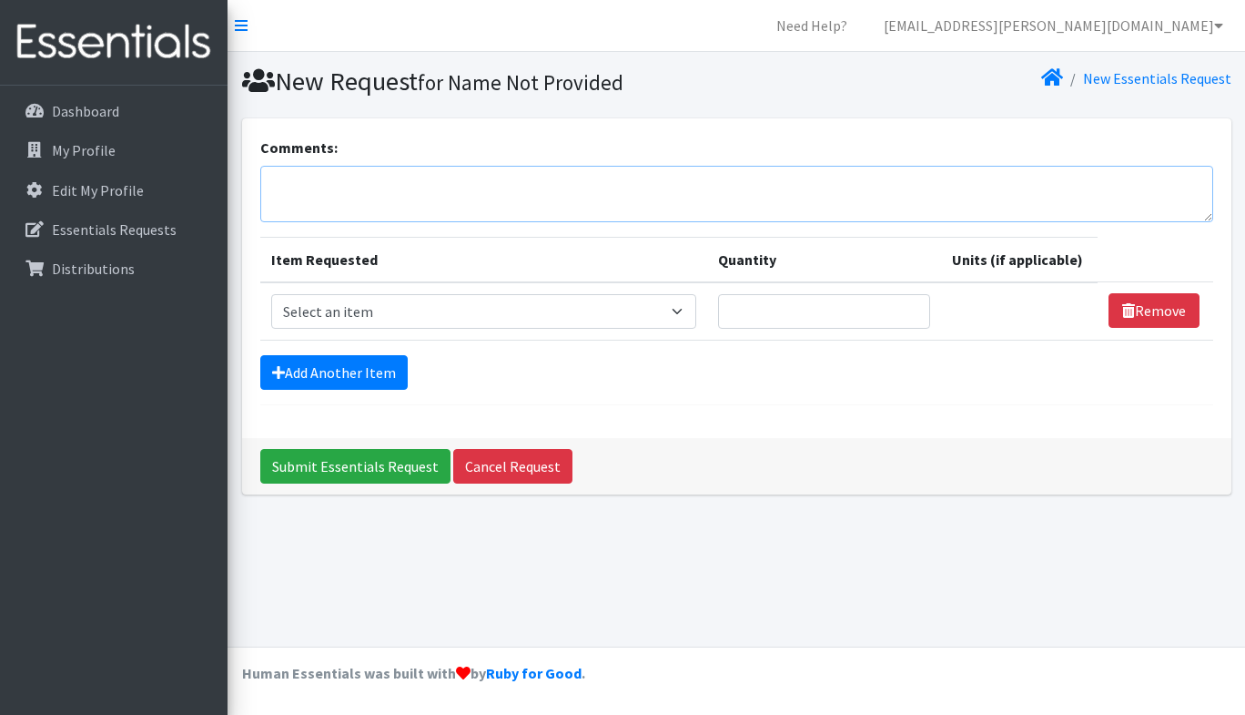
click at [311, 179] on textarea "Comments:" at bounding box center [736, 194] width 953 height 56
click at [142, 232] on p "Essentials Requests" at bounding box center [114, 229] width 125 height 18
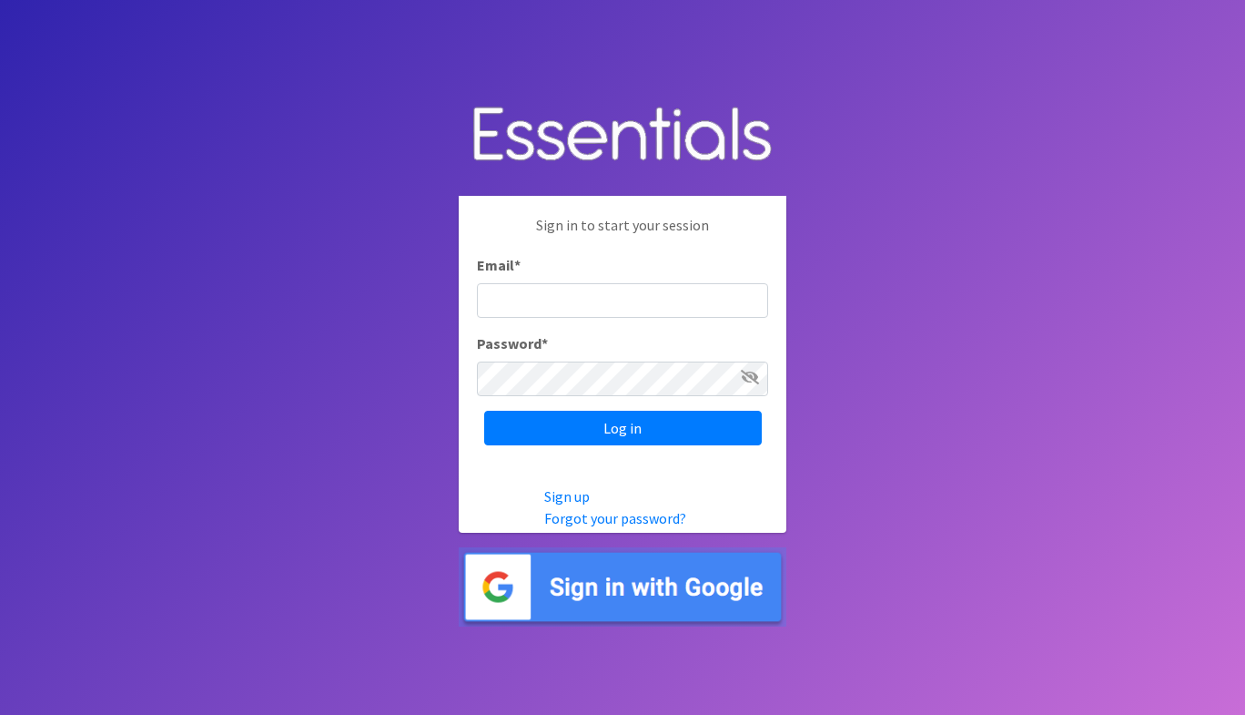
click at [550, 294] on input "Email *" at bounding box center [622, 300] width 291 height 35
type input "[EMAIL_ADDRESS][PERSON_NAME][DOMAIN_NAME]"
click at [484, 411] on input "Log in" at bounding box center [623, 428] width 278 height 35
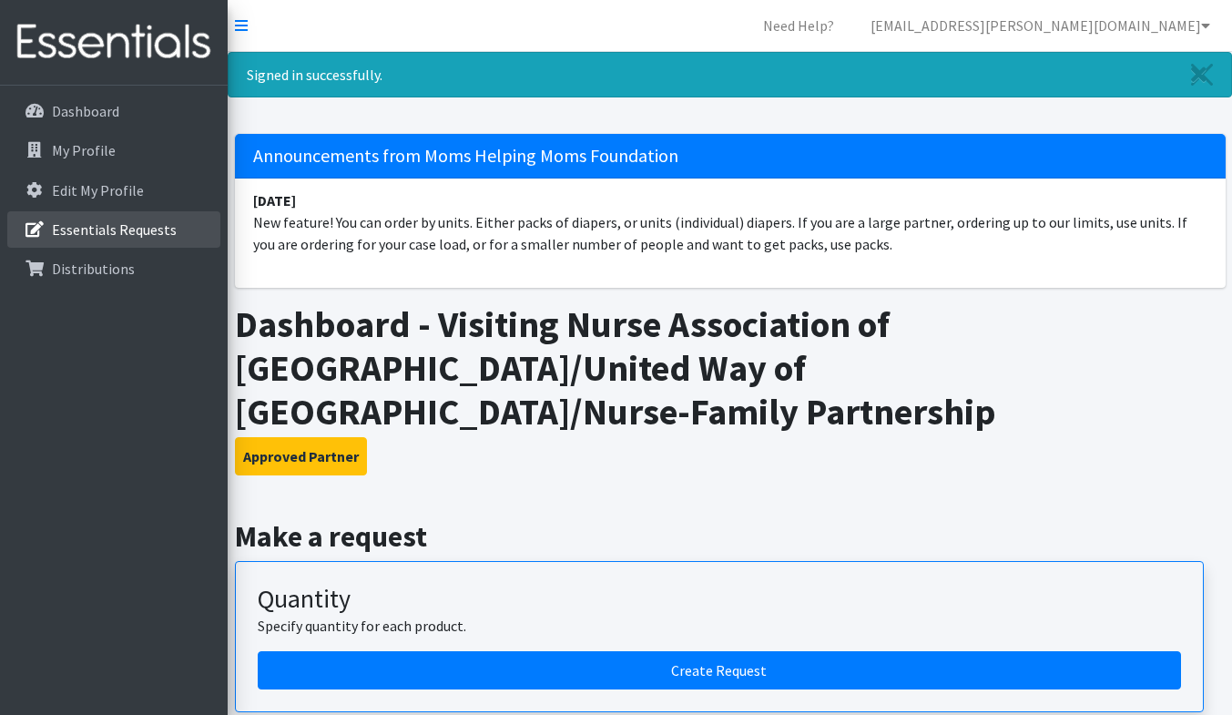
click at [146, 224] on p "Essentials Requests" at bounding box center [114, 229] width 125 height 18
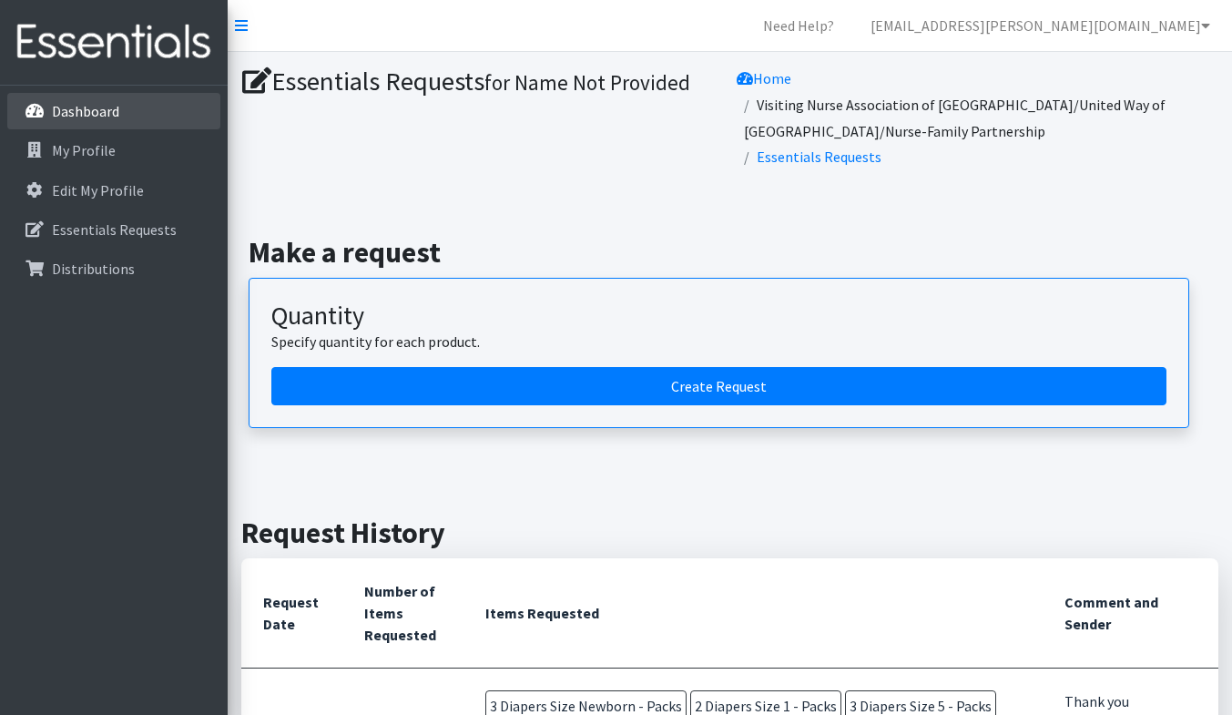
click at [80, 114] on p "Dashboard" at bounding box center [85, 111] width 67 height 18
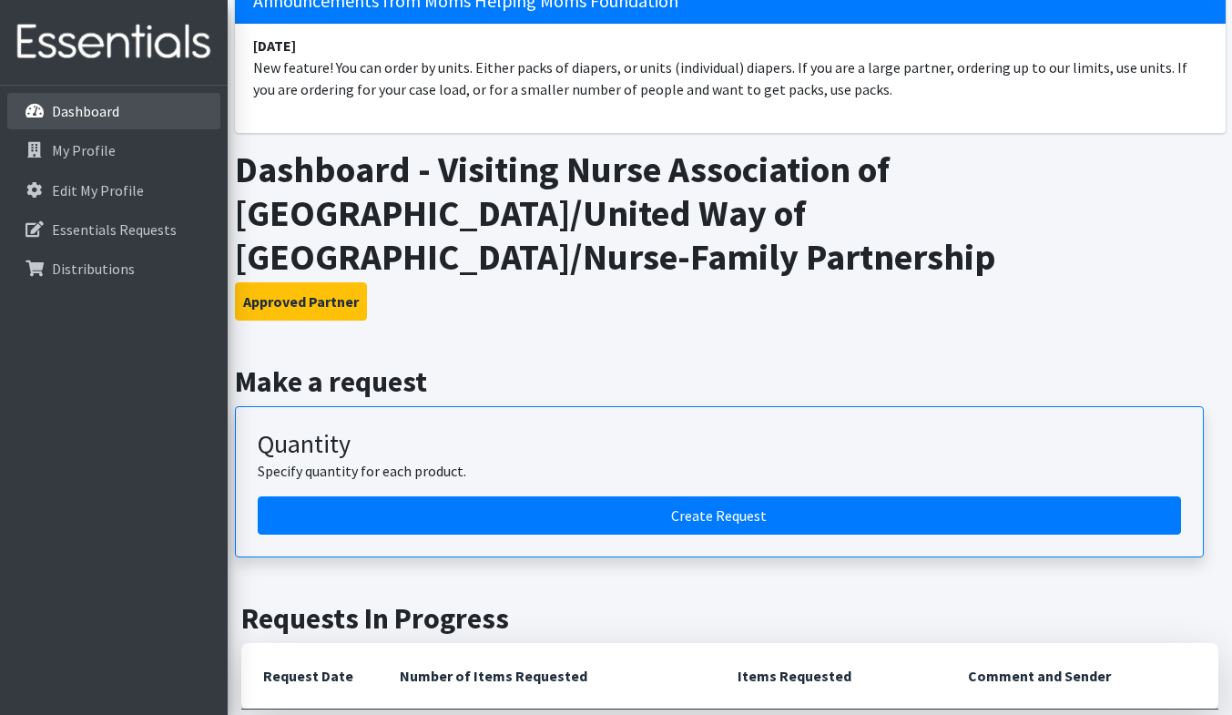
scroll to position [248, 0]
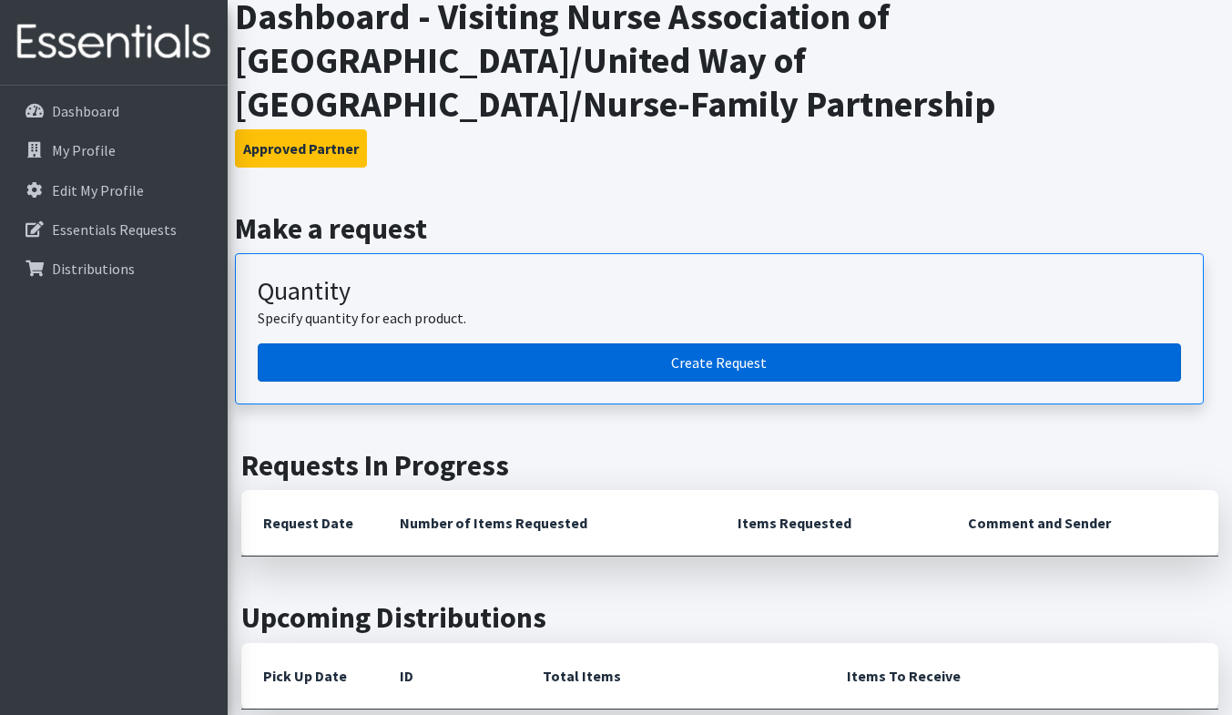
click at [602, 360] on link "Create Request" at bounding box center [719, 362] width 923 height 38
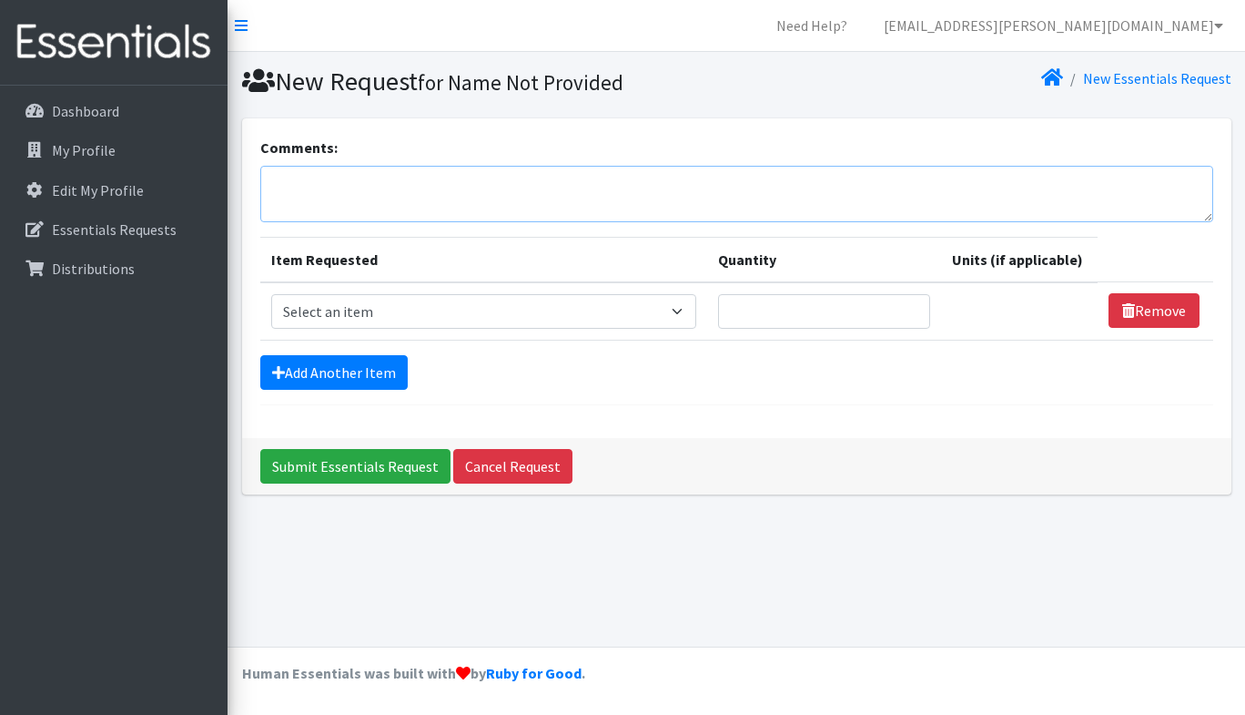
click at [406, 203] on textarea "Comments:" at bounding box center [736, 194] width 953 height 56
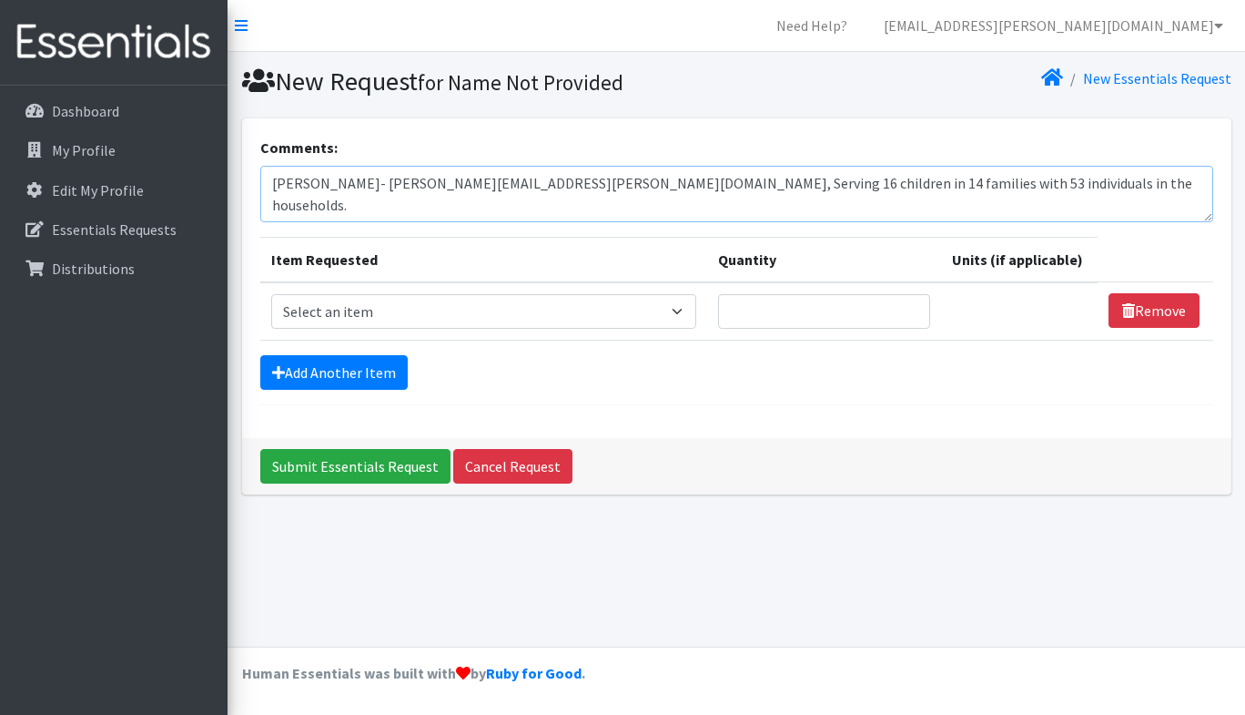
type textarea "Daneane McLaughlin- Daneane.mclaughlin@vnahg.org, Serving 16 children in 14 fam…"
select select "13431"
type input "16"
click at [349, 380] on link "Add Another Item" at bounding box center [333, 372] width 147 height 35
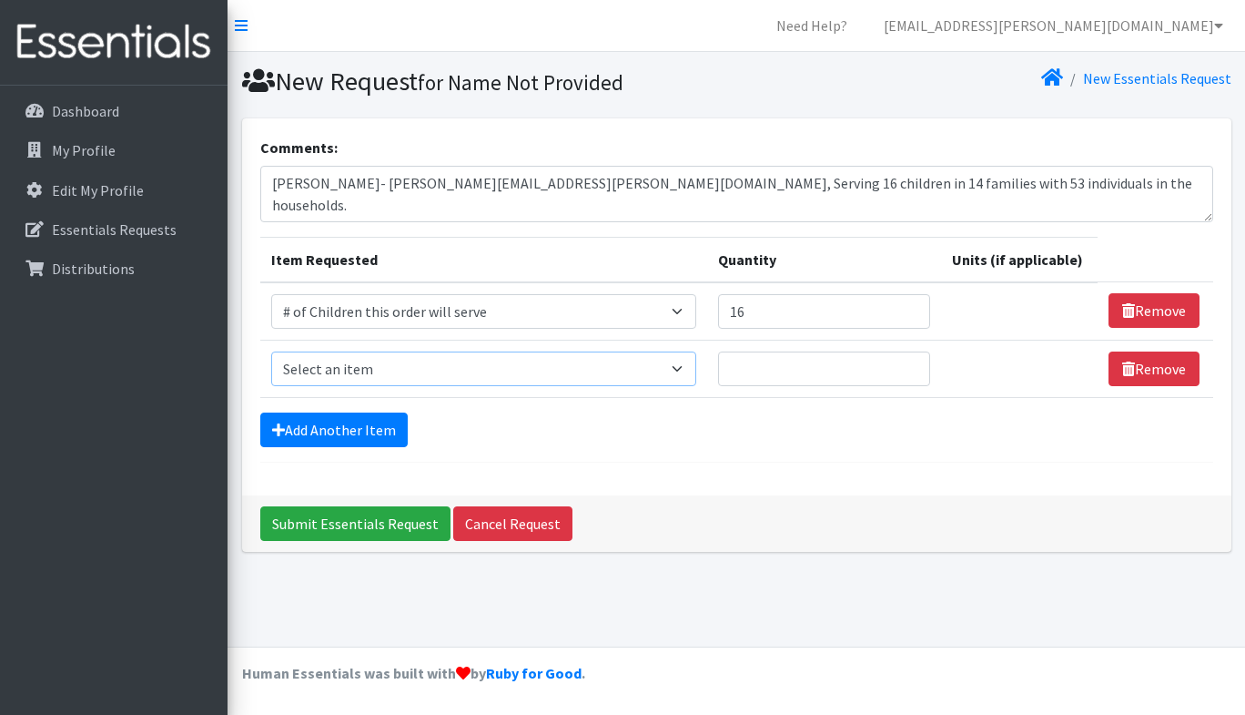
click at [355, 365] on select "Select an item # of Children this order will serve # of Individuals Living in H…" at bounding box center [483, 368] width 425 height 35
select select "6076"
click at [271, 351] on select "Select an item # of Children this order will serve # of Individuals Living in H…" at bounding box center [483, 368] width 425 height 35
type input "53"
click at [347, 422] on link "Add Another Item" at bounding box center [333, 429] width 147 height 35
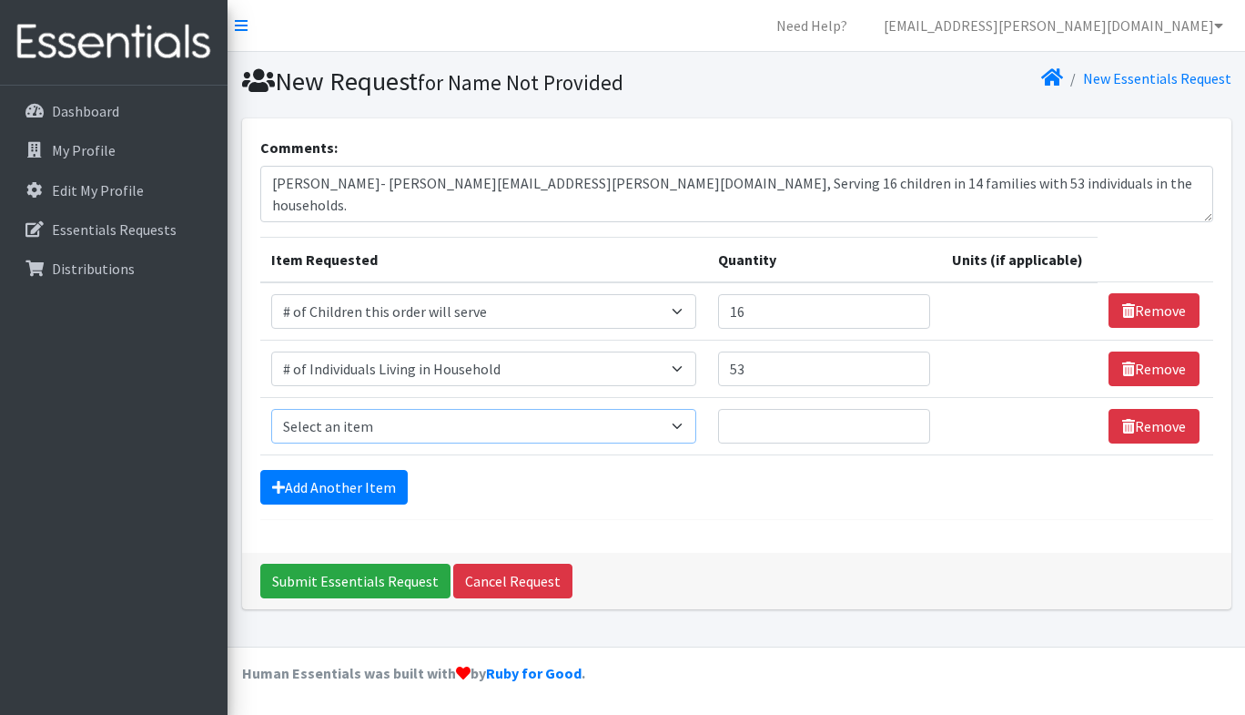
click at [347, 422] on select "Select an item # of Children this order will serve # of Individuals Living in H…" at bounding box center [483, 426] width 425 height 35
select select "1929"
type input "16"
click at [368, 487] on link "Add Another Item" at bounding box center [333, 487] width 147 height 35
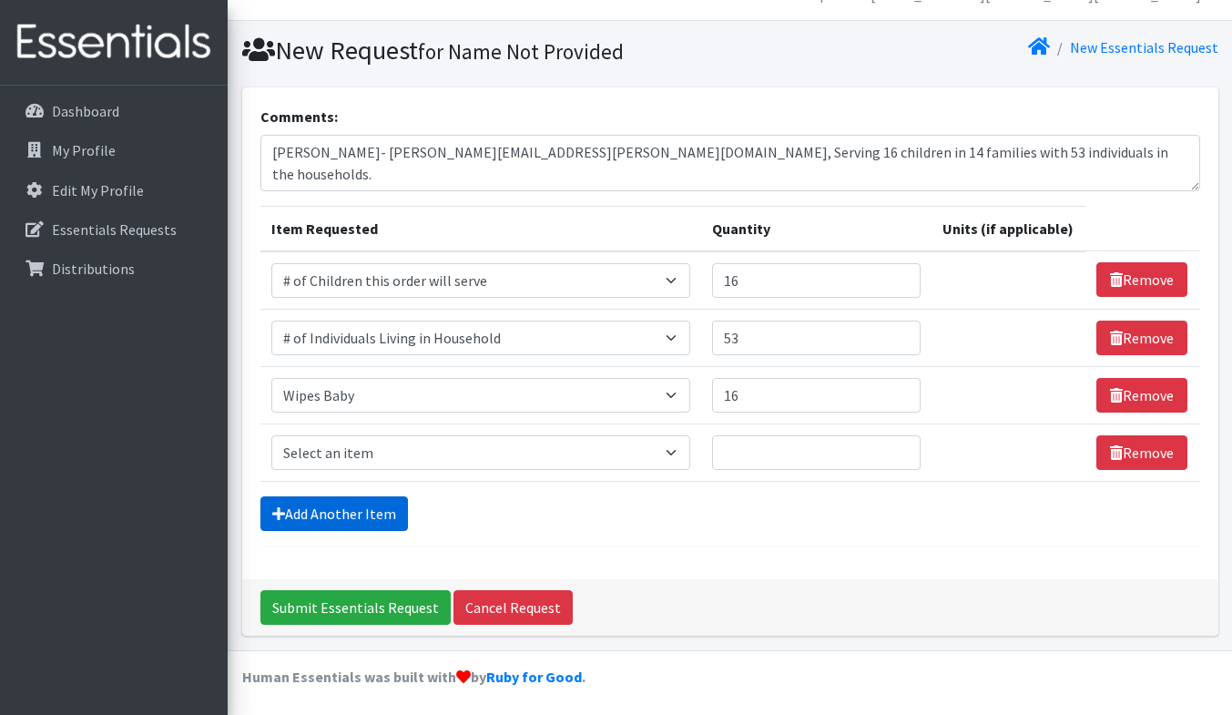
scroll to position [34, 0]
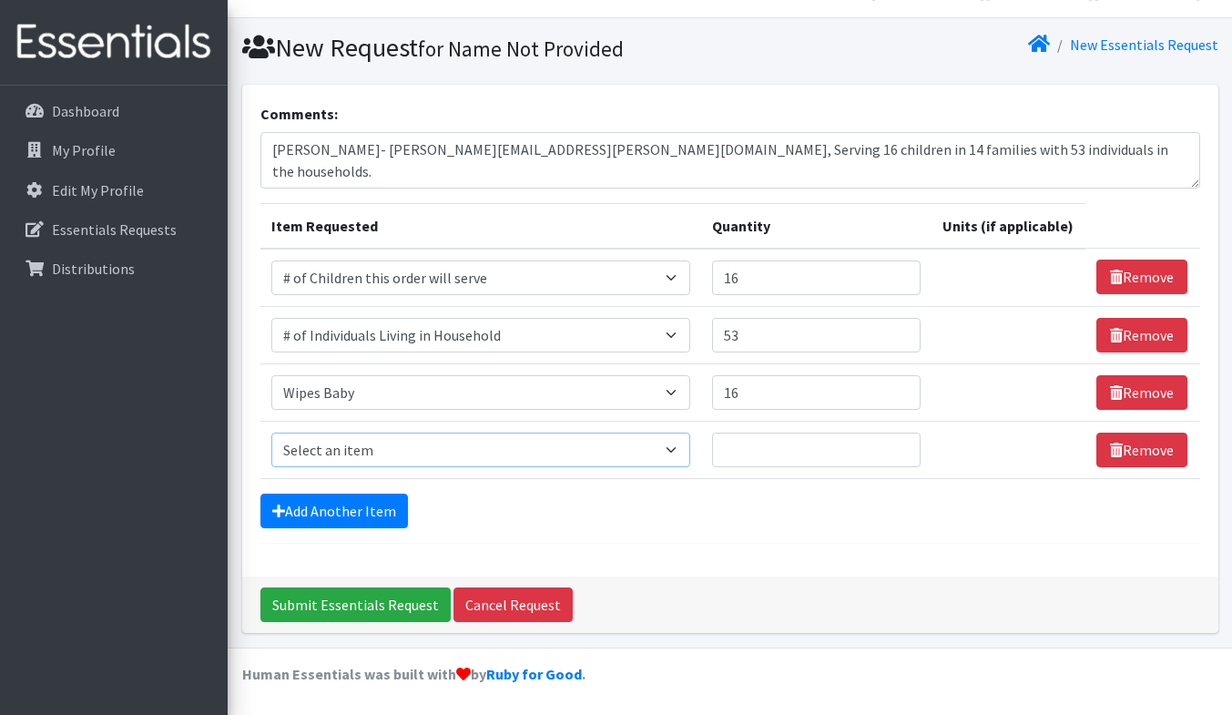
click at [367, 448] on select "Select an item # of Children this order will serve # of Individuals Living in H…" at bounding box center [480, 449] width 419 height 35
select select "1964"
click at [271, 432] on select "Select an item # of Children this order will serve # of Individuals Living in H…" at bounding box center [480, 449] width 419 height 35
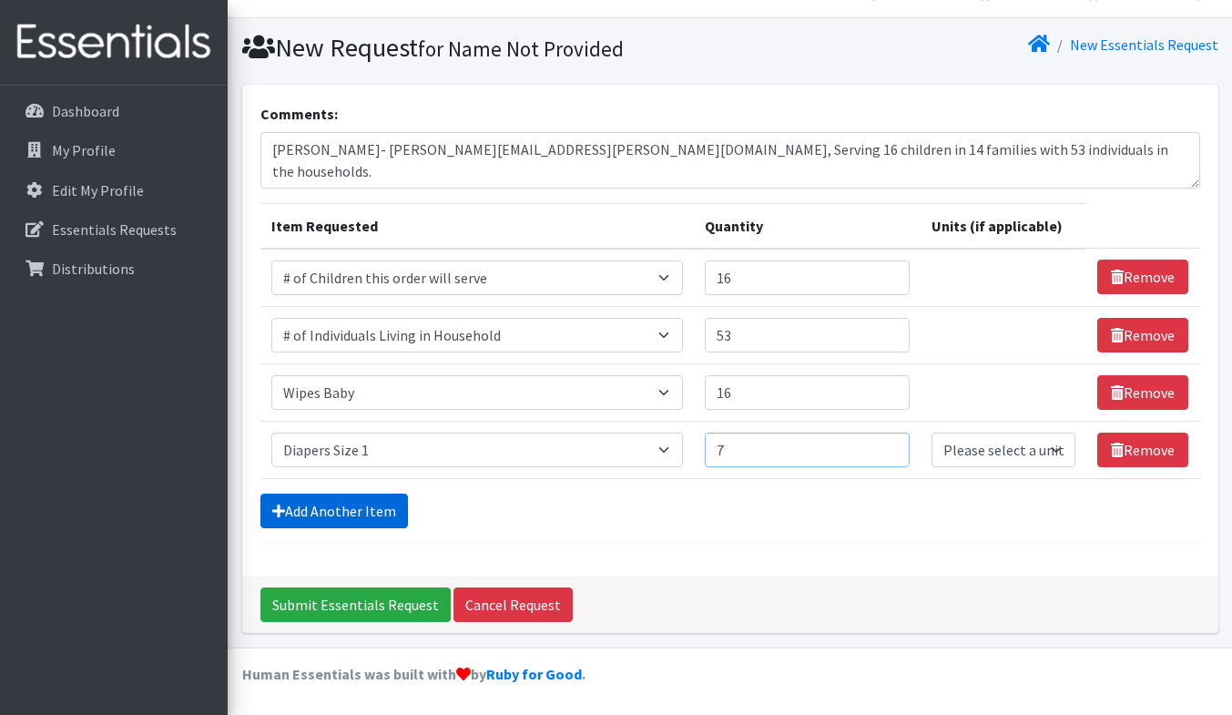
type input "7"
click at [339, 501] on link "Add Another Item" at bounding box center [333, 510] width 147 height 35
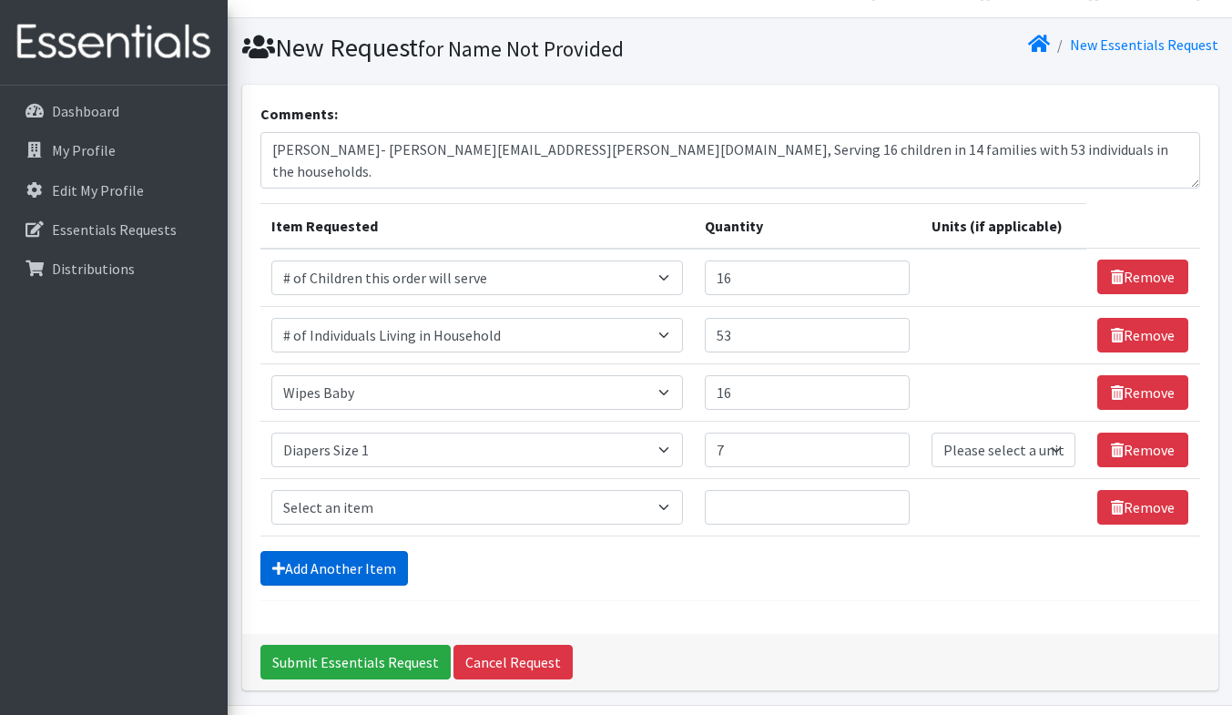
scroll to position [91, 0]
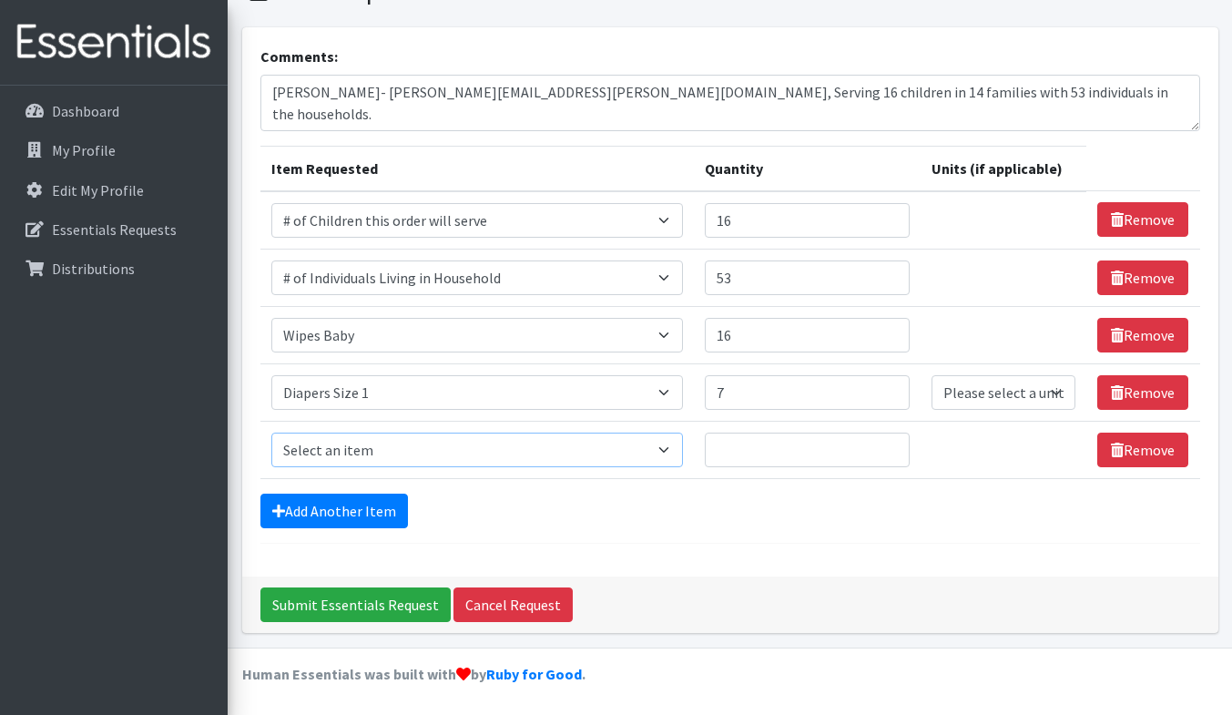
click at [336, 454] on select "Select an item # of Children this order will serve # of Individuals Living in H…" at bounding box center [476, 449] width 411 height 35
select select "1966"
click at [271, 432] on select "Select an item # of Children this order will serve # of Individuals Living in H…" at bounding box center [476, 449] width 411 height 35
type input "2"
click at [987, 396] on select "Please select a unit units Packs" at bounding box center [1003, 392] width 144 height 35
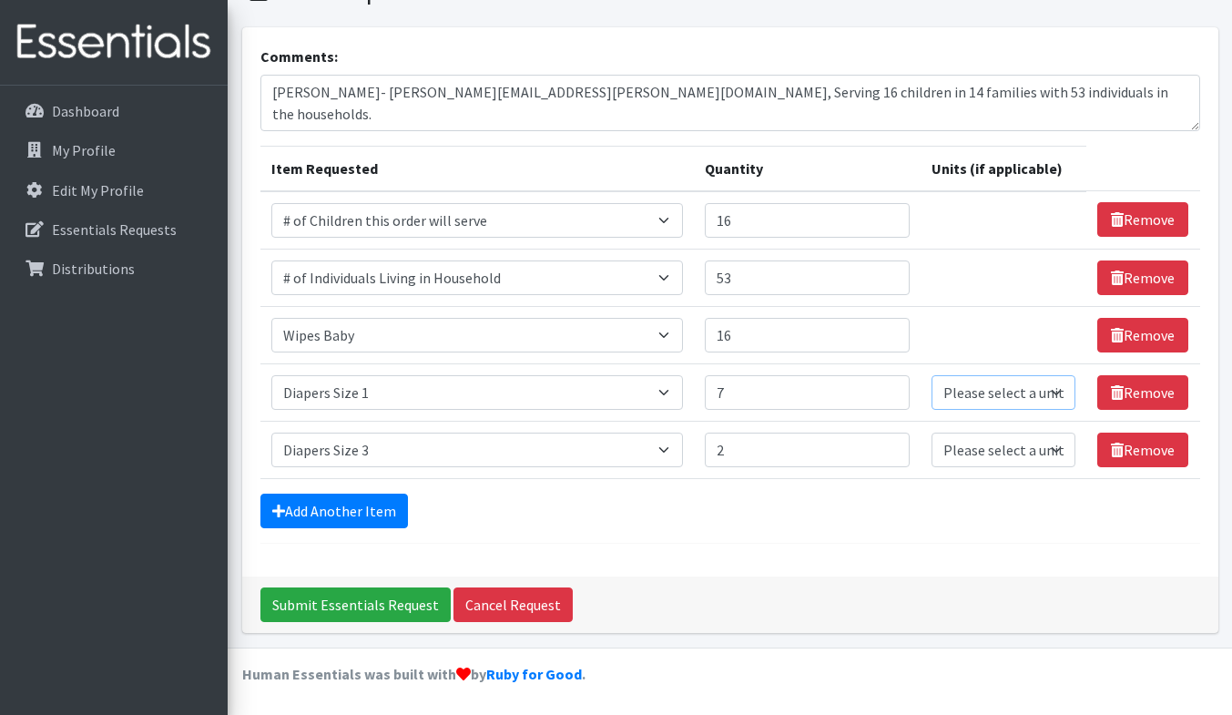
select select "Pack"
click at [931, 375] on select "Please select a unit units Packs" at bounding box center [1003, 392] width 144 height 35
click at [976, 457] on select "Please select a unit units Packs" at bounding box center [1003, 449] width 144 height 35
select select "Pack"
click at [931, 432] on select "Please select a unit units Packs" at bounding box center [1003, 449] width 144 height 35
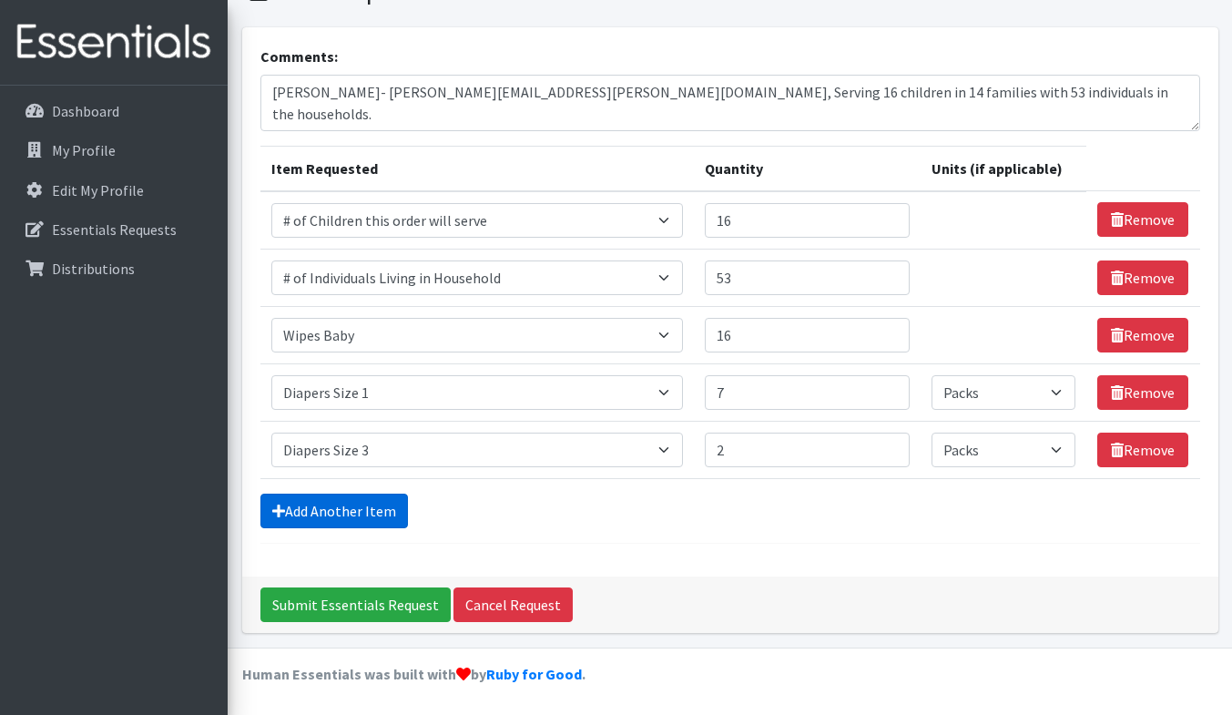
click at [341, 514] on link "Add Another Item" at bounding box center [333, 510] width 147 height 35
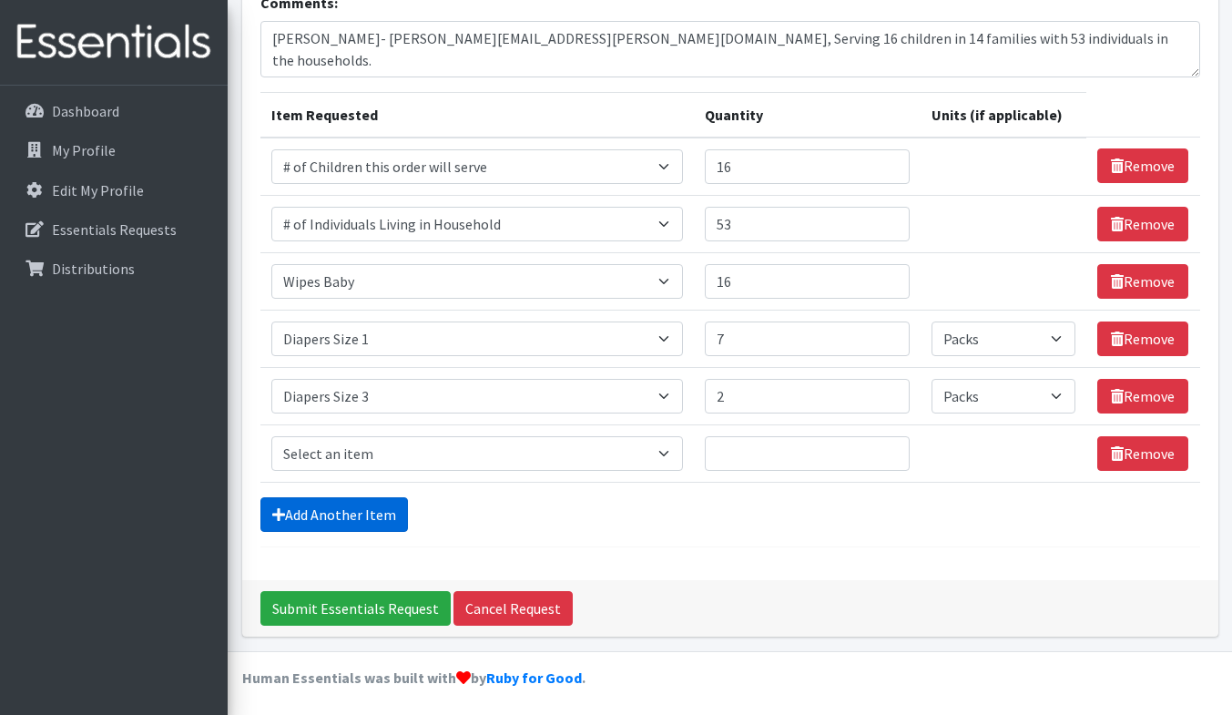
scroll to position [148, 0]
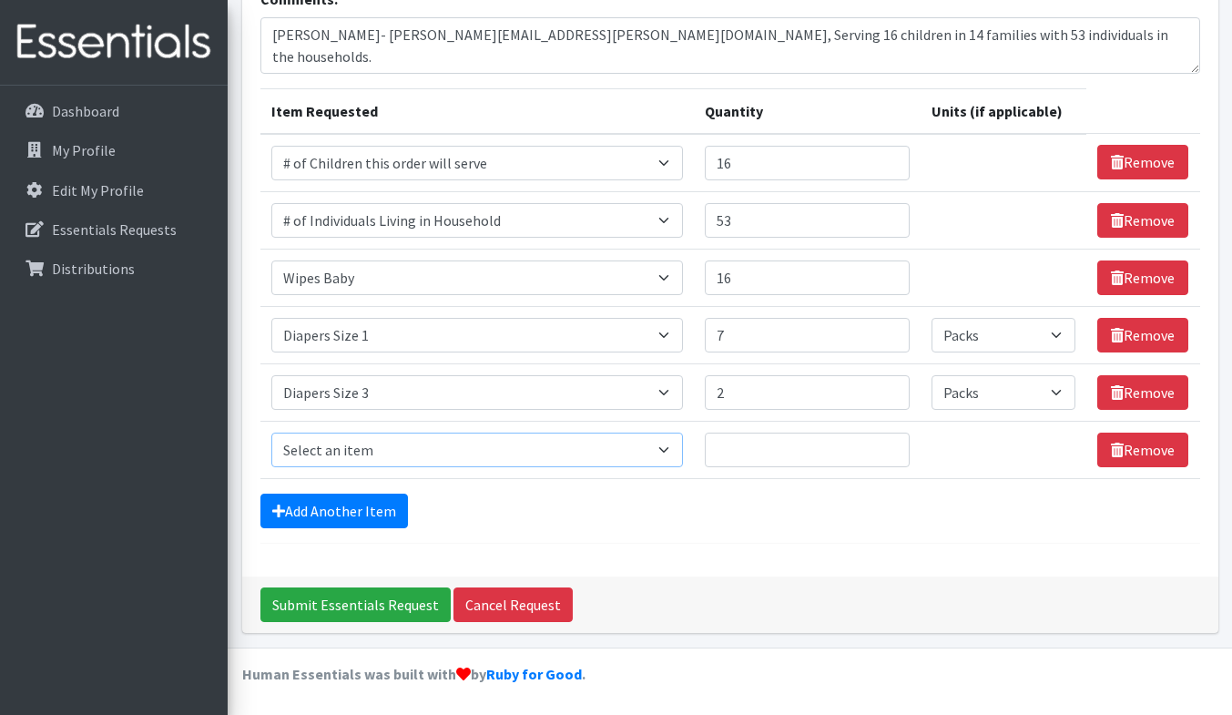
click at [335, 463] on select "Select an item # of Children this order will serve # of Individuals Living in H…" at bounding box center [476, 449] width 411 height 35
select select "1967"
click at [271, 432] on select "Select an item # of Children this order will serve # of Individuals Living in H…" at bounding box center [476, 449] width 411 height 35
type input "3"
select select "Pack"
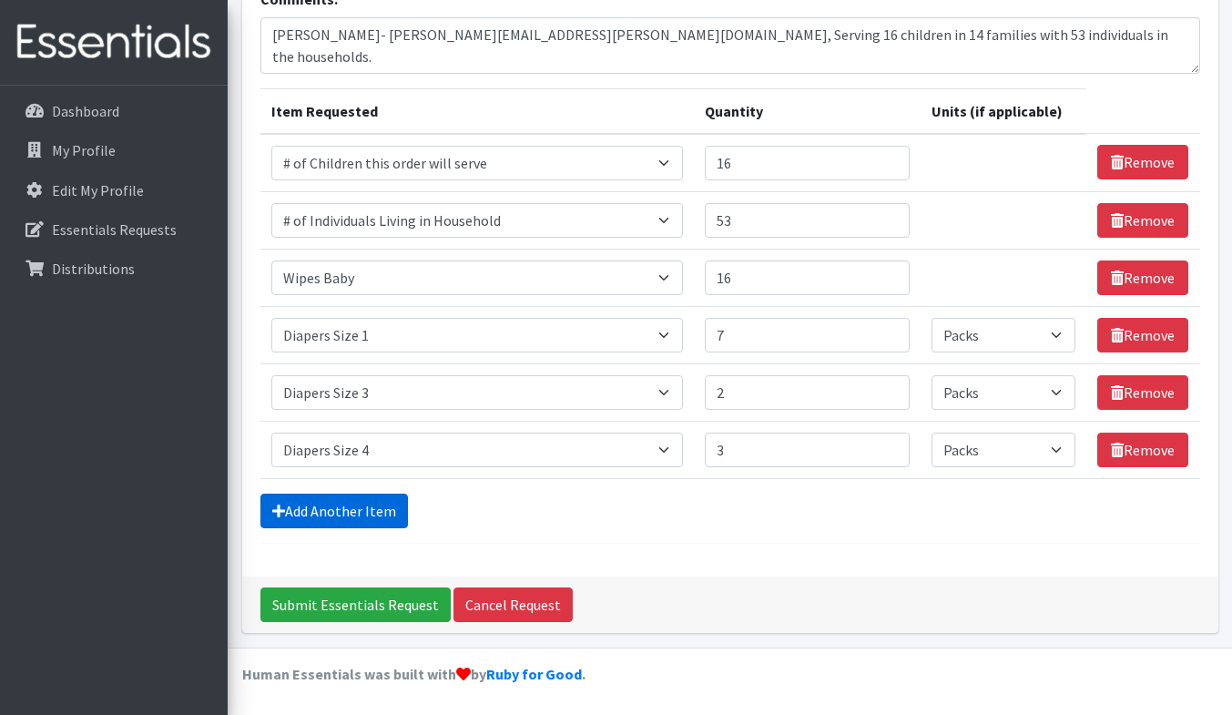
click at [343, 520] on link "Add Another Item" at bounding box center [333, 510] width 147 height 35
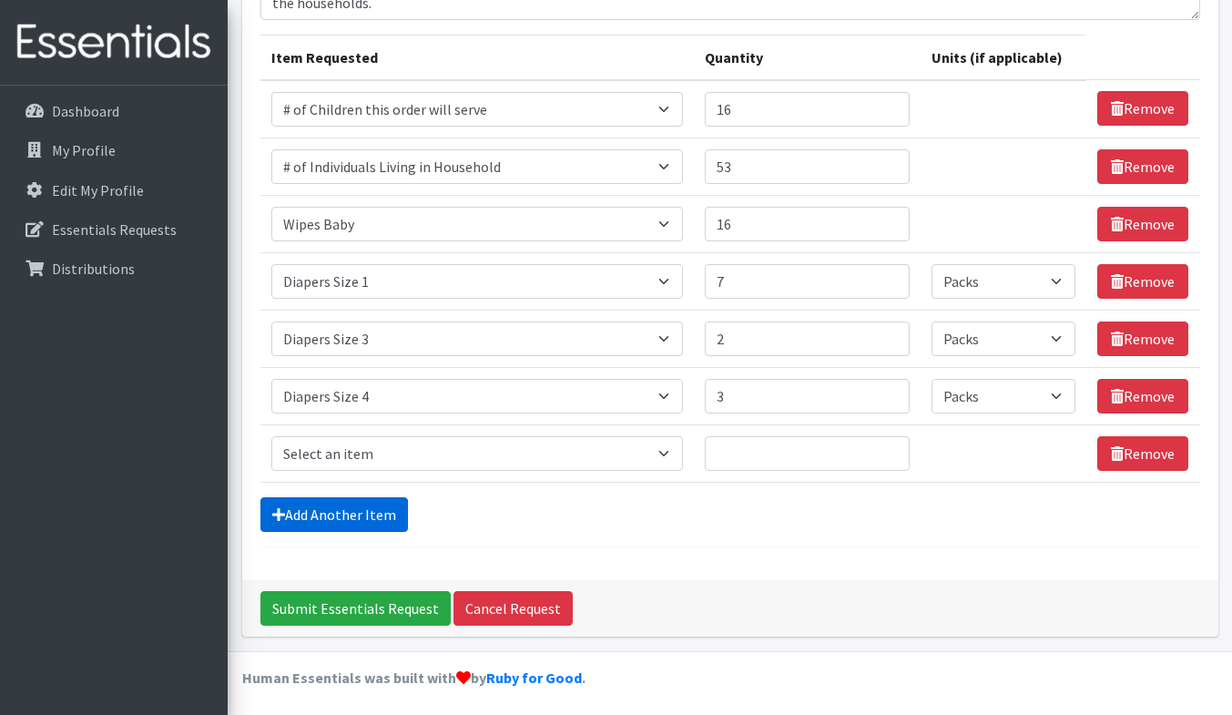
scroll to position [206, 0]
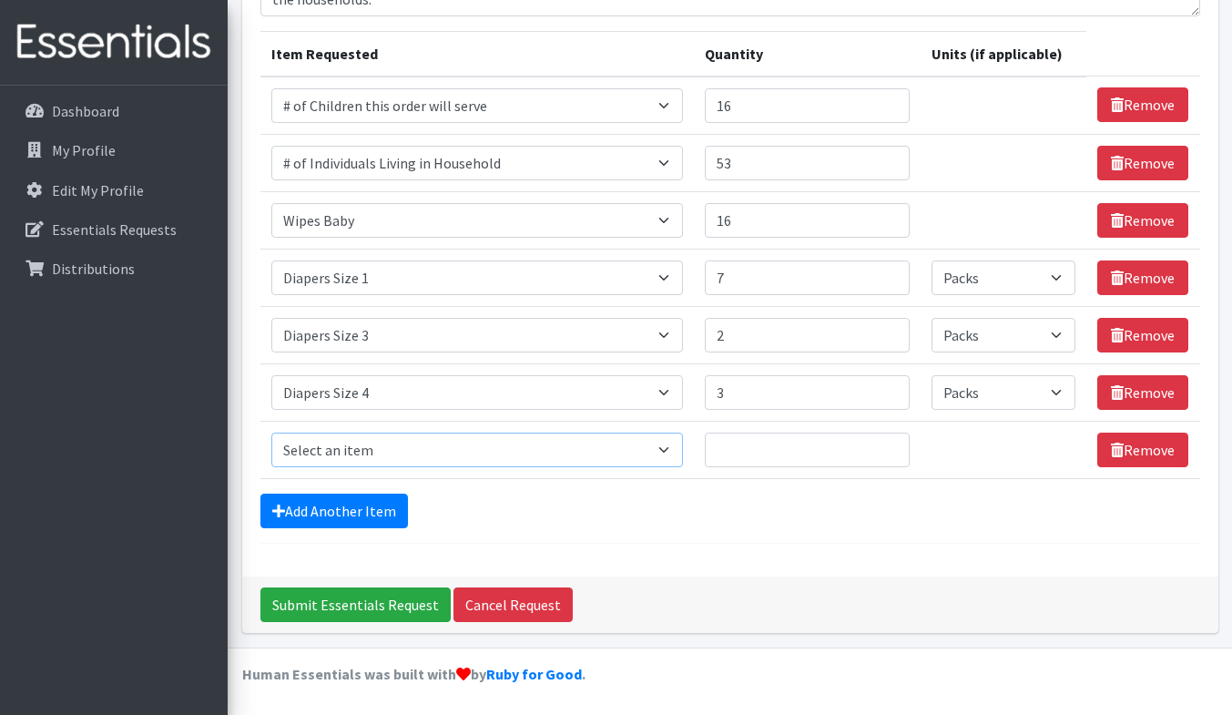
click at [350, 442] on select "Select an item # of Children this order will serve # of Individuals Living in H…" at bounding box center [476, 449] width 411 height 35
select select "1968"
click at [271, 432] on select "Select an item # of Children this order will serve # of Individuals Living in H…" at bounding box center [476, 449] width 411 height 35
type input "1"
select select "-1"
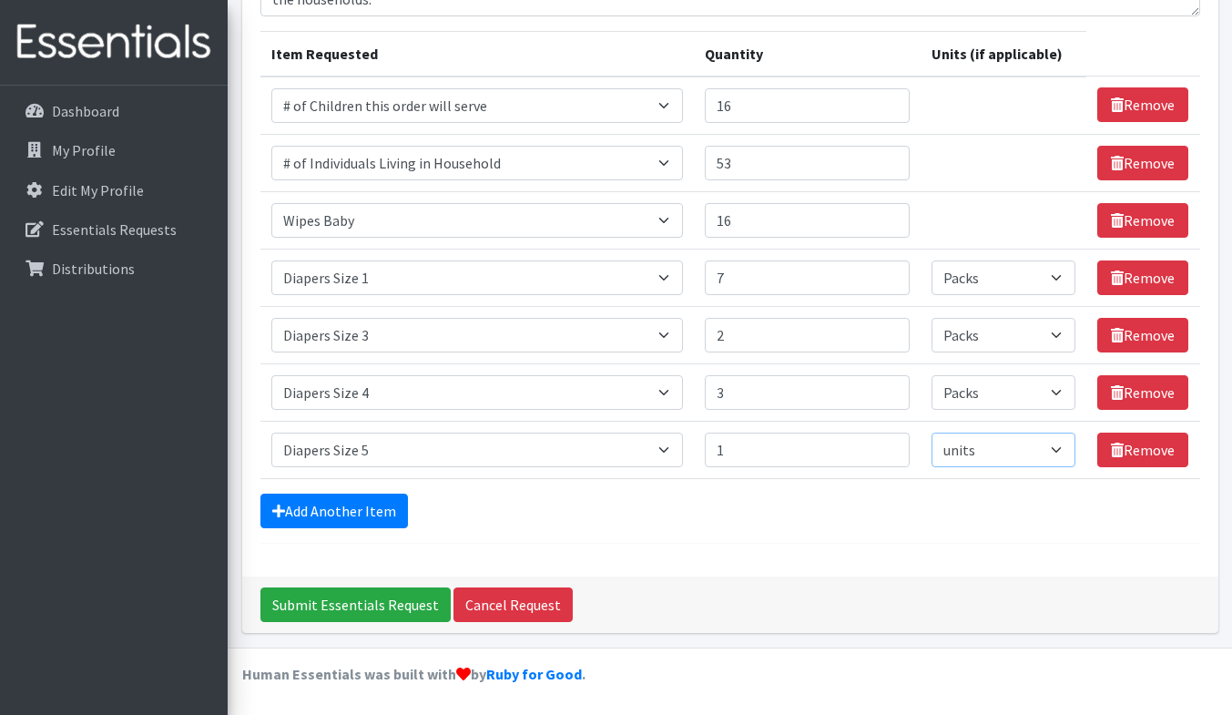
select select "Pack"
click at [323, 503] on link "Add Another Item" at bounding box center [333, 510] width 147 height 35
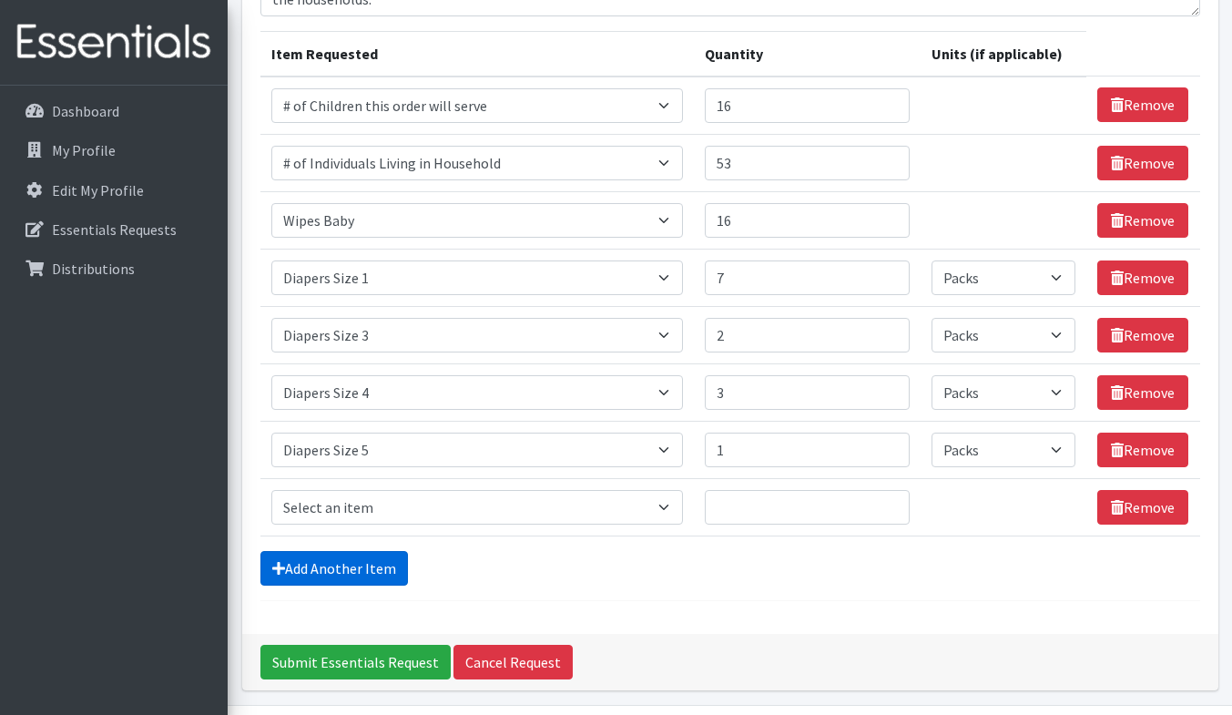
scroll to position [263, 0]
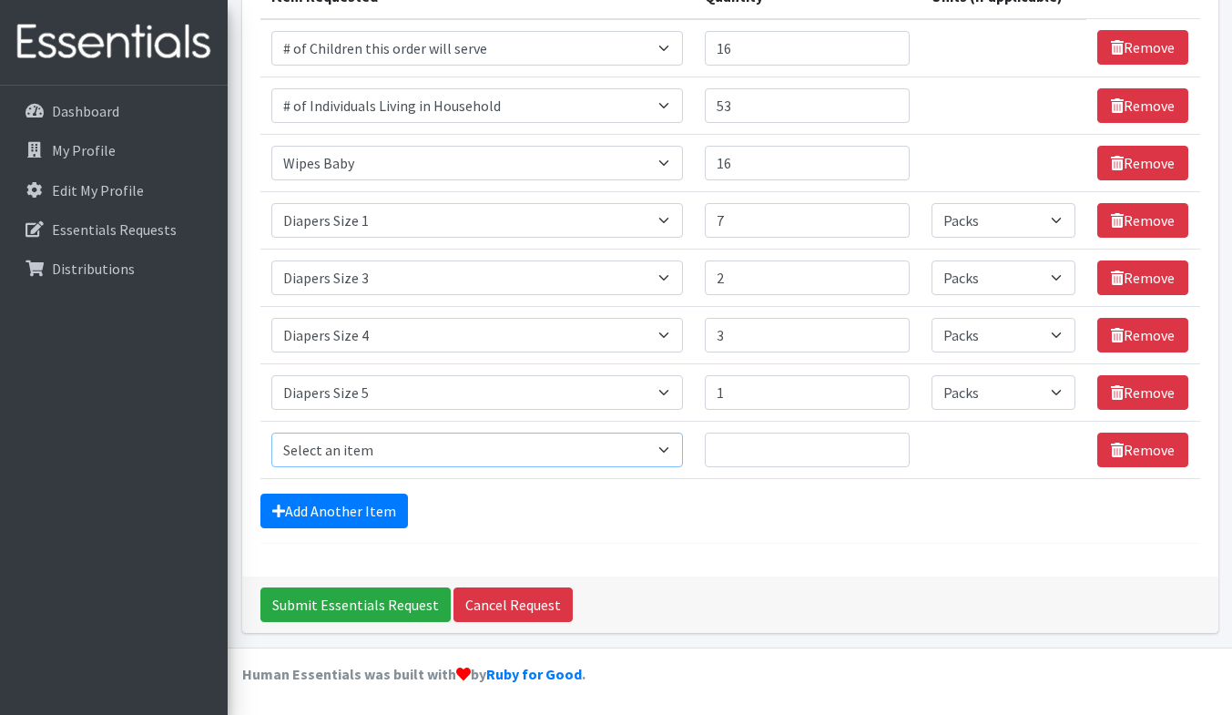
click at [355, 442] on select "Select an item # of Children this order will serve # of Individuals Living in H…" at bounding box center [476, 449] width 411 height 35
select select "1969"
click at [271, 432] on select "Select an item # of Children this order will serve # of Individuals Living in H…" at bounding box center [476, 449] width 411 height 35
type input "1"
select select "-1"
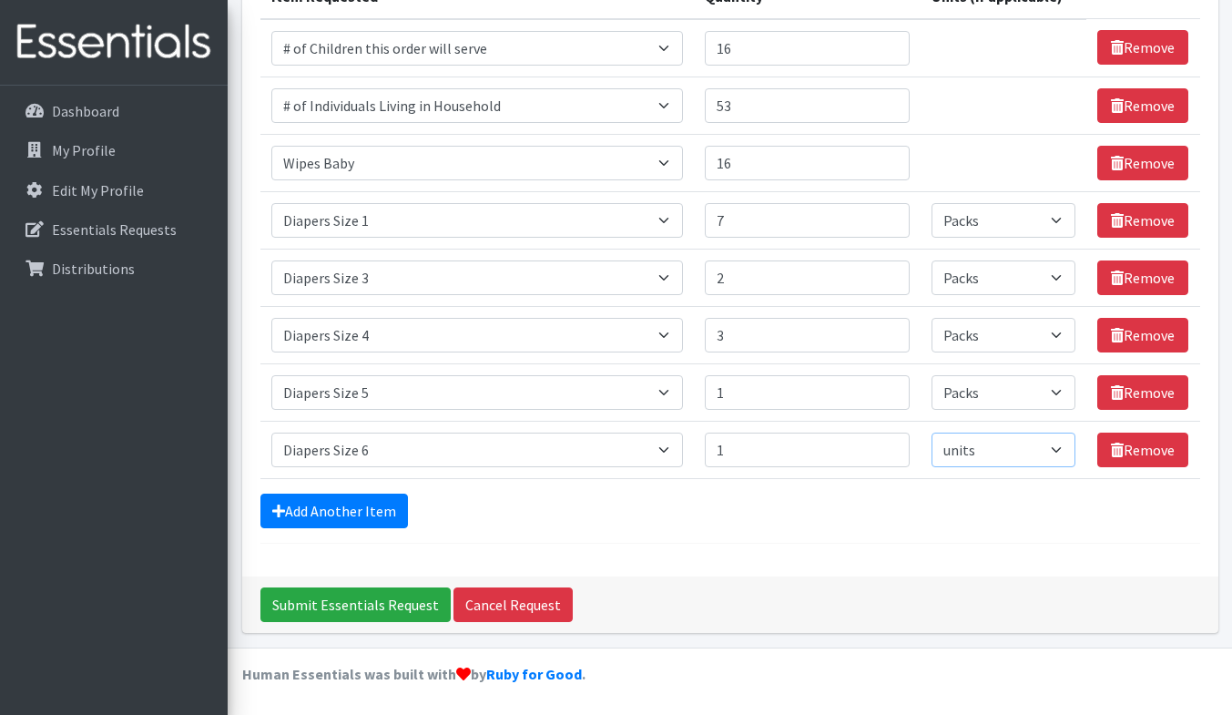
select select "Pack"
click at [309, 509] on link "Add Another Item" at bounding box center [333, 510] width 147 height 35
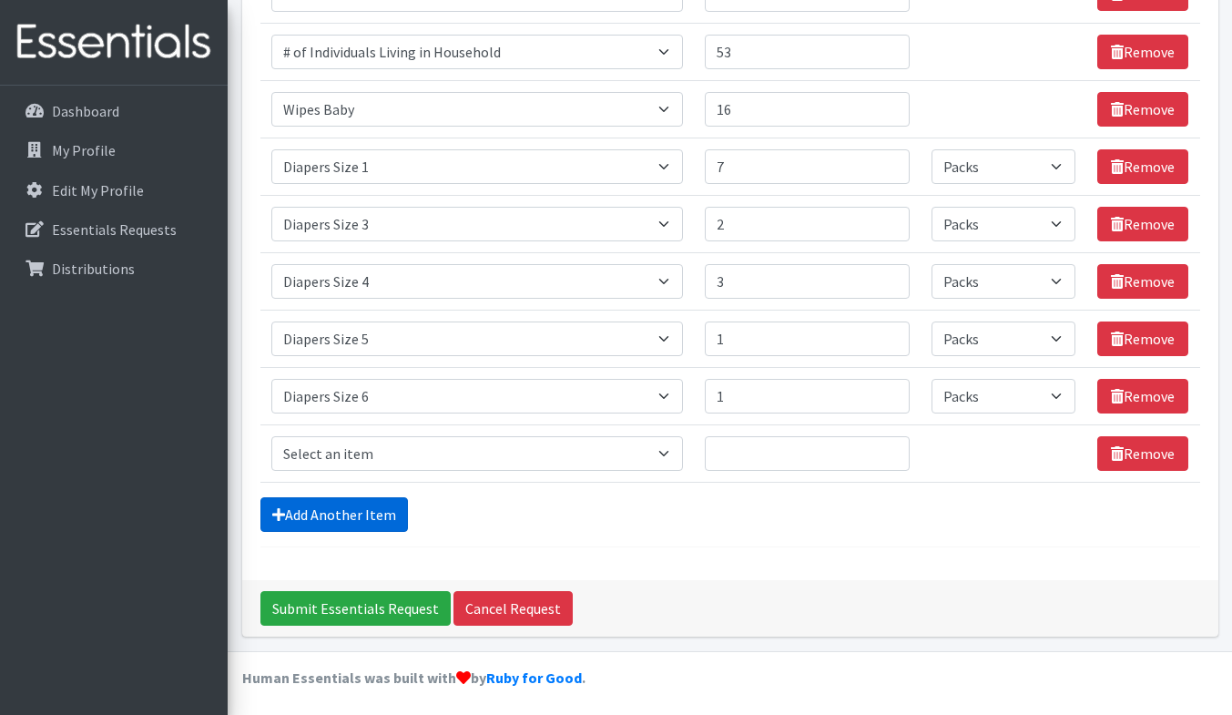
scroll to position [320, 0]
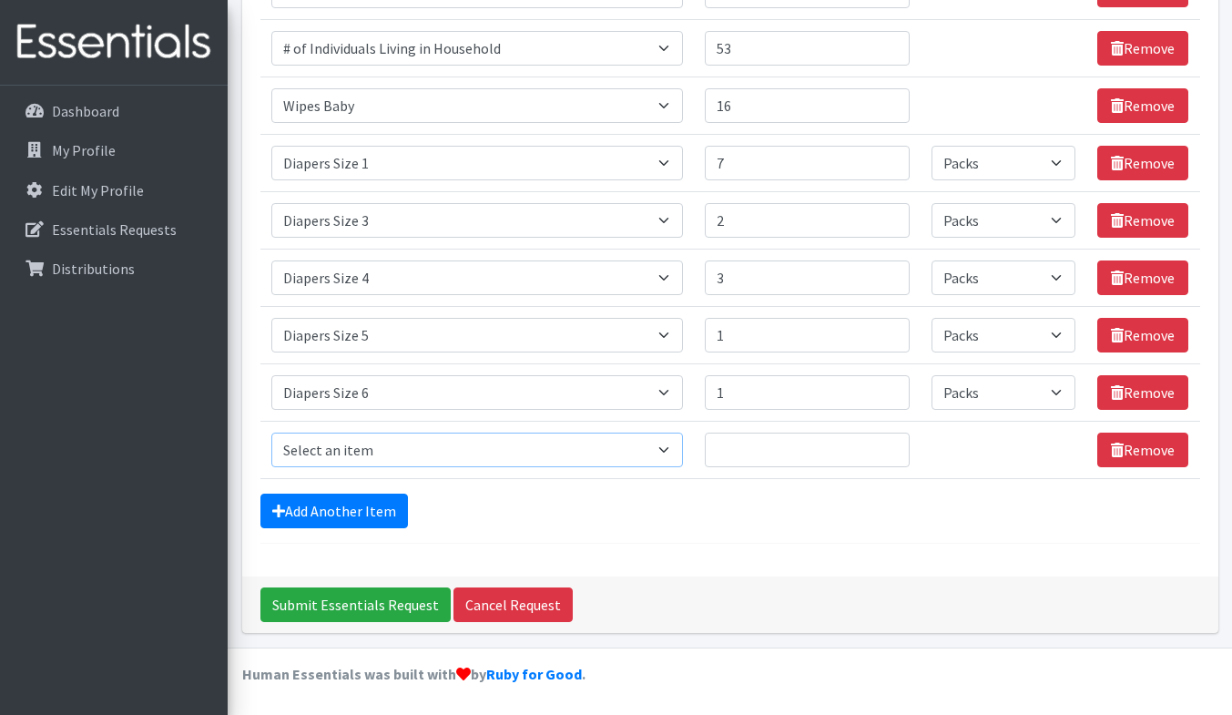
click at [321, 457] on select "Select an item # of Children this order will serve # of Individuals Living in H…" at bounding box center [476, 449] width 411 height 35
select select "1963"
click at [271, 432] on select "Select an item # of Children this order will serve # of Individuals Living in H…" at bounding box center [476, 449] width 411 height 35
type input "1"
select select "Pack"
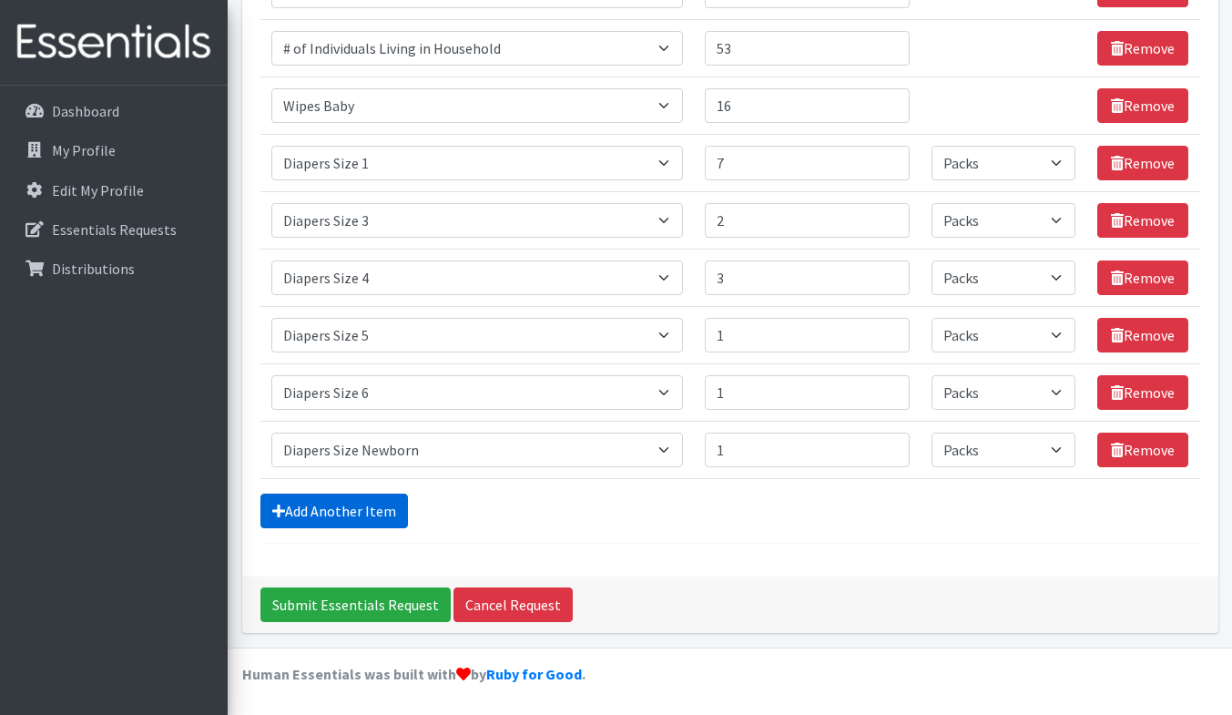
click at [300, 510] on link "Add Another Item" at bounding box center [333, 510] width 147 height 35
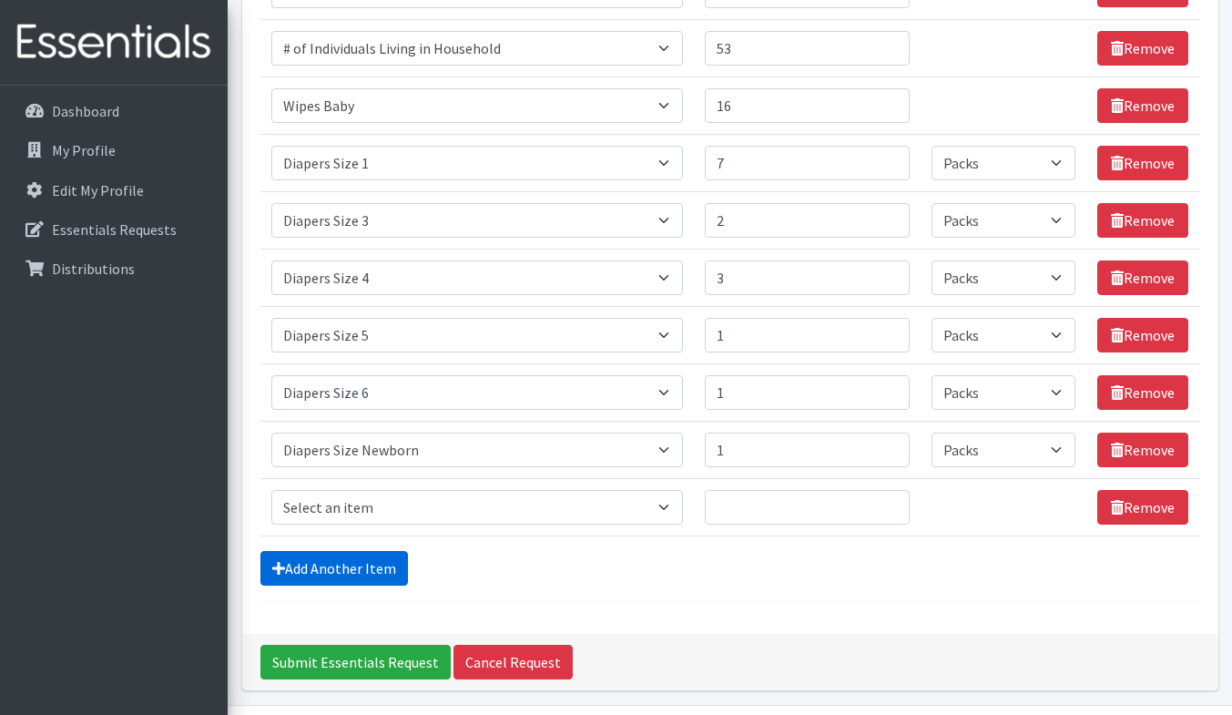
scroll to position [378, 0]
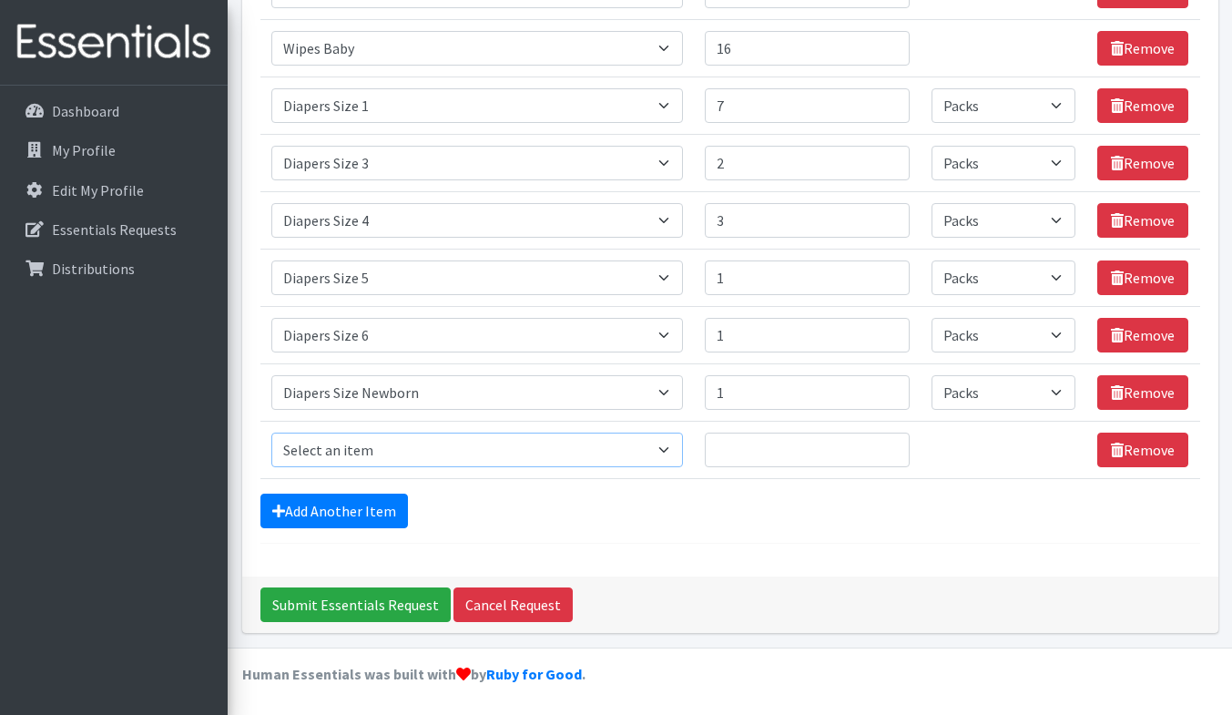
click at [333, 441] on select "Select an item # of Children this order will serve # of Individuals Living in H…" at bounding box center [476, 449] width 411 height 35
click at [356, 442] on select "Select an item # of Children this order will serve # of Individuals Living in H…" at bounding box center [476, 449] width 411 height 35
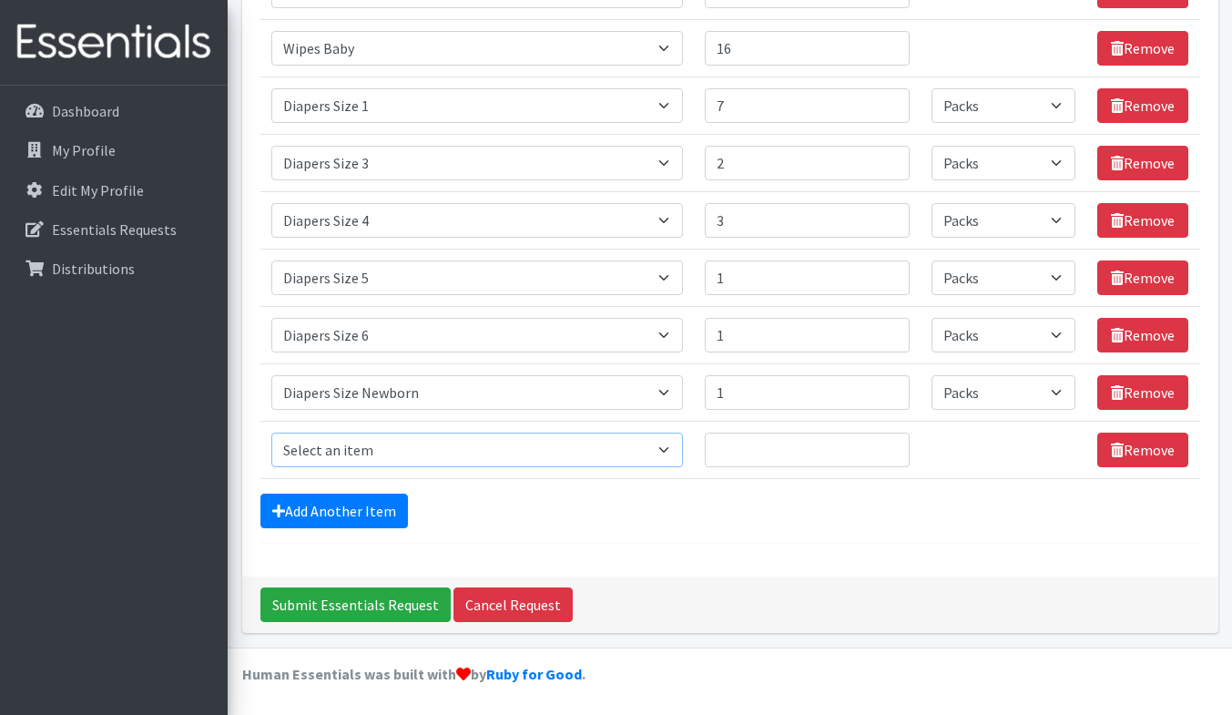
select select "6668"
click at [271, 432] on select "Select an item # of Children this order will serve # of Individuals Living in H…" at bounding box center [476, 449] width 411 height 35
click at [759, 452] on input "Quantity" at bounding box center [807, 449] width 205 height 35
type input "1"
click at [890, 443] on input "1" at bounding box center [807, 449] width 205 height 35
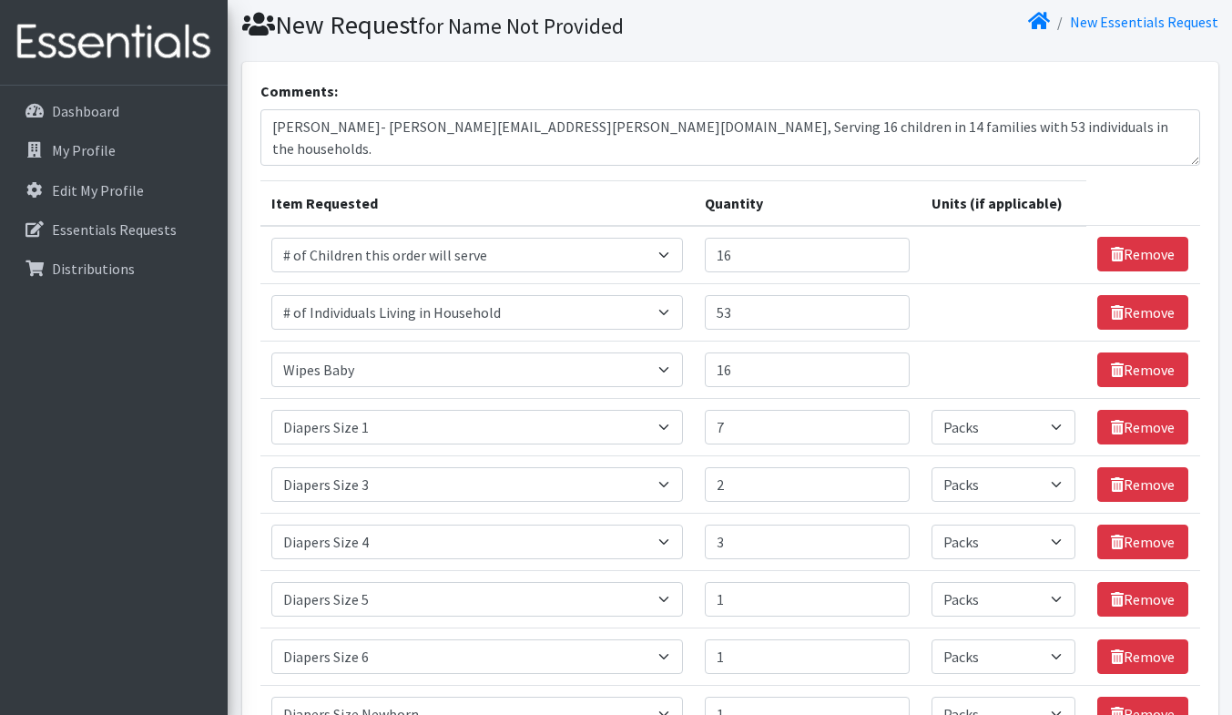
scroll to position [23, 0]
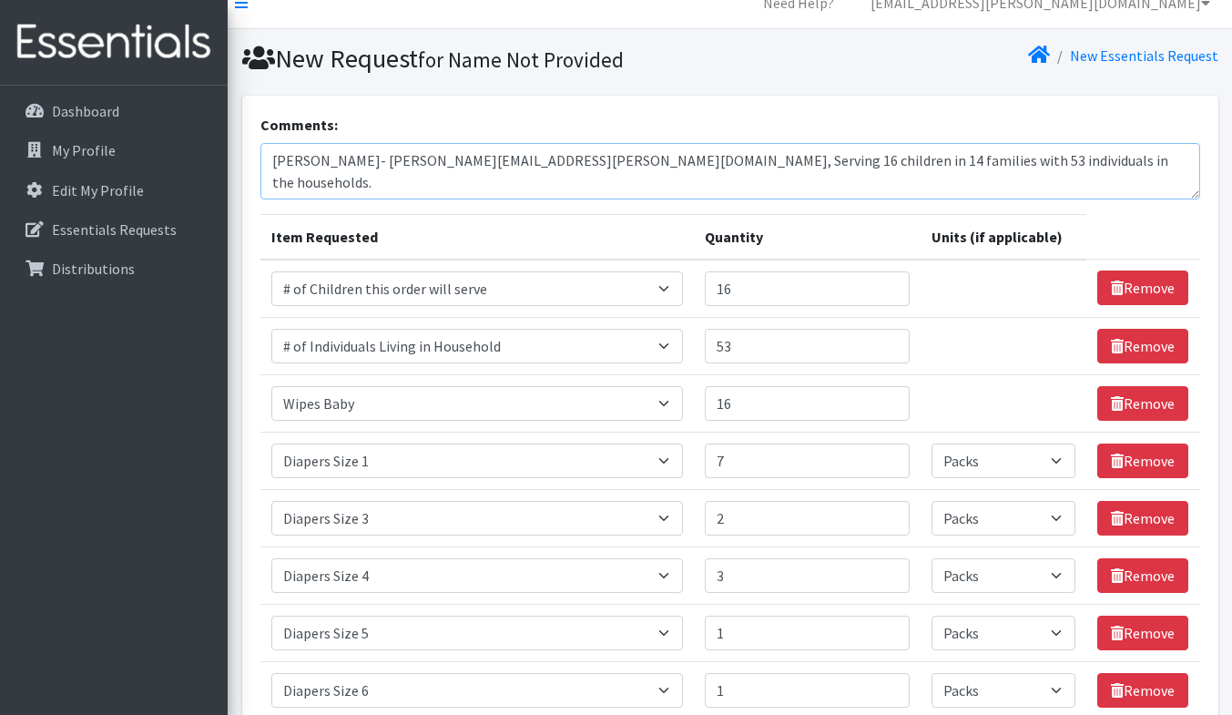
click at [1080, 148] on textarea "Daneane McLaughlin- Daneane.mclaughlin@vnahg.org, Serving 16 children in 14 fam…" at bounding box center [730, 171] width 940 height 56
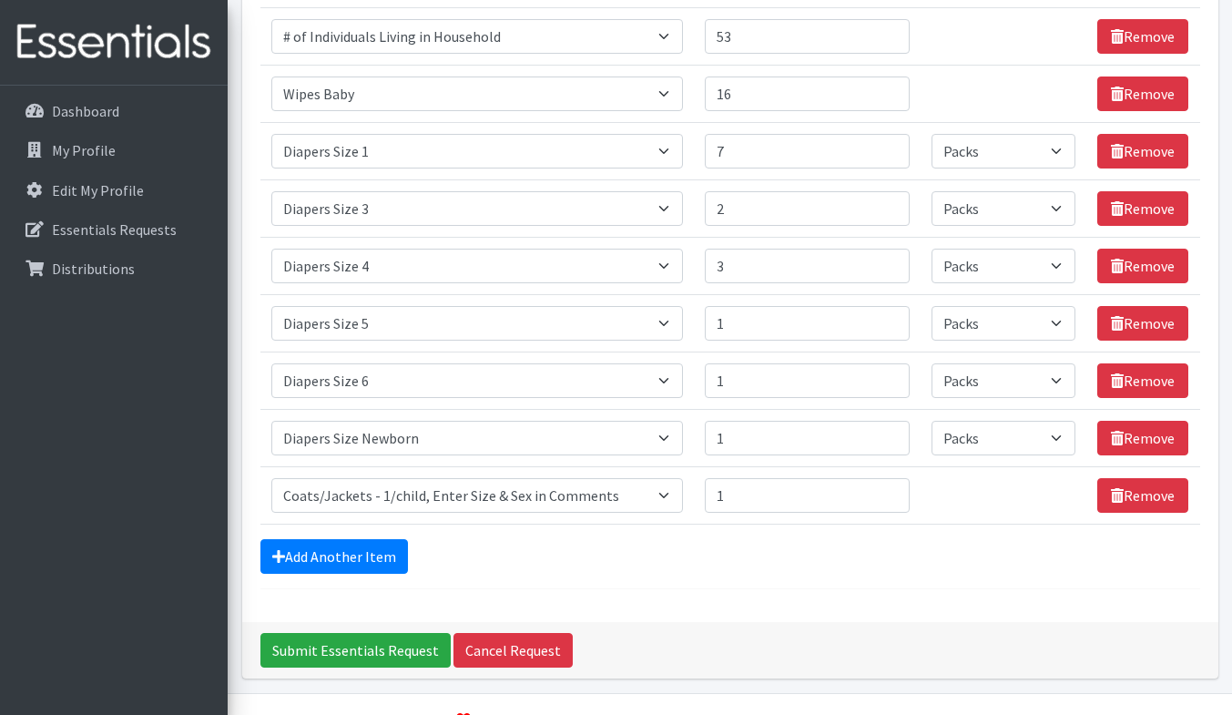
scroll to position [378, 0]
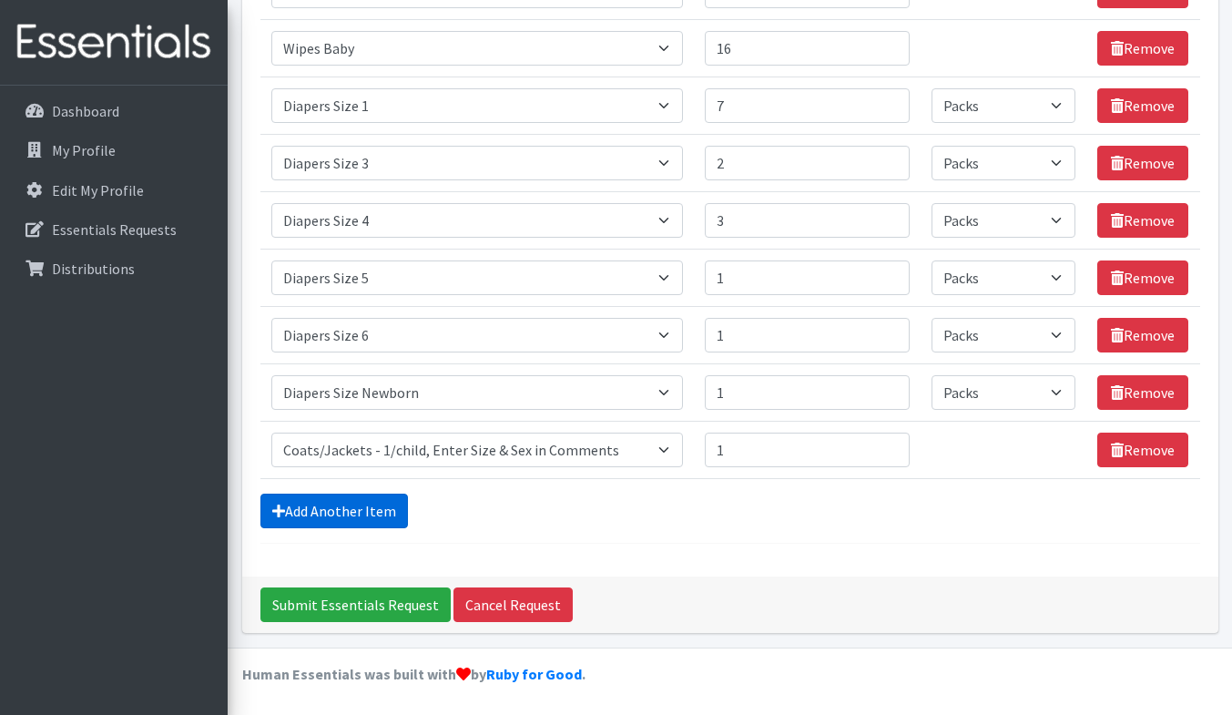
type textarea "Daneane McLaughlin- Daneane.mclaughlin@vnahg.org, Serving 16 children in 14 fam…"
click at [365, 503] on link "Add Another Item" at bounding box center [333, 510] width 147 height 35
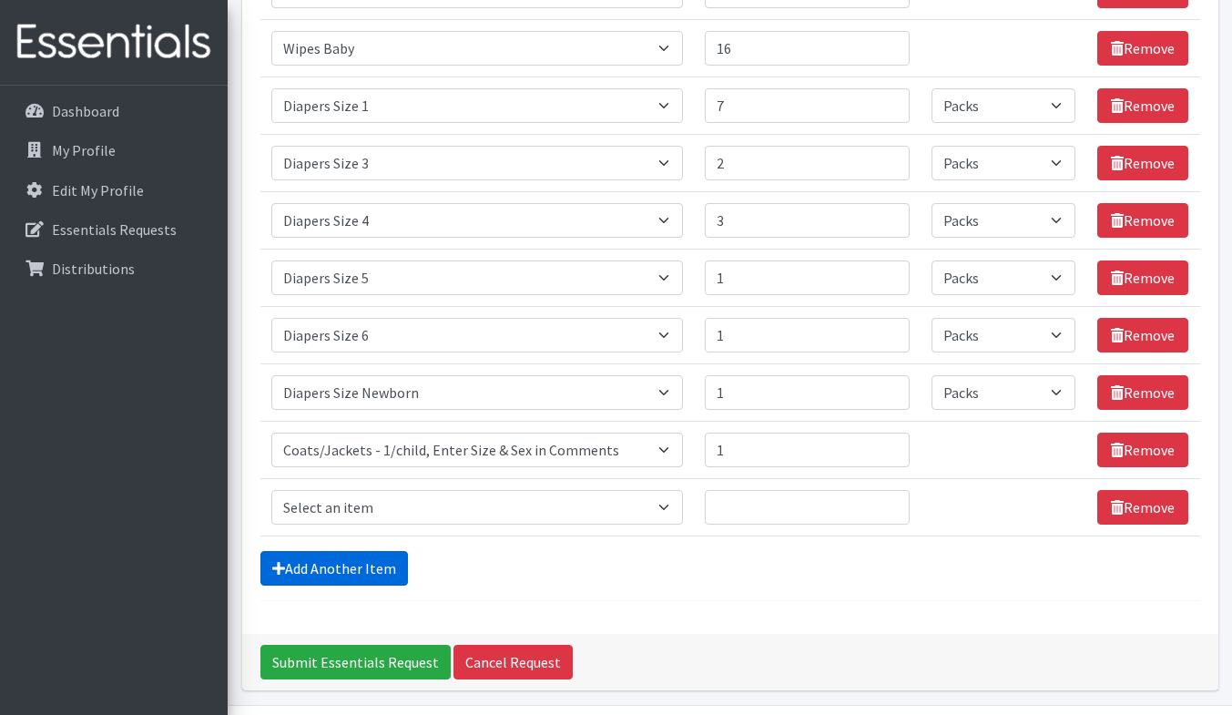
scroll to position [435, 0]
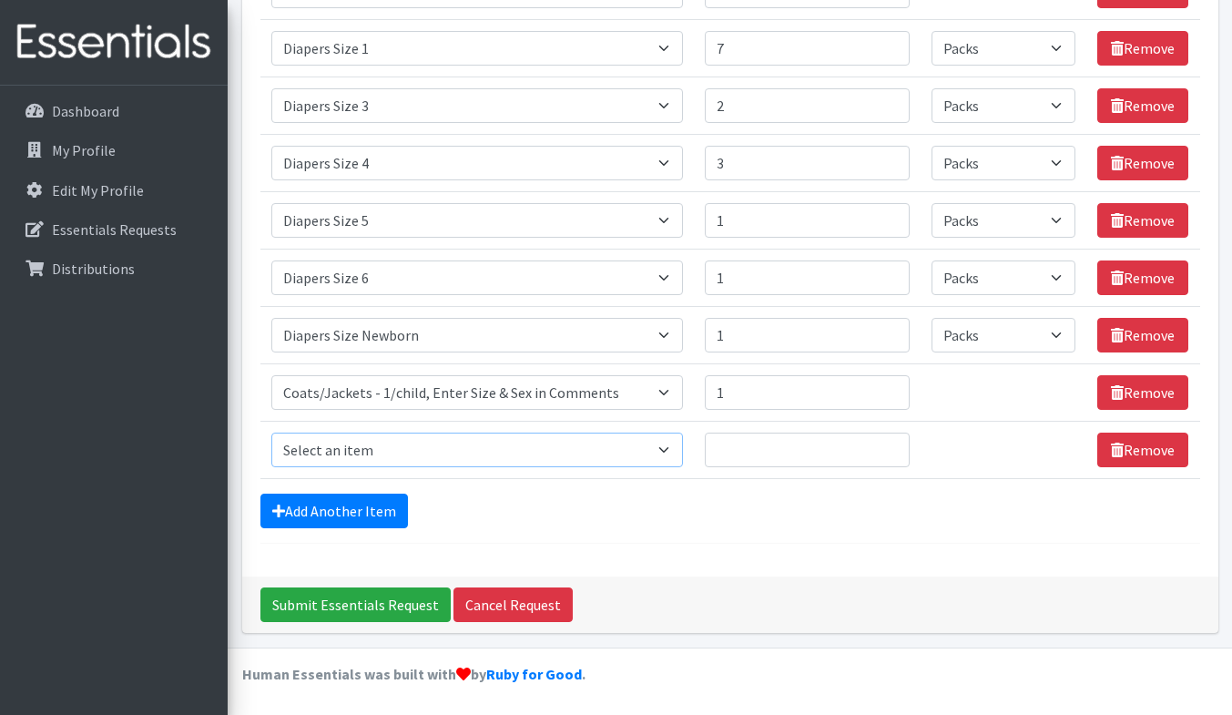
click at [384, 451] on select "Select an item # of Children this order will serve # of Individuals Living in H…" at bounding box center [476, 449] width 411 height 35
select select "2005"
click at [271, 432] on select "Select an item # of Children this order will serve # of Individuals Living in H…" at bounding box center [476, 449] width 411 height 35
type input "1"
click at [321, 507] on link "Add Another Item" at bounding box center [333, 510] width 147 height 35
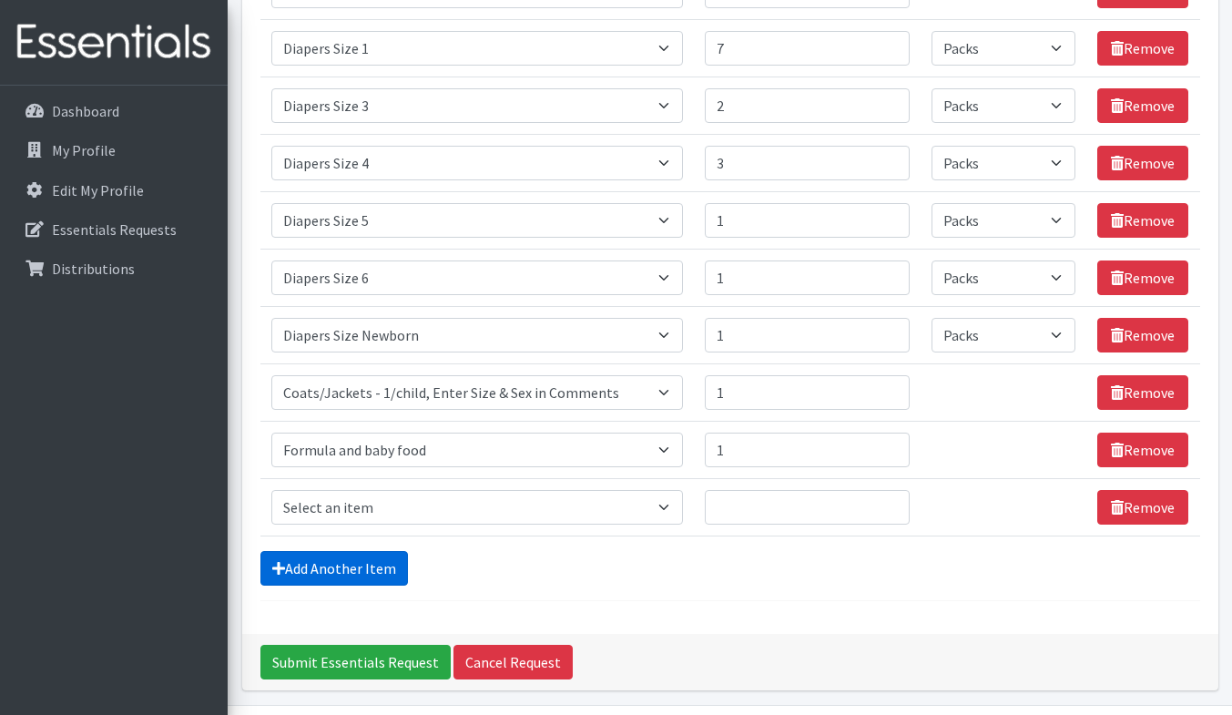
scroll to position [493, 0]
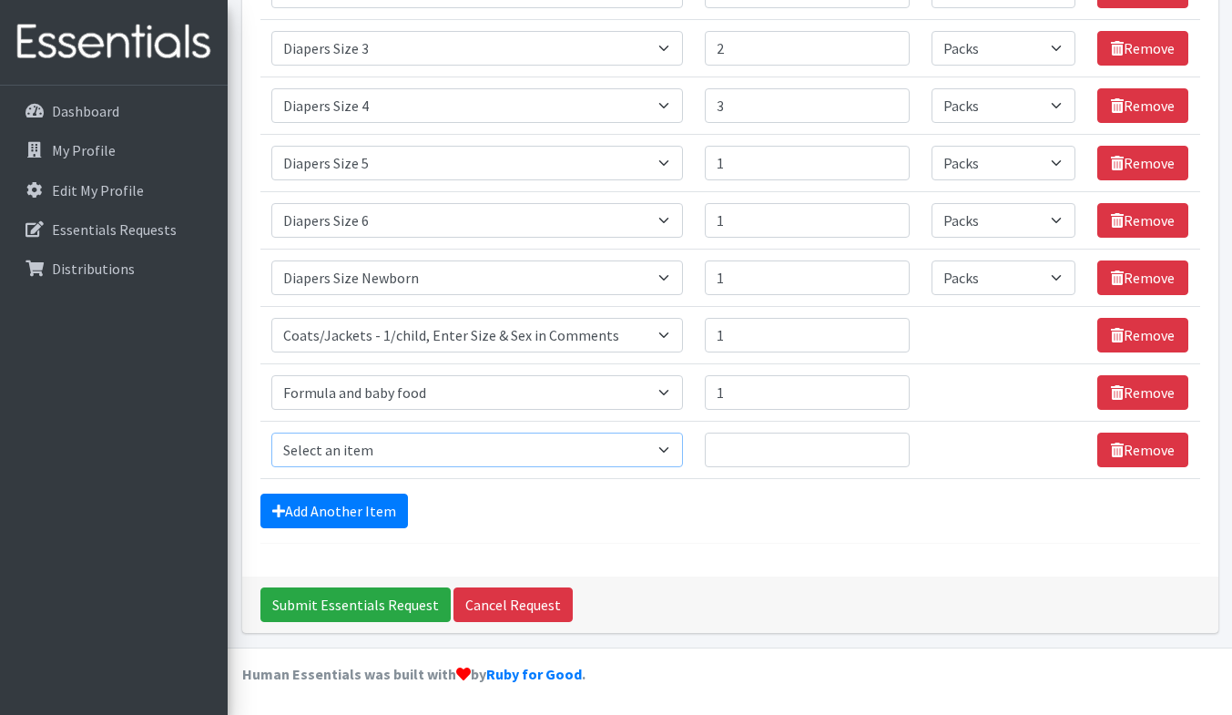
click at [332, 448] on select "Select an item # of Children this order will serve # of Individuals Living in H…" at bounding box center [476, 449] width 411 height 35
select select "5772"
click at [271, 432] on select "Select an item # of Children this order will serve # of Individuals Living in H…" at bounding box center [476, 449] width 411 height 35
type input "2"
click at [365, 507] on link "Add Another Item" at bounding box center [333, 510] width 147 height 35
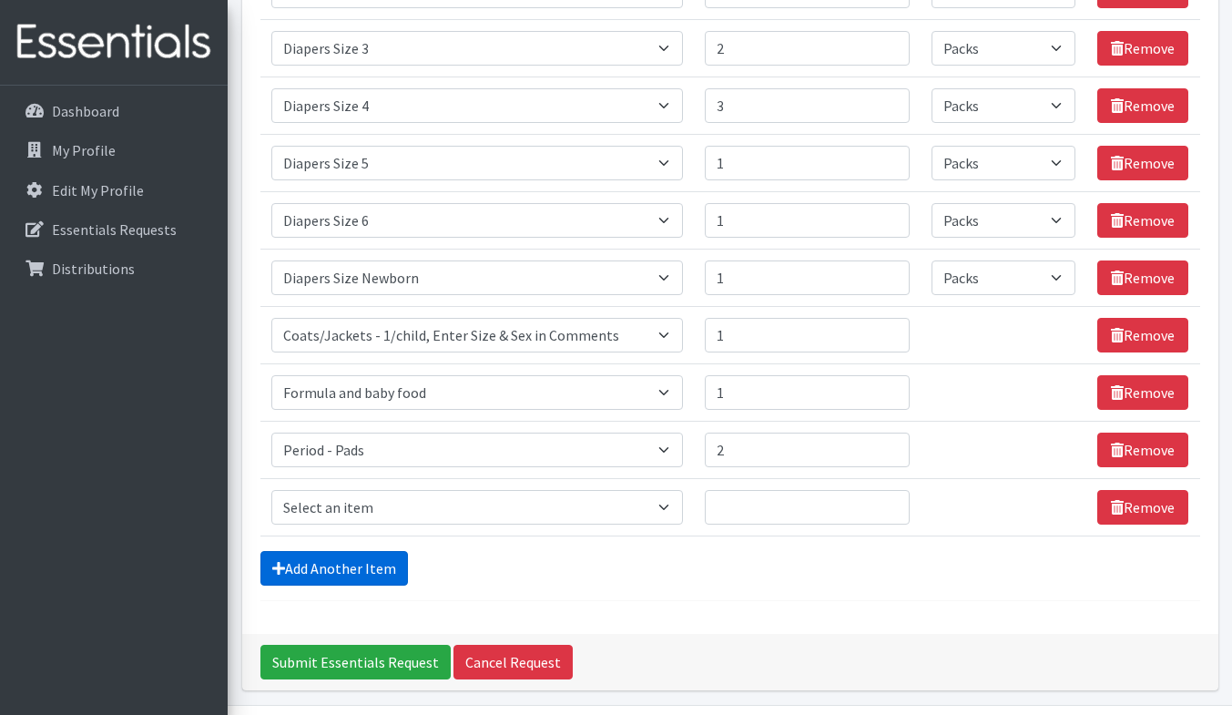
scroll to position [550, 0]
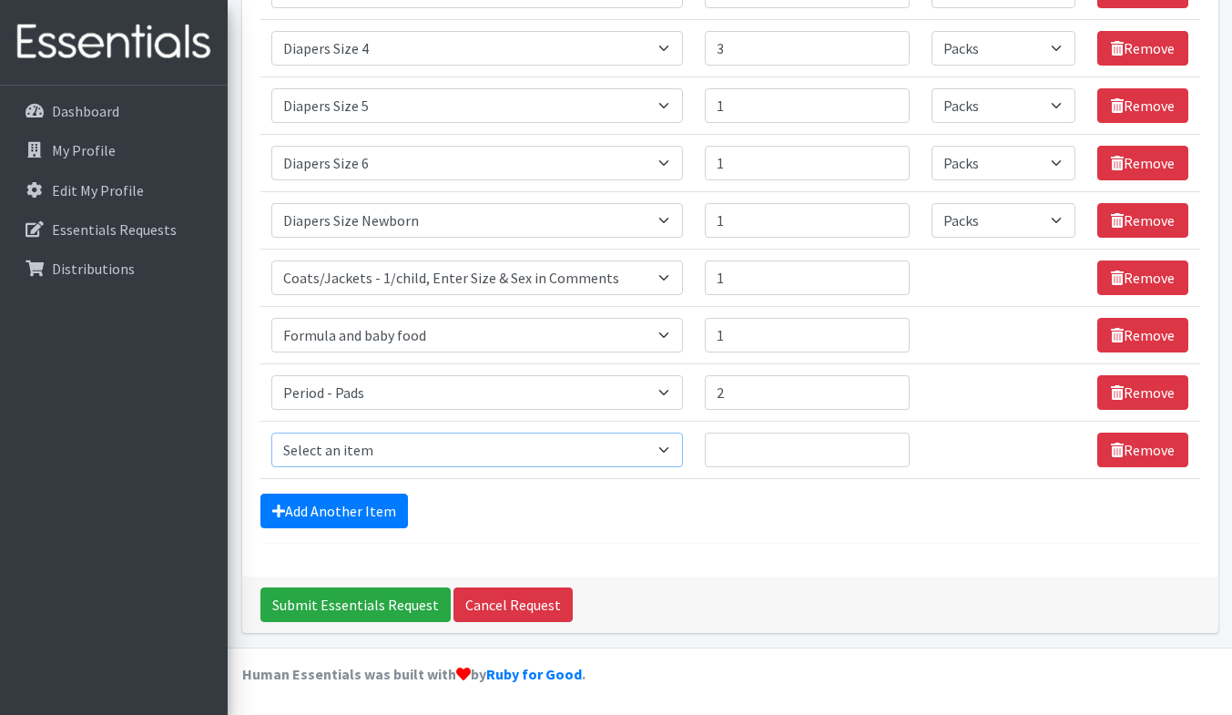
click at [372, 450] on select "Select an item # of Children this order will serve # of Individuals Living in H…" at bounding box center [476, 449] width 411 height 35
select select "316"
click at [271, 432] on select "Select an item # of Children this order will serve # of Individuals Living in H…" at bounding box center [476, 449] width 411 height 35
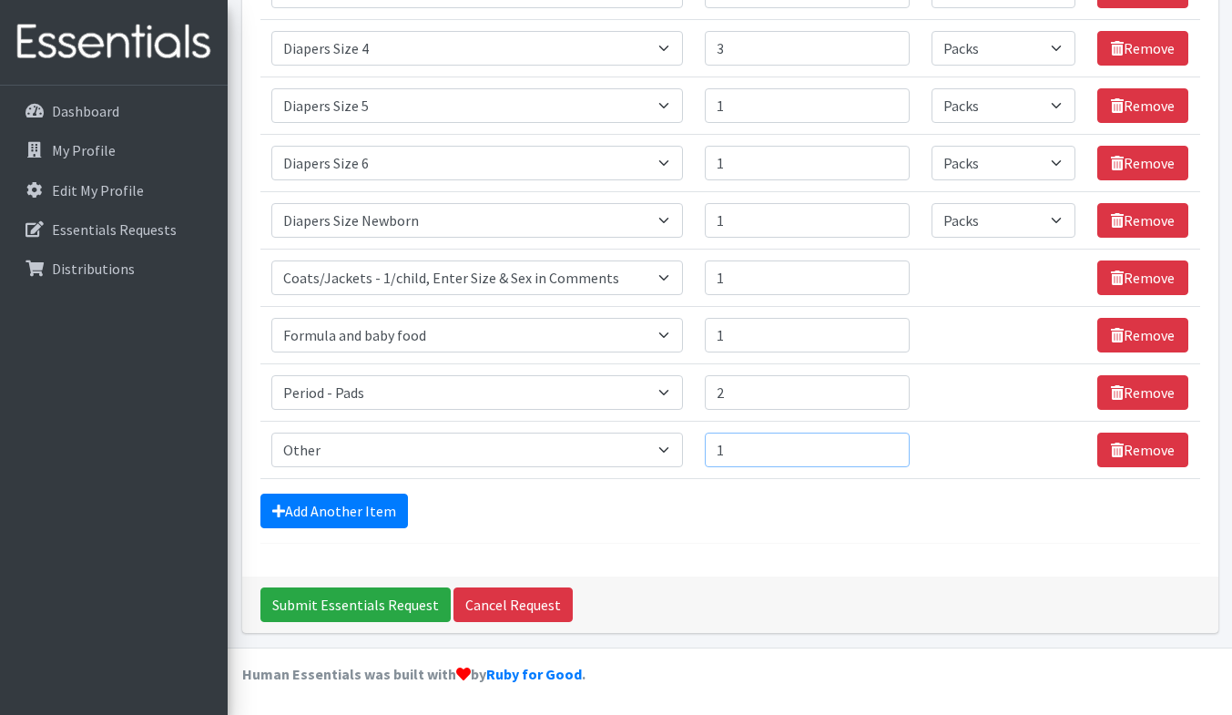
click at [889, 442] on input "1" at bounding box center [807, 449] width 205 height 35
type input "2"
click at [886, 444] on input "2" at bounding box center [807, 449] width 205 height 35
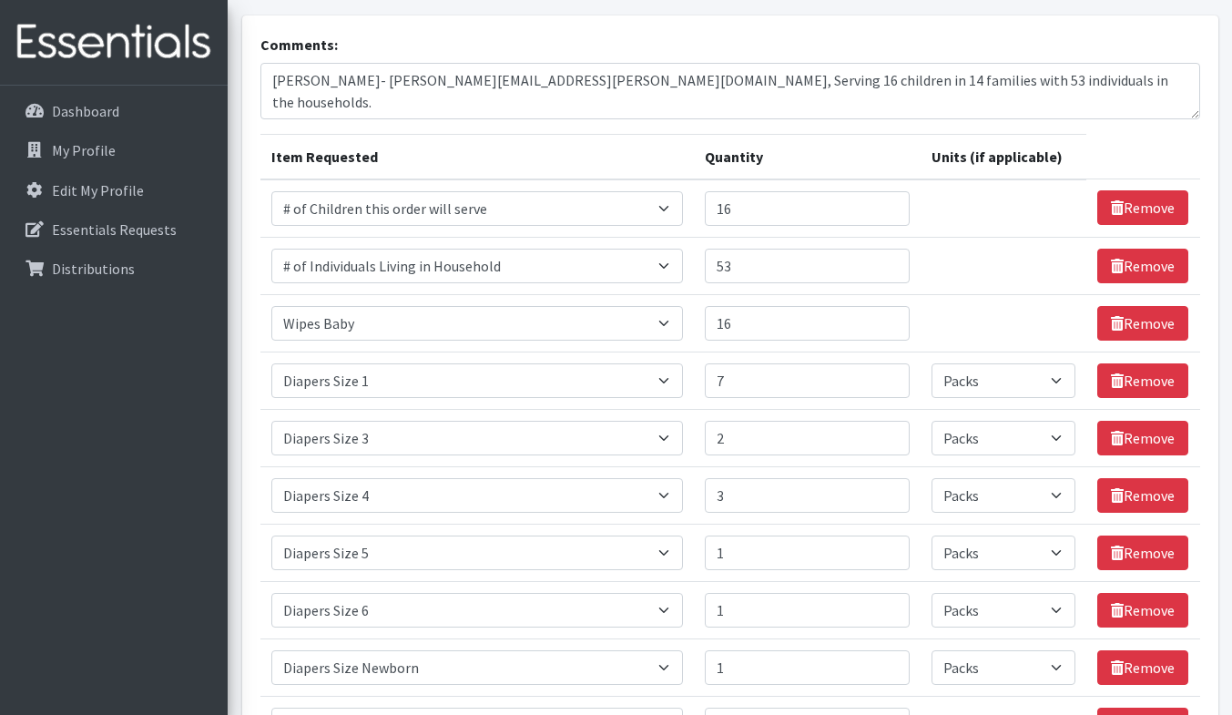
scroll to position [0, 0]
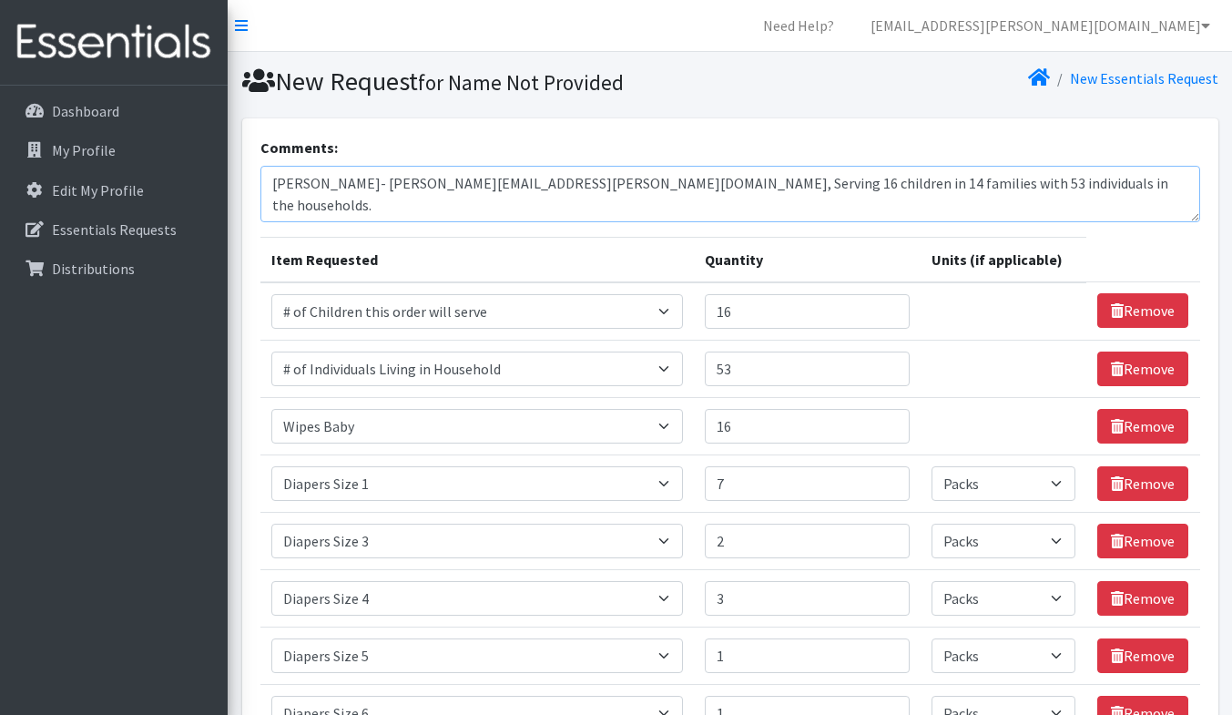
click at [468, 210] on textarea "Daneane McLaughlin- Daneane.mclaughlin@vnahg.org, Serving 16 children in 14 fam…" at bounding box center [730, 194] width 940 height 56
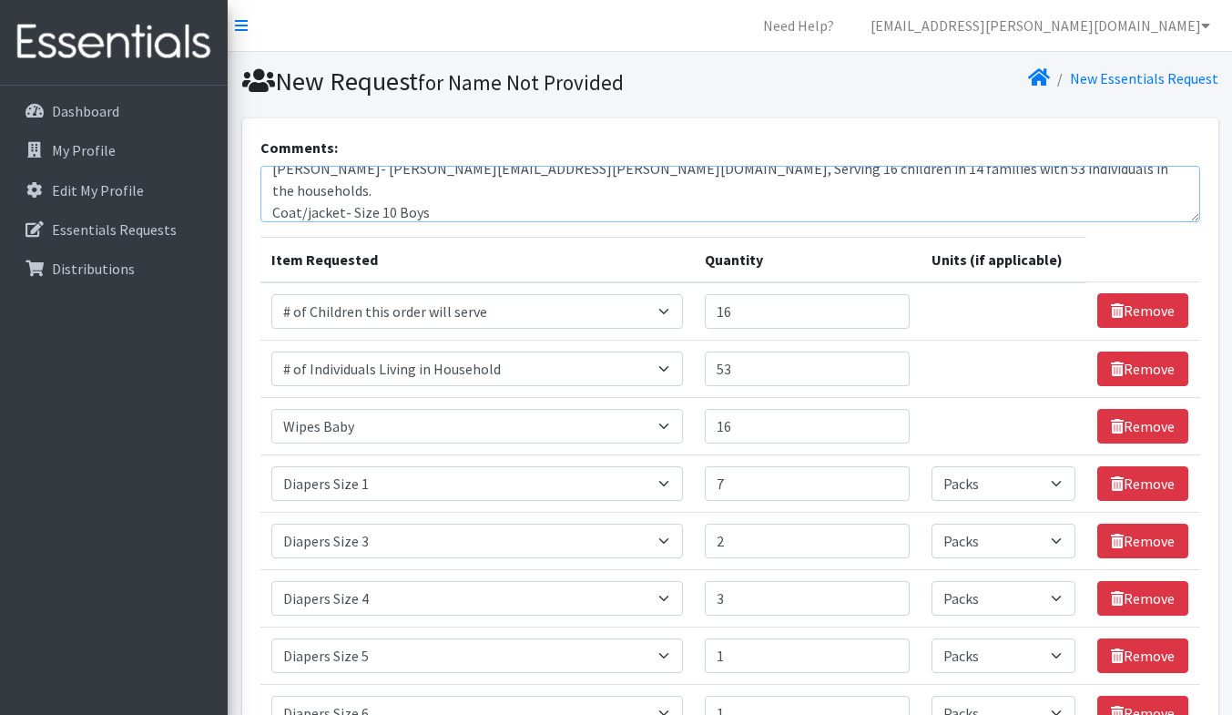
click at [1076, 174] on textarea "Daneane McLaughlin- Daneane.mclaughlin@vnahg.org, Serving 16 children in 14 fam…" at bounding box center [730, 194] width 940 height 56
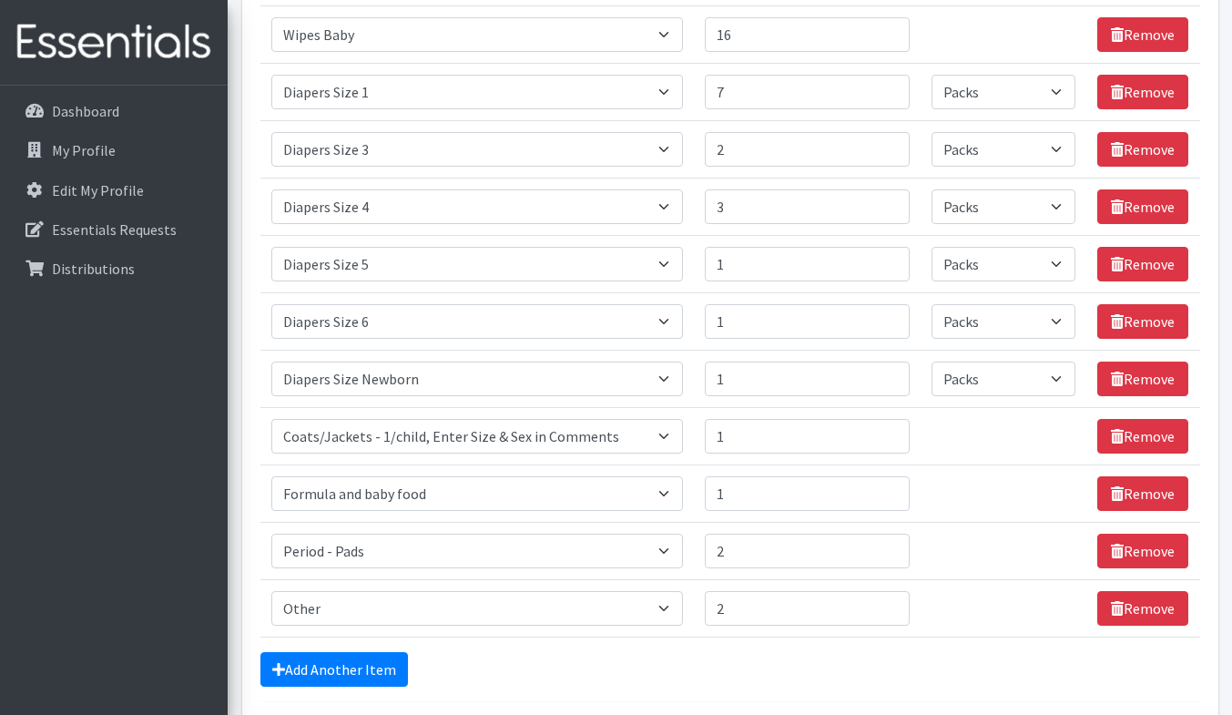
scroll to position [401, 0]
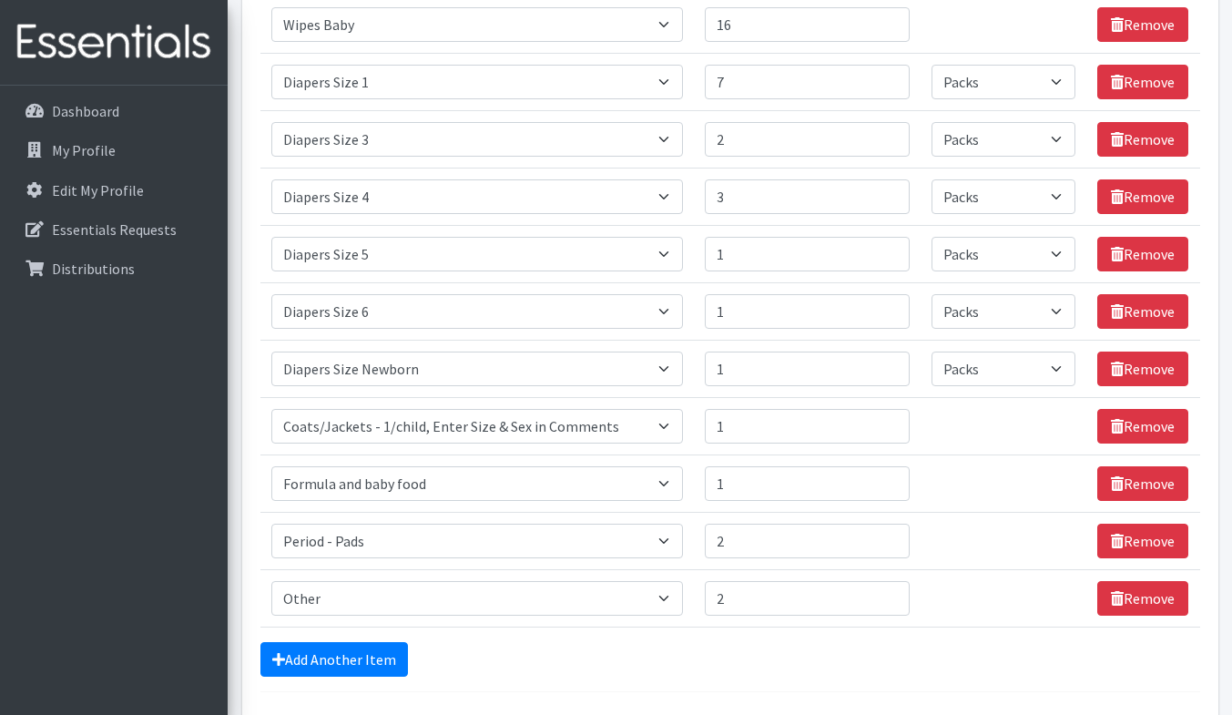
drag, startPoint x: 1231, startPoint y: 374, endPoint x: 1244, endPoint y: 182, distance: 192.6
click at [1232, 182] on html "Need Help? daneane.mclaughlin@vnahg.org Organization Settings My Co-Workers My …" at bounding box center [616, 231] width 1232 height 1265
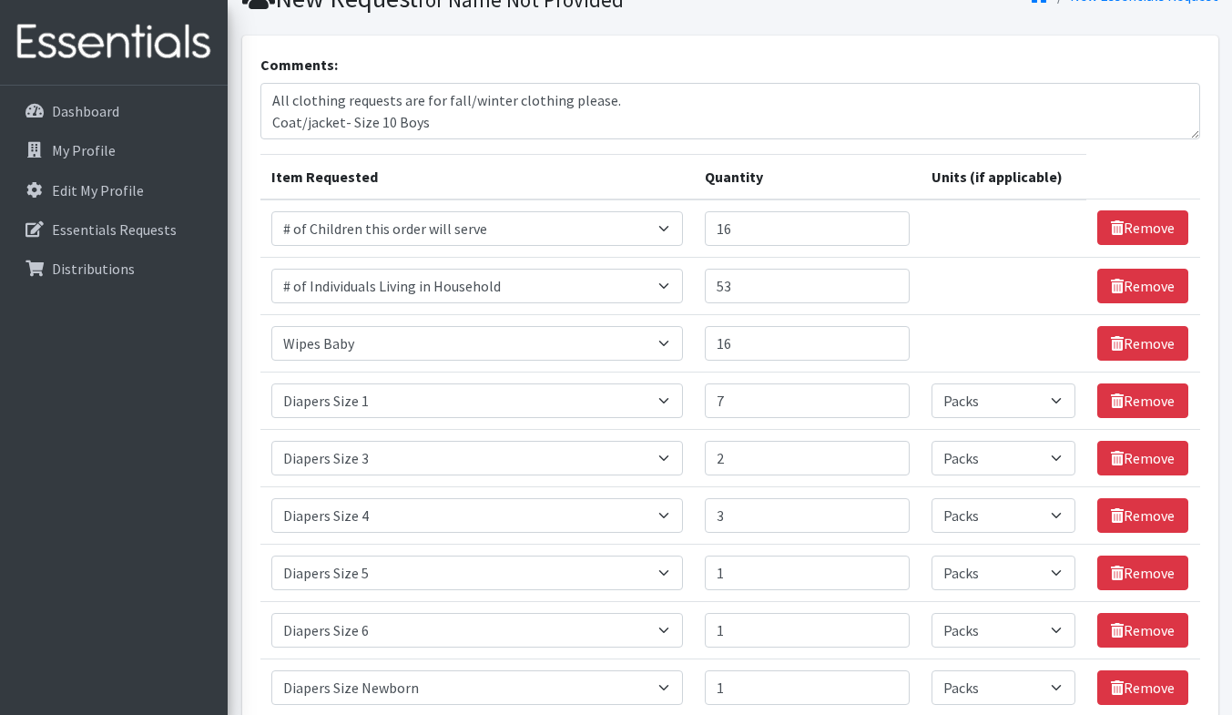
scroll to position [67, 0]
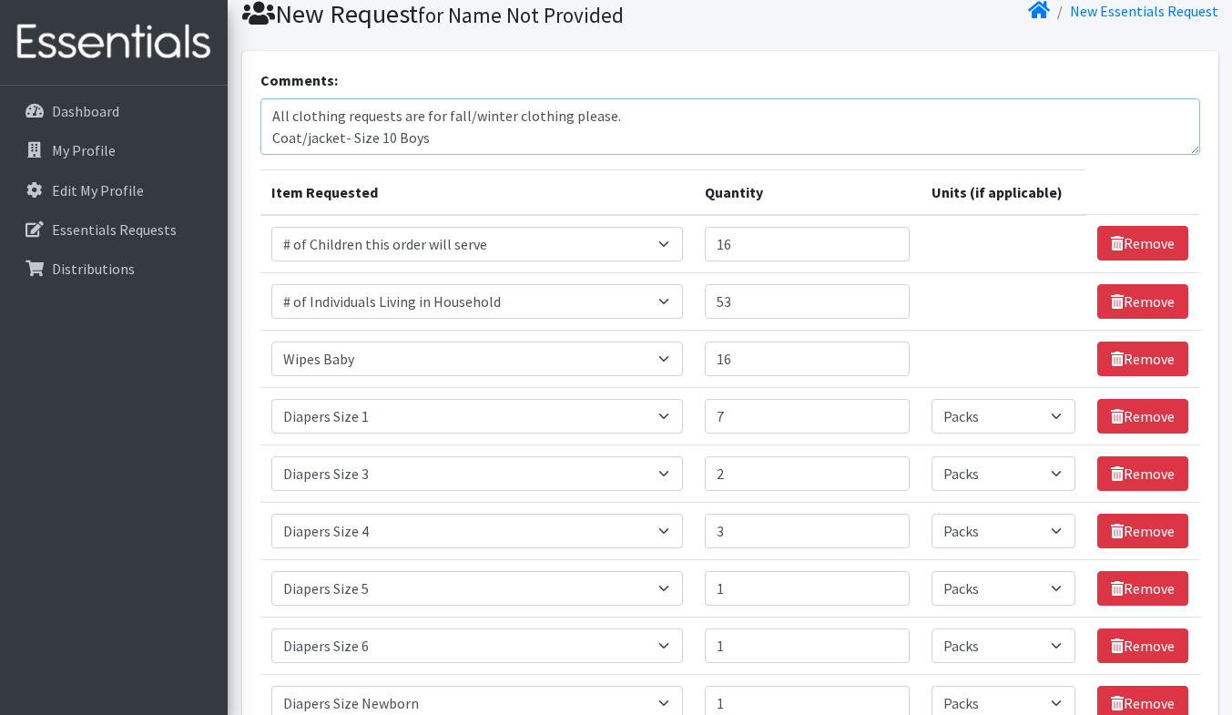
click at [625, 149] on textarea "Daneane McLaughlin- Daneane.mclaughlin@vnahg.org, Serving 16 children in 14 fam…" at bounding box center [730, 126] width 940 height 56
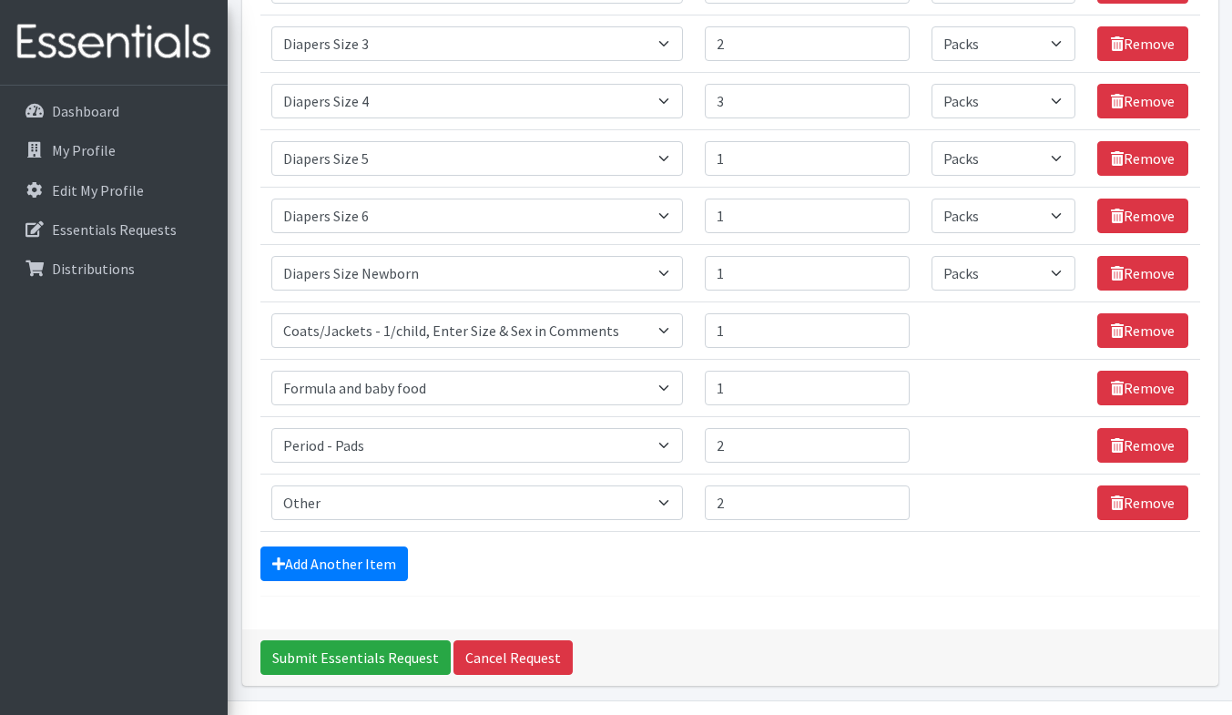
scroll to position [508, 0]
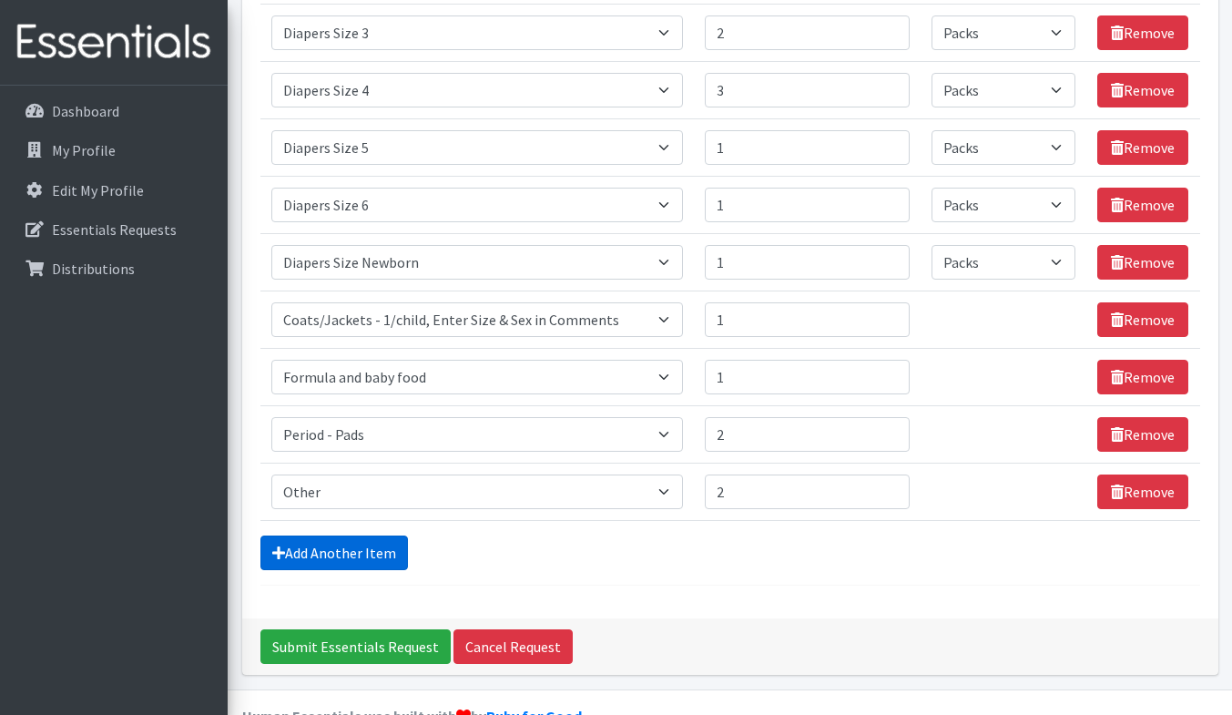
type textarea "[PERSON_NAME]- [PERSON_NAME][EMAIL_ADDRESS][PERSON_NAME][DOMAIN_NAME], Serving …"
click at [378, 564] on link "Add Another Item" at bounding box center [333, 552] width 147 height 35
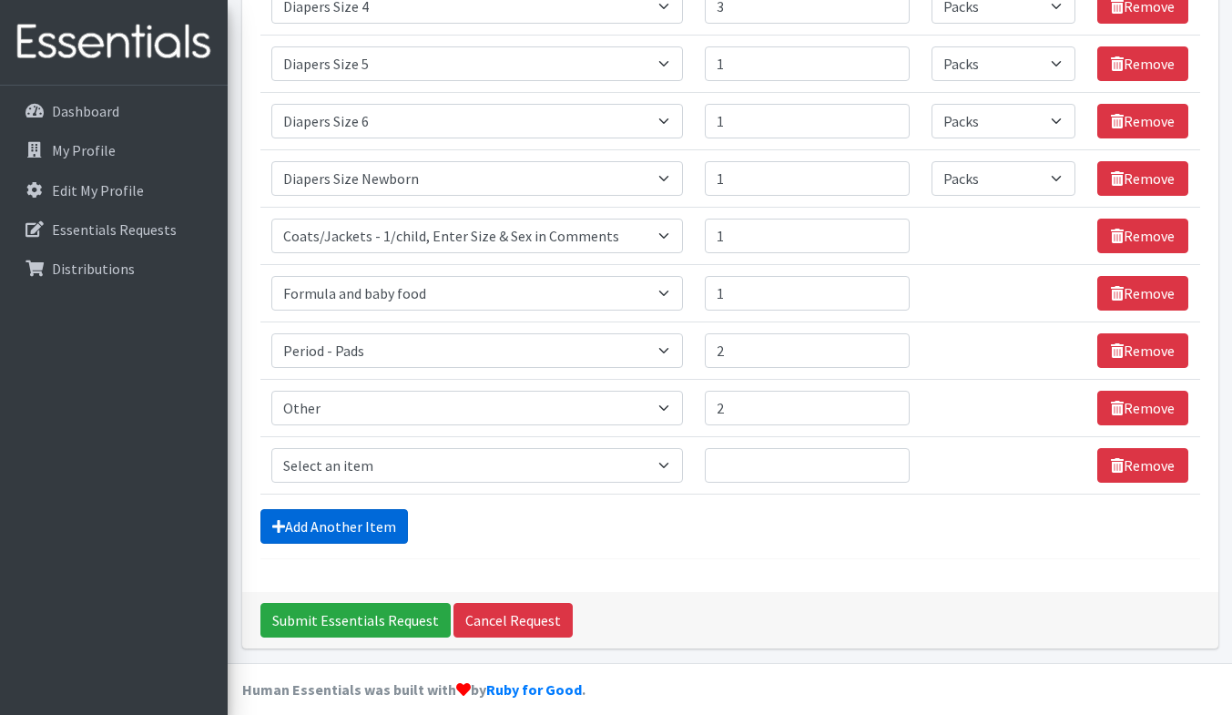
scroll to position [607, 0]
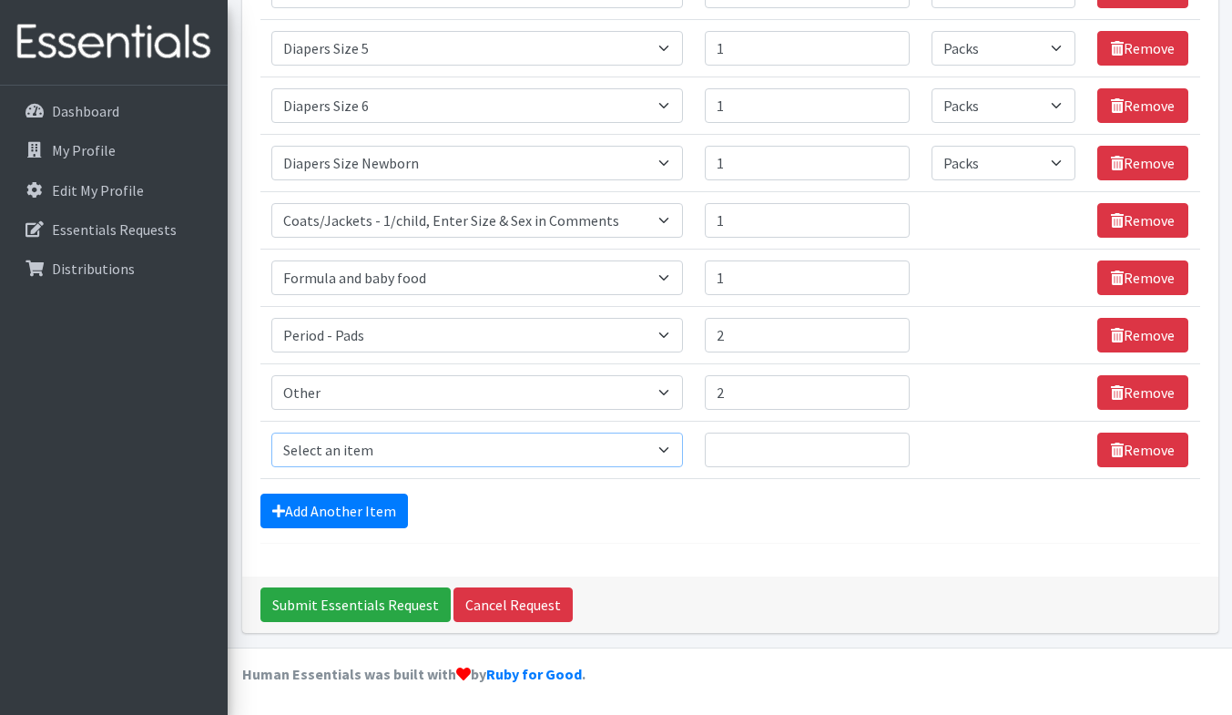
click at [461, 453] on select "Select an item # of Children this order will serve # of Individuals Living in H…" at bounding box center [476, 449] width 411 height 35
click at [735, 527] on form "Comments: Daneane McLaughlin- Daneane.mclaughlin@vnahg.org, Serving 16 children…" at bounding box center [730, 36] width 940 height 1014
click at [575, 451] on select "Select an item # of Children this order will serve # of Individuals Living in H…" at bounding box center [476, 449] width 411 height 35
select select "1978"
click at [271, 432] on select "Select an item # of Children this order will serve # of Individuals Living in H…" at bounding box center [476, 449] width 411 height 35
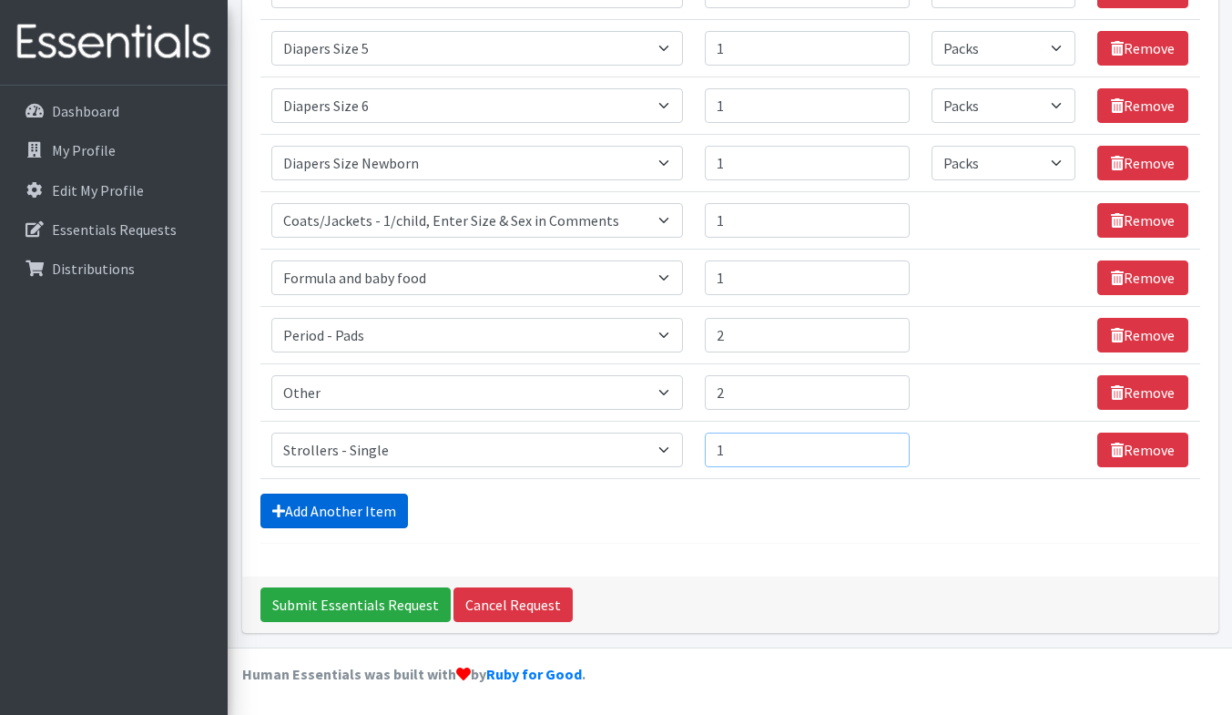
type input "1"
click at [363, 506] on link "Add Another Item" at bounding box center [333, 510] width 147 height 35
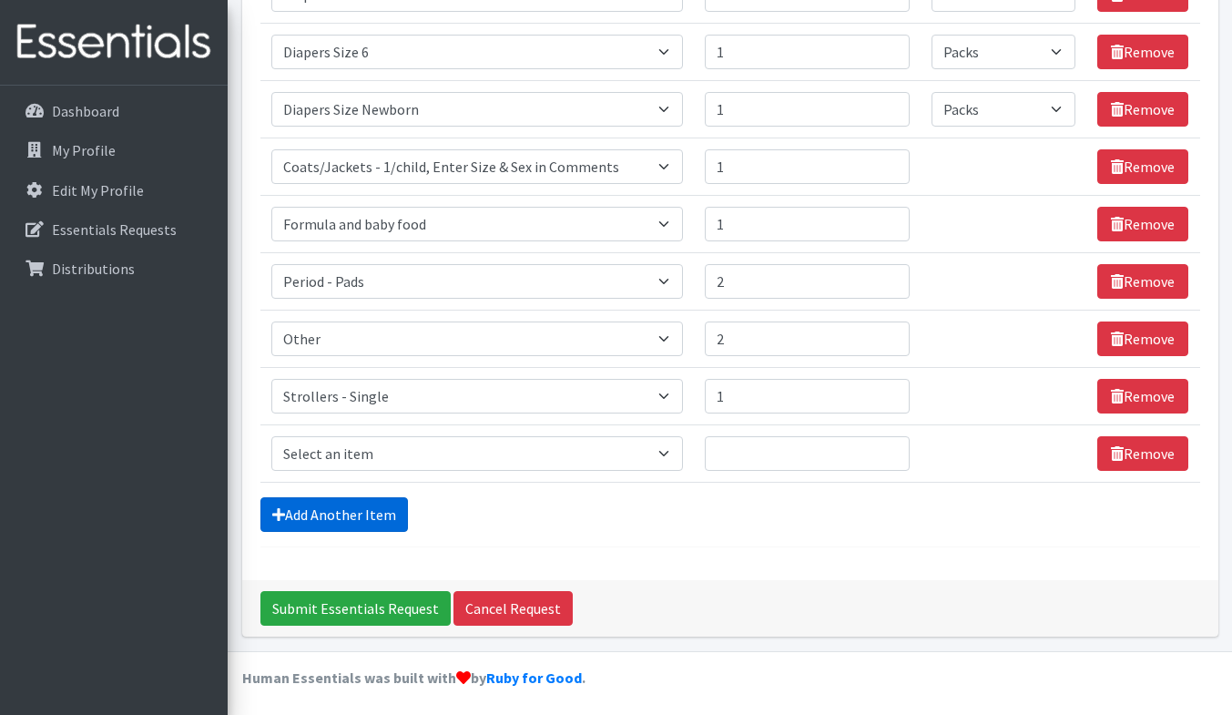
scroll to position [665, 0]
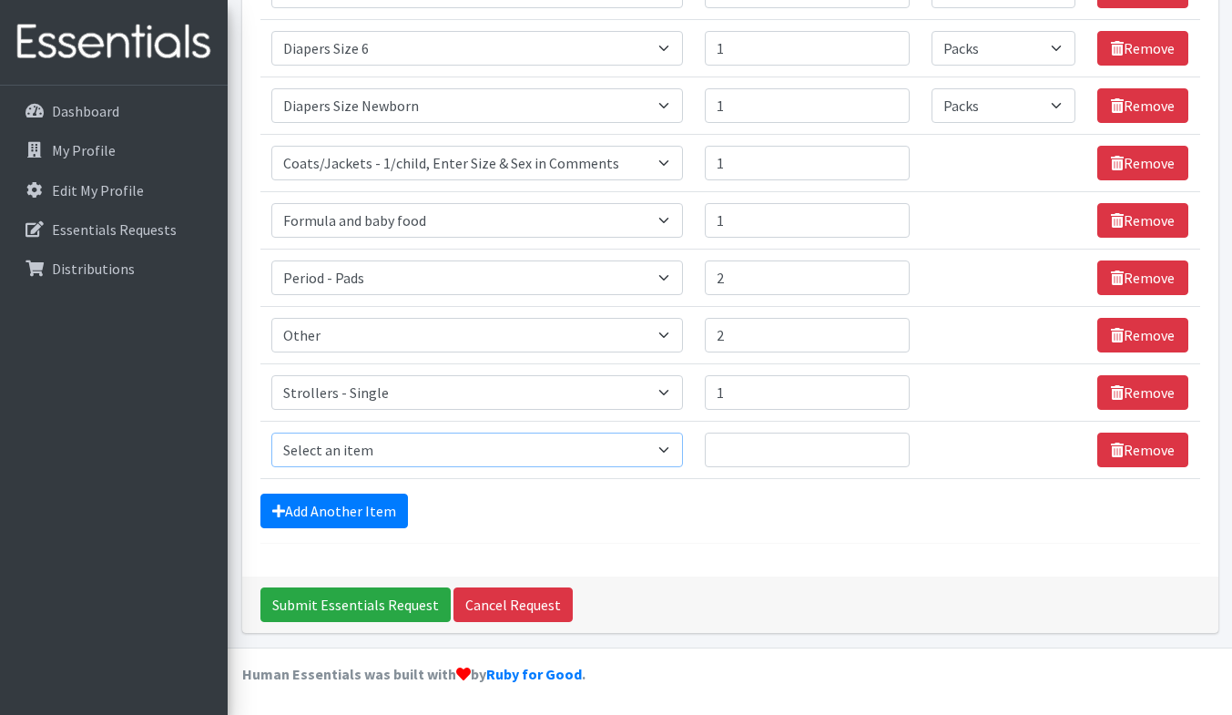
click at [411, 445] on select "Select an item # of Children this order will serve # of Individuals Living in H…" at bounding box center [476, 449] width 411 height 35
select select "5721"
click at [271, 432] on select "Select an item # of Children this order will serve # of Individuals Living in H…" at bounding box center [476, 449] width 411 height 35
click at [736, 449] on input "Quantity" at bounding box center [807, 449] width 205 height 35
type input "1"
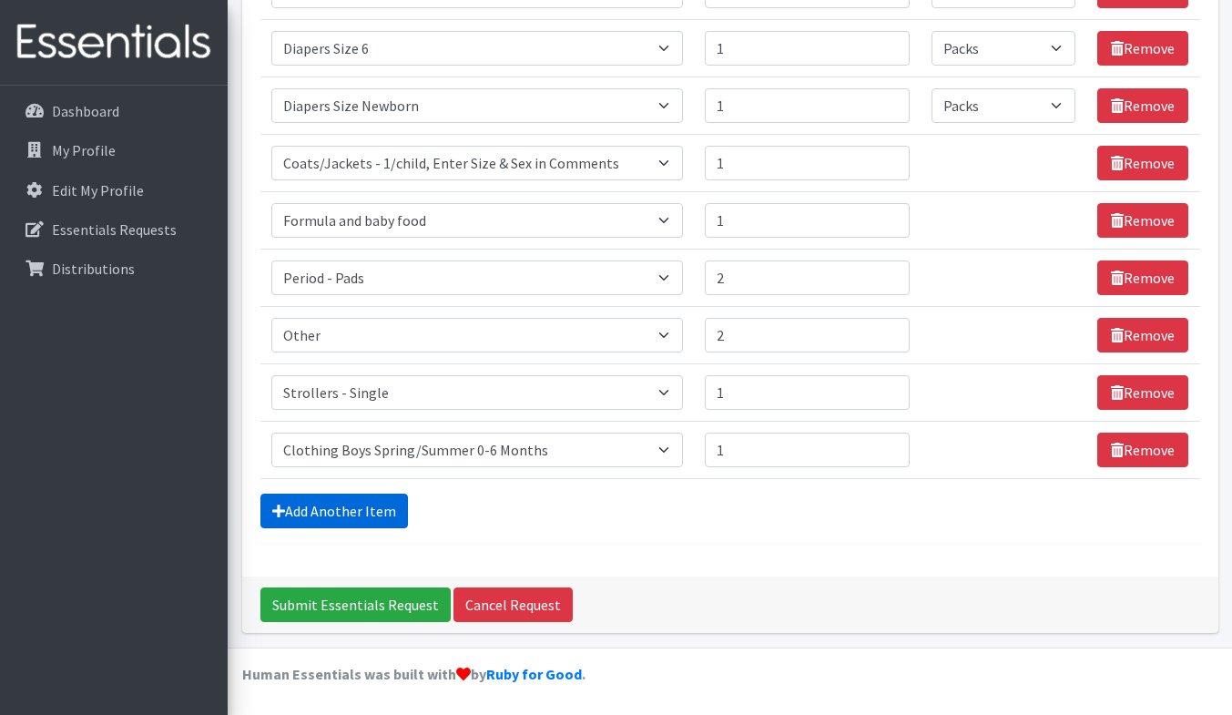
click at [320, 504] on link "Add Another Item" at bounding box center [333, 510] width 147 height 35
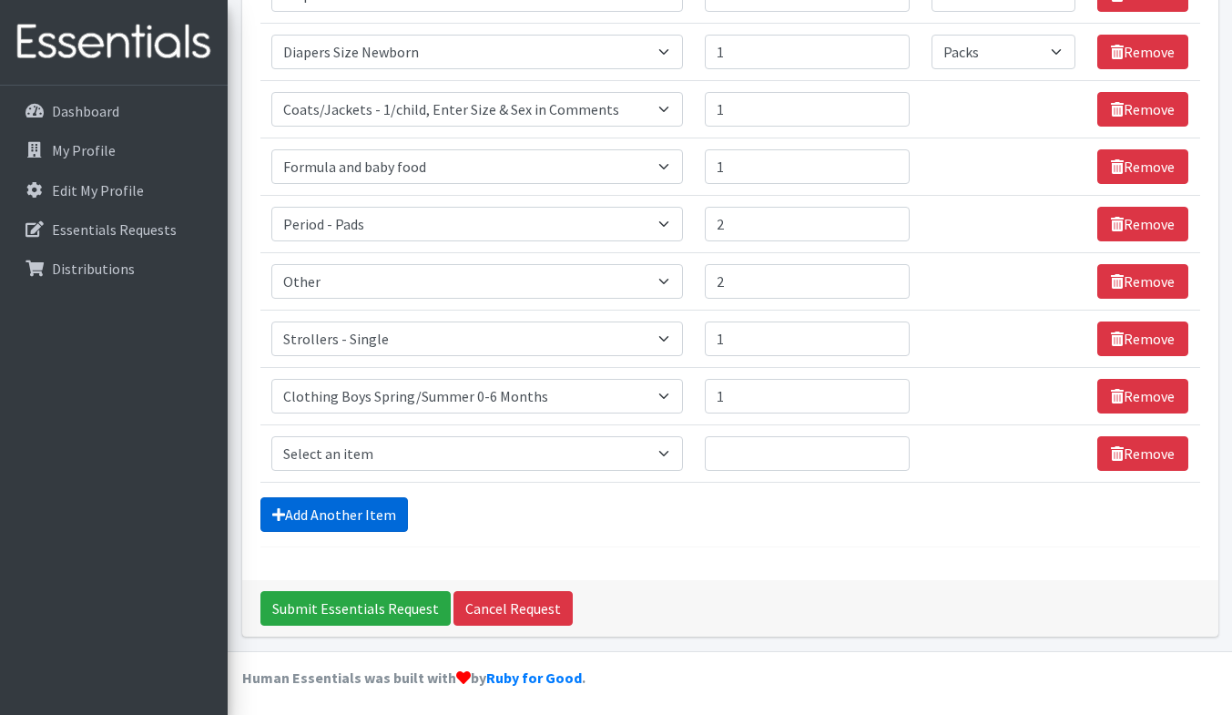
scroll to position [722, 0]
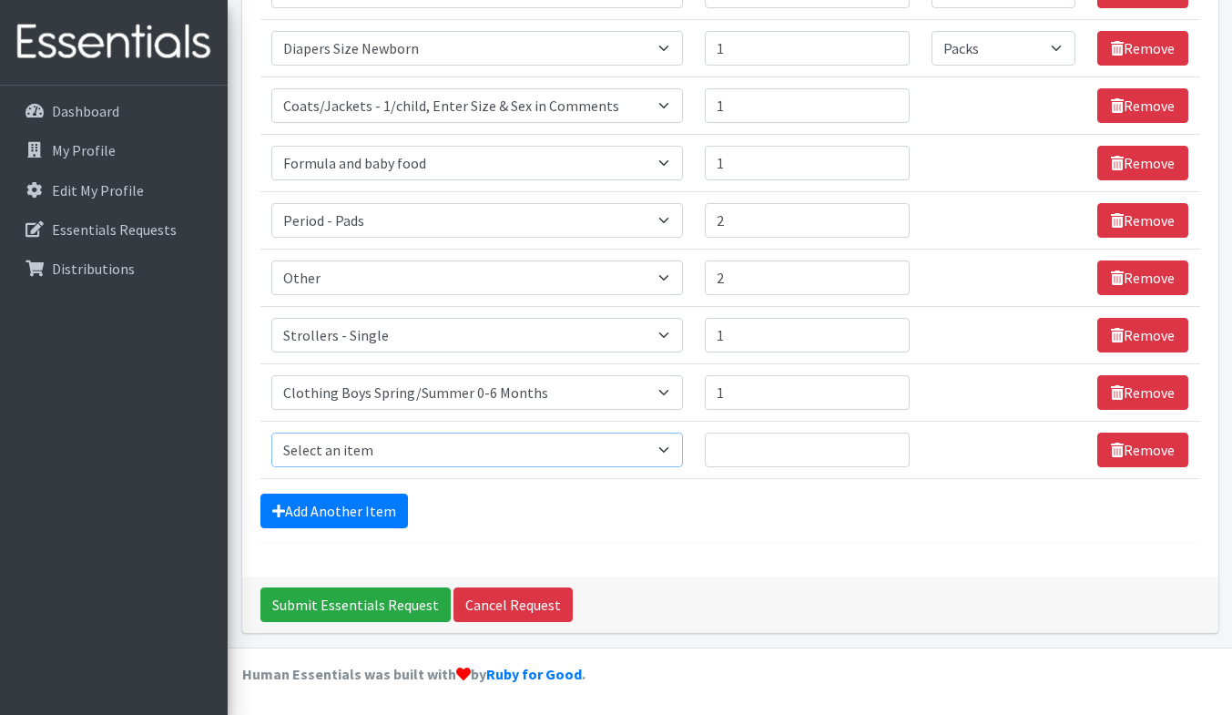
click at [391, 442] on select "Select an item # of Children this order will serve # of Individuals Living in H…" at bounding box center [476, 449] width 411 height 35
select select "5764"
click at [271, 432] on select "Select an item # of Children this order will serve # of Individuals Living in H…" at bounding box center [476, 449] width 411 height 35
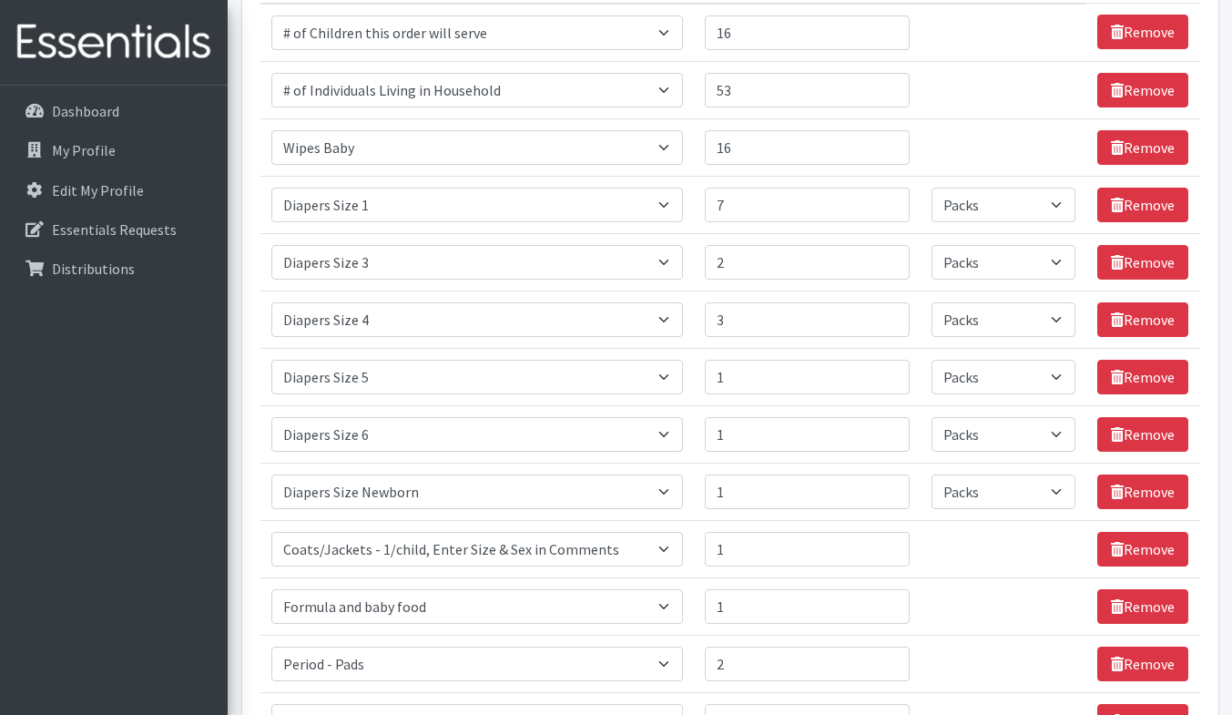
scroll to position [279, 0]
type input "15"
click at [884, 154] on input "15" at bounding box center [807, 147] width 205 height 35
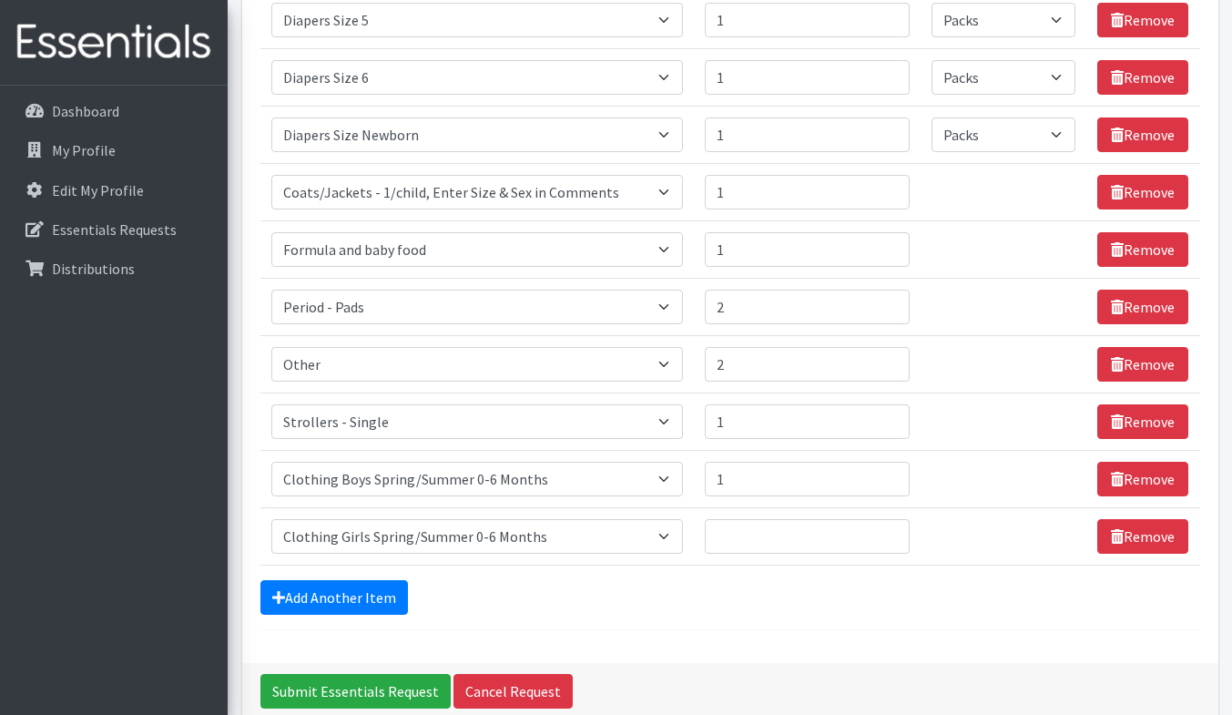
scroll to position [722, 0]
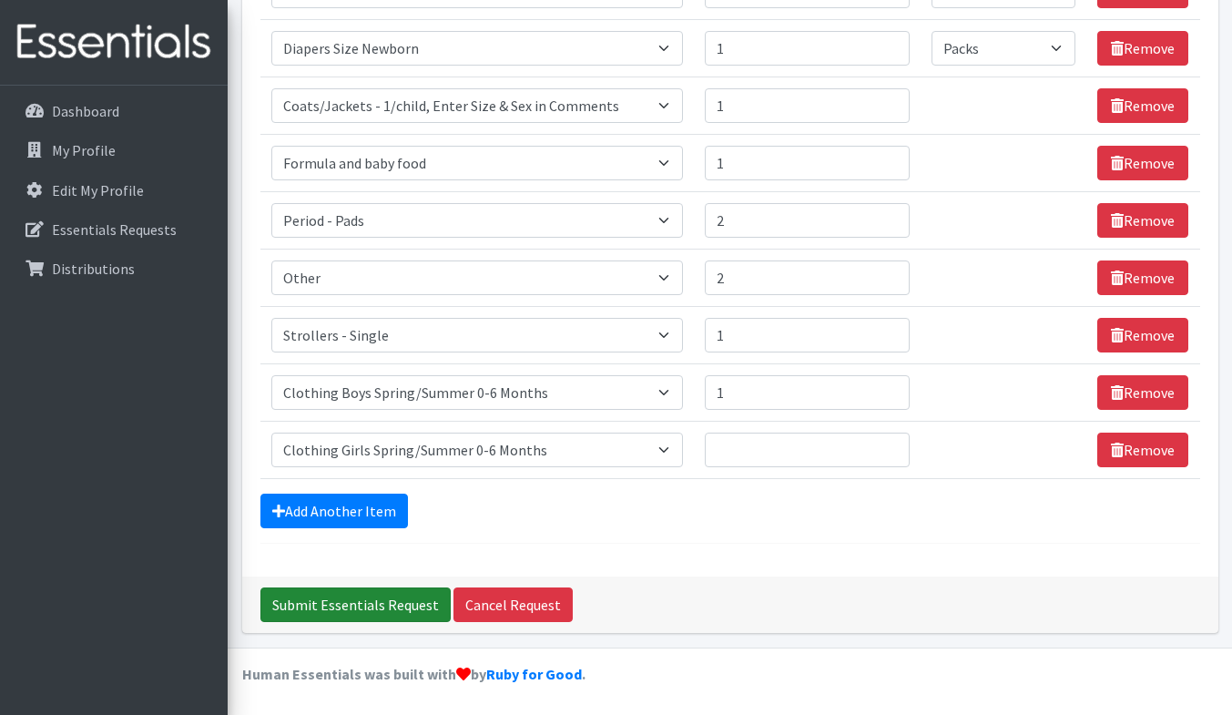
click at [385, 611] on input "Submit Essentials Request" at bounding box center [355, 604] width 190 height 35
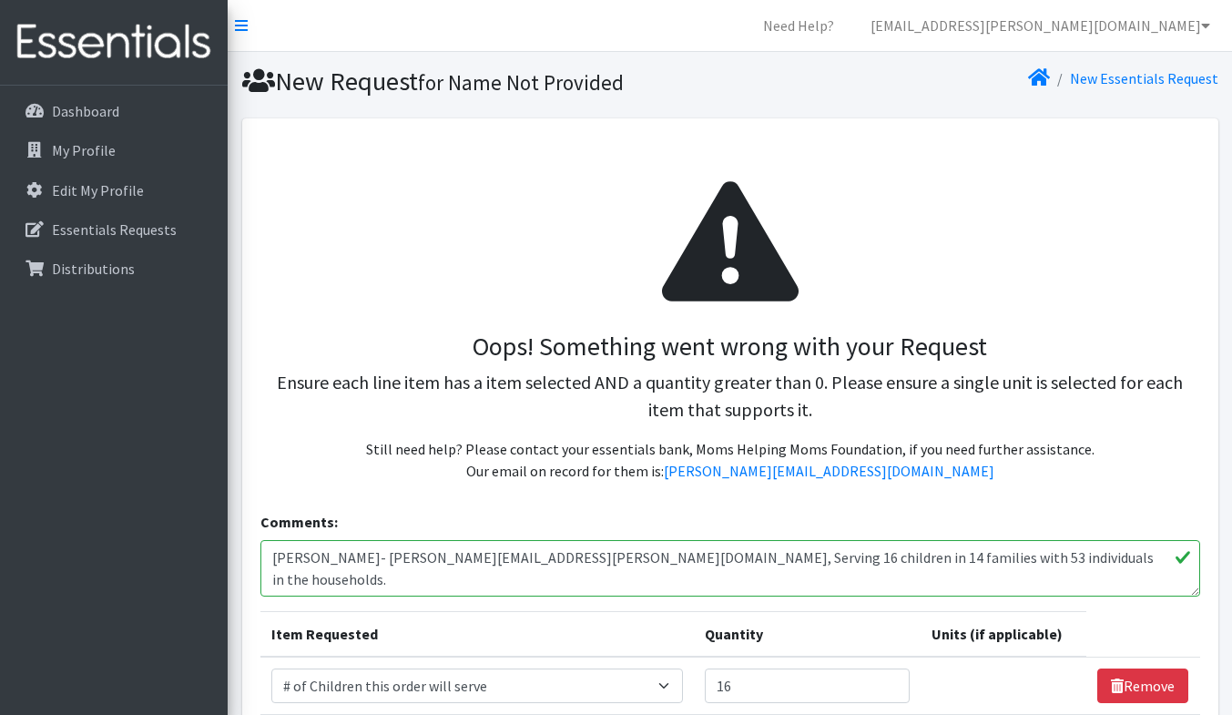
select select "Pack"
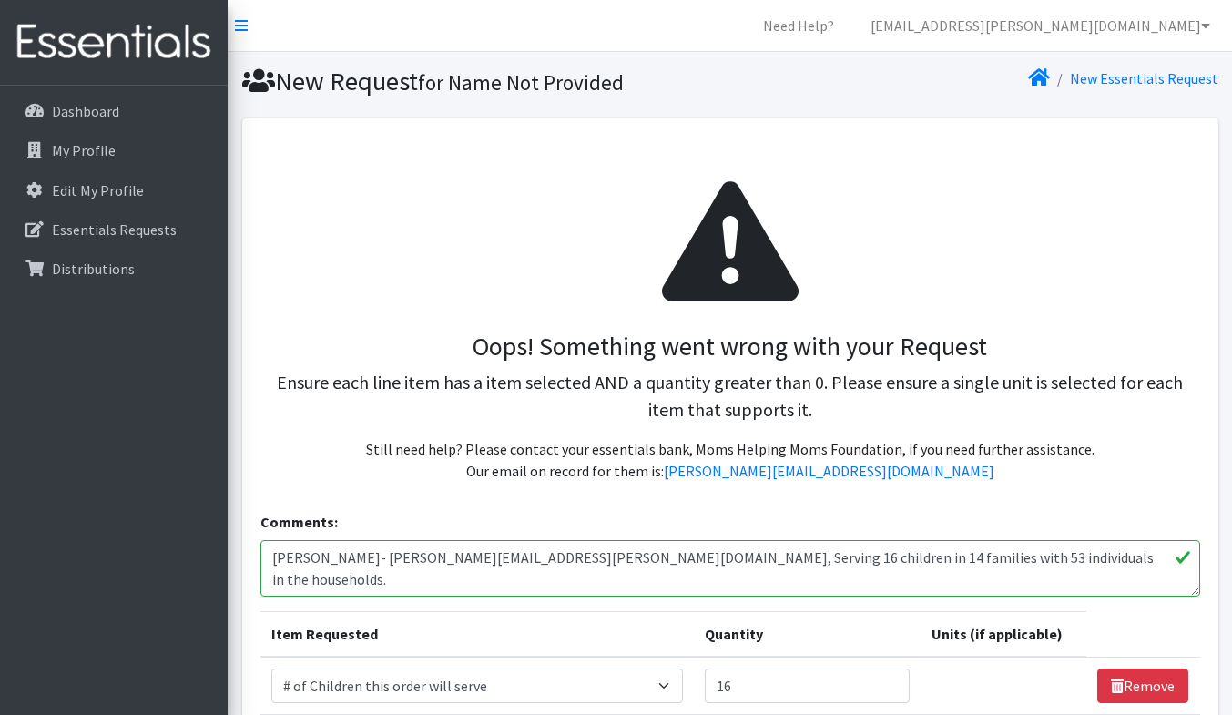
select select "Pack"
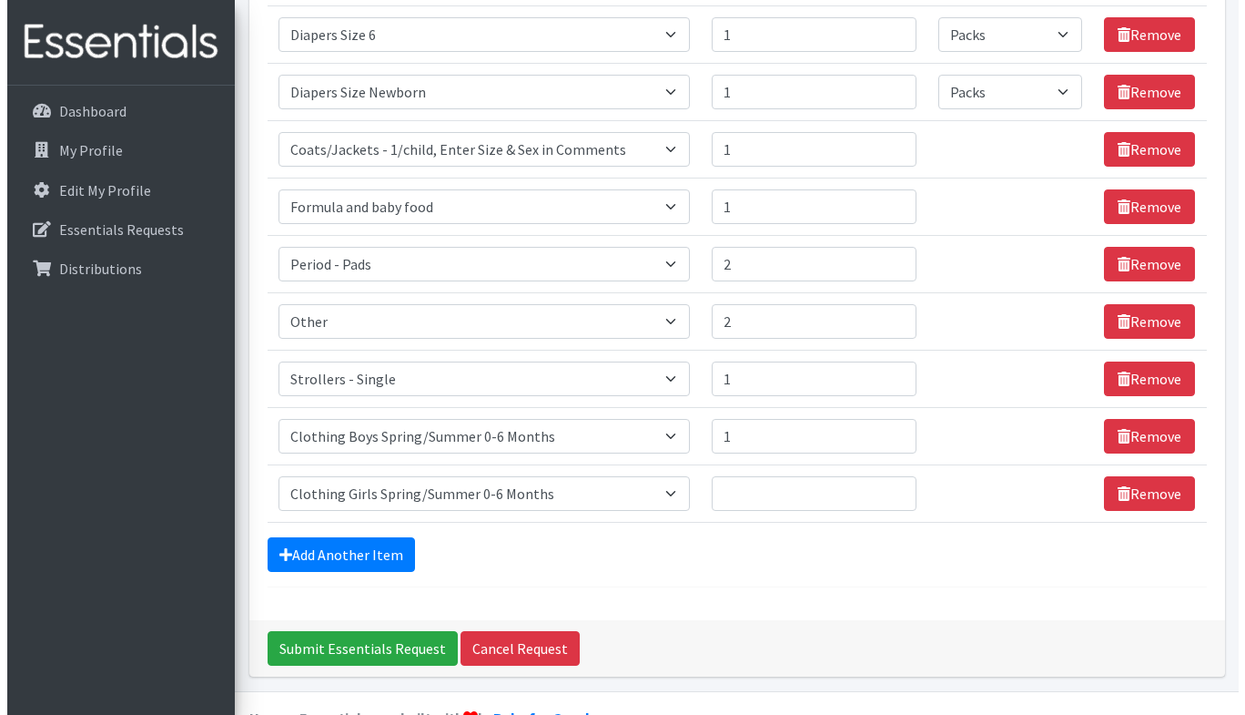
scroll to position [1057, 0]
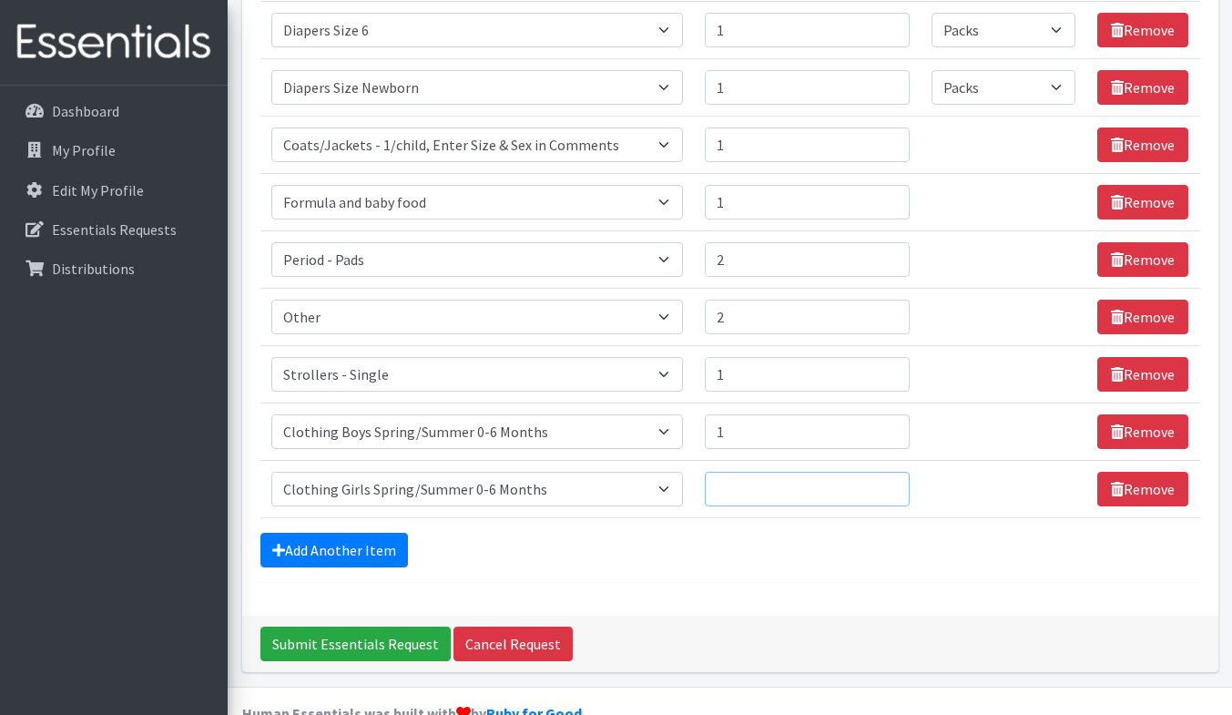
click at [820, 489] on input "Quantity" at bounding box center [807, 489] width 205 height 35
type input "1"
click at [889, 484] on input "1" at bounding box center [807, 489] width 205 height 35
click at [362, 644] on input "Submit Essentials Request" at bounding box center [355, 643] width 190 height 35
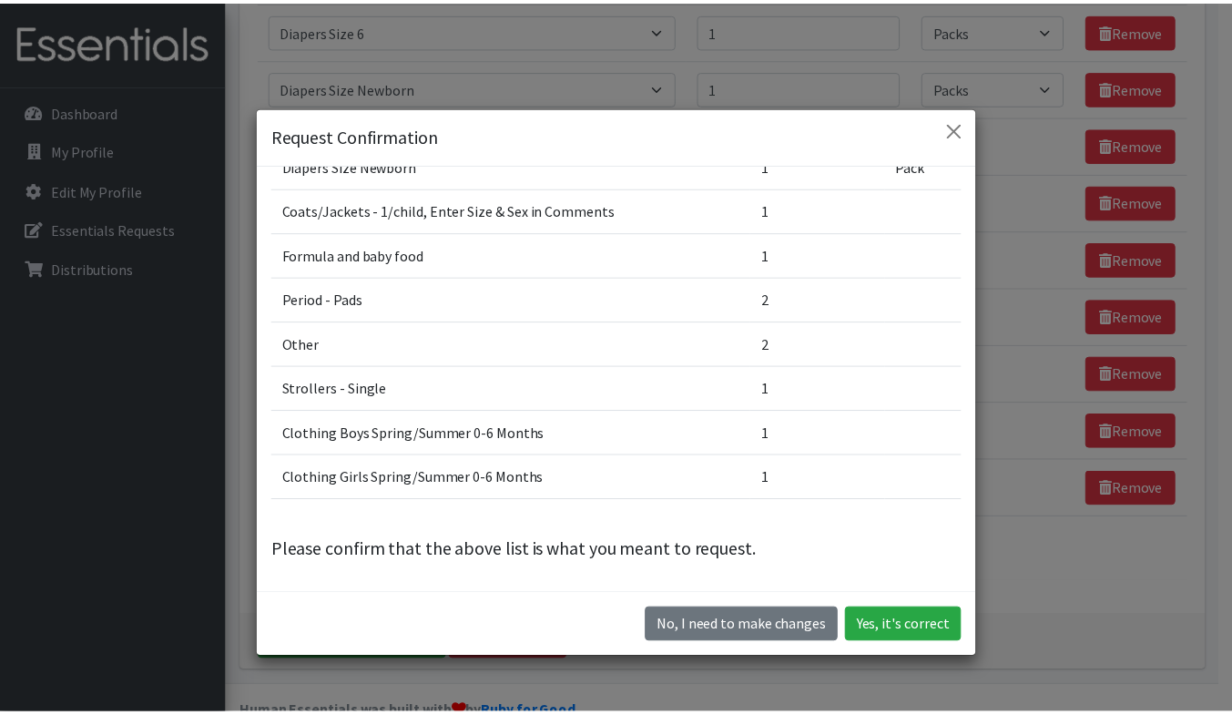
scroll to position [0, 0]
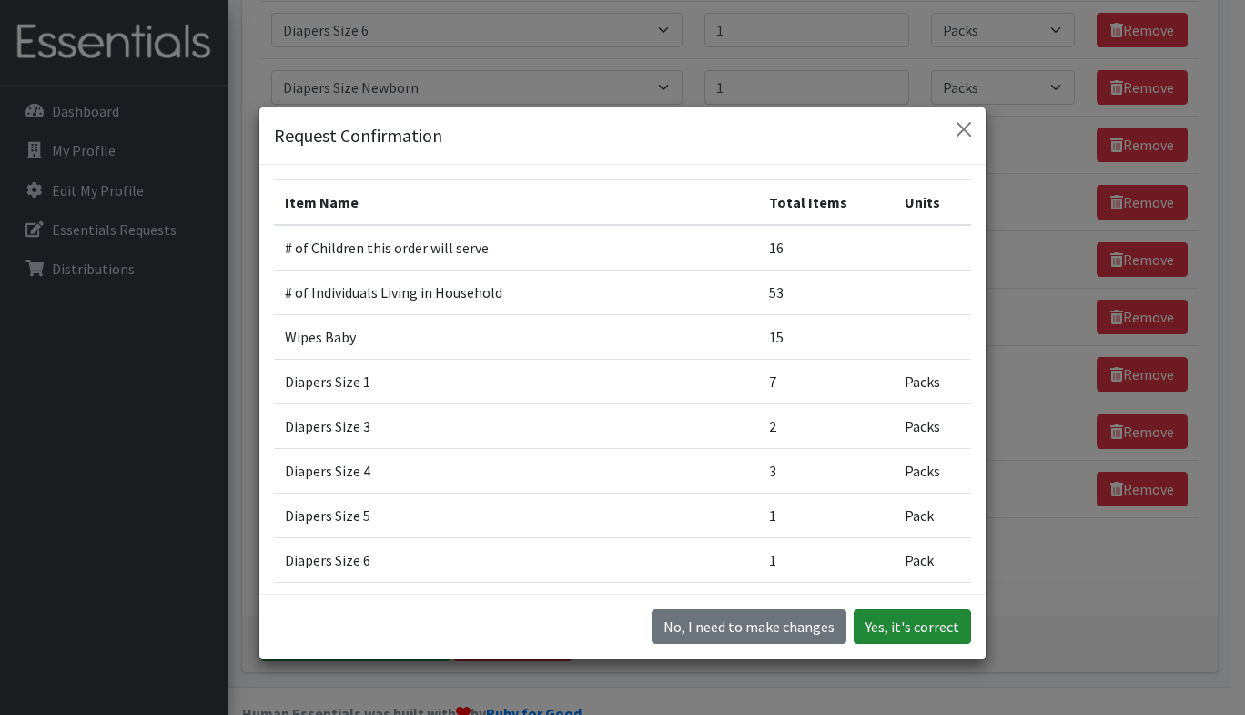
click at [870, 623] on button "Yes, it's correct" at bounding box center [912, 626] width 117 height 35
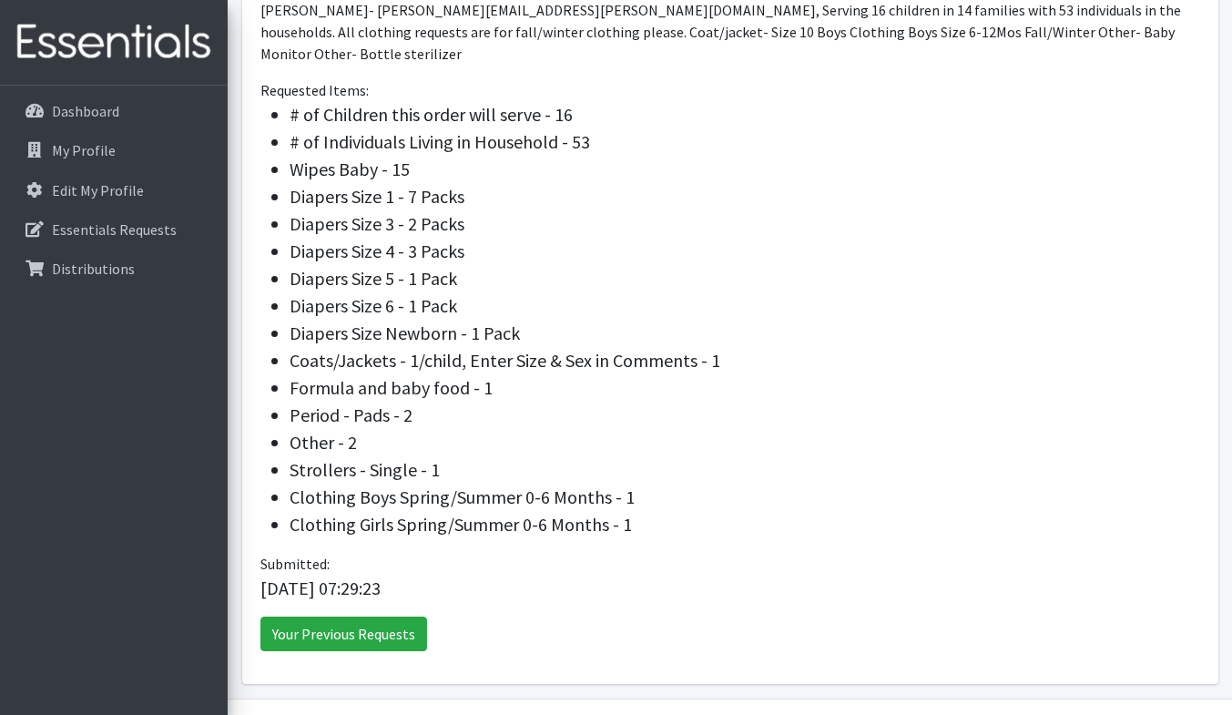
scroll to position [734, 0]
